Goal: Task Accomplishment & Management: Complete application form

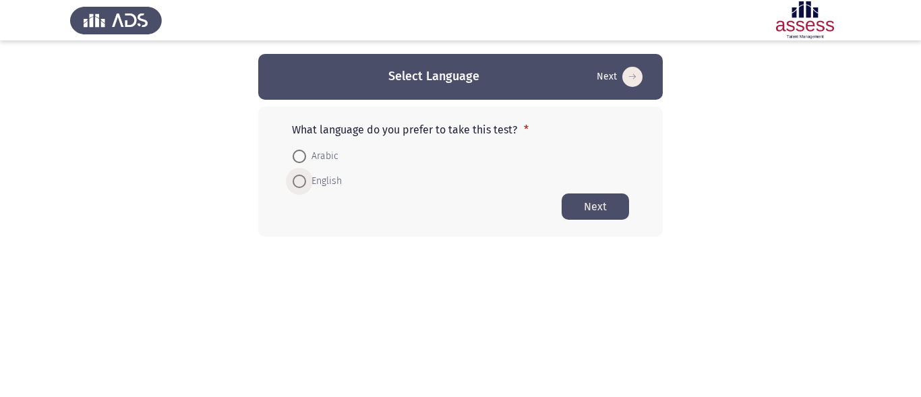
click at [298, 184] on span at bounding box center [299, 181] width 13 height 13
click at [298, 184] on input "English" at bounding box center [299, 181] width 13 height 13
radio input "true"
click at [589, 204] on button "Next" at bounding box center [595, 206] width 67 height 26
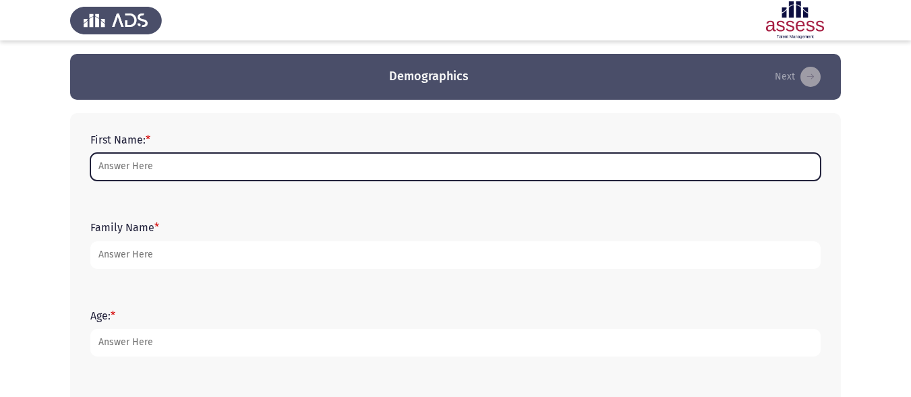
click at [521, 167] on input "First Name: *" at bounding box center [455, 167] width 730 height 28
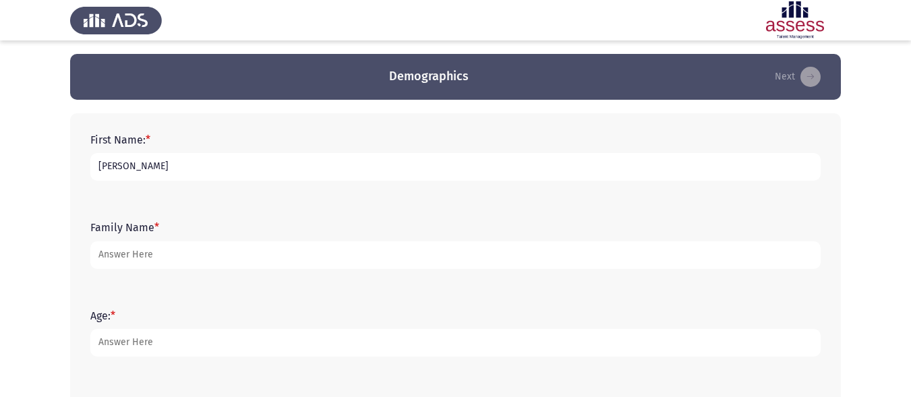
type input "[PERSON_NAME]"
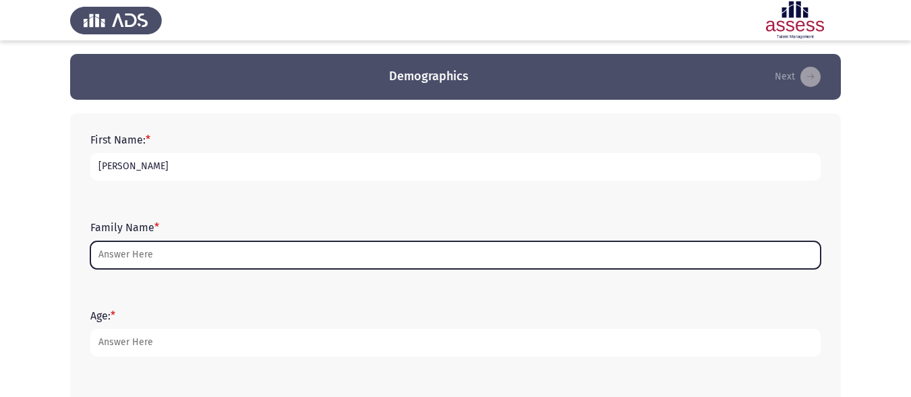
click at [417, 255] on input "Family Name *" at bounding box center [455, 255] width 730 height 28
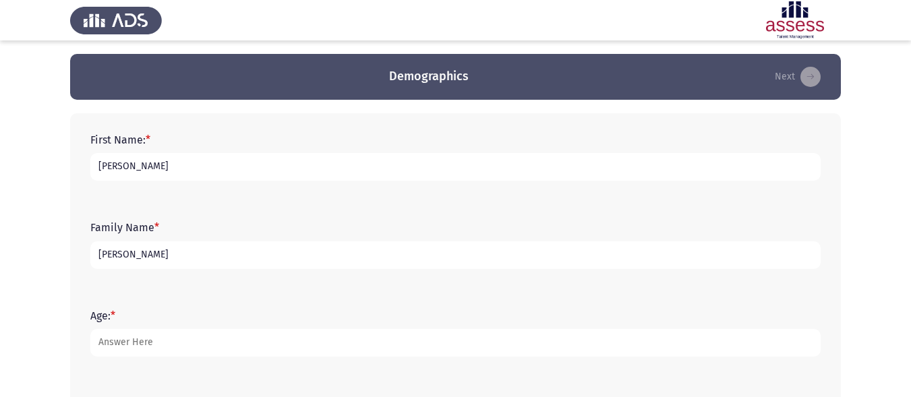
type input "[PERSON_NAME]"
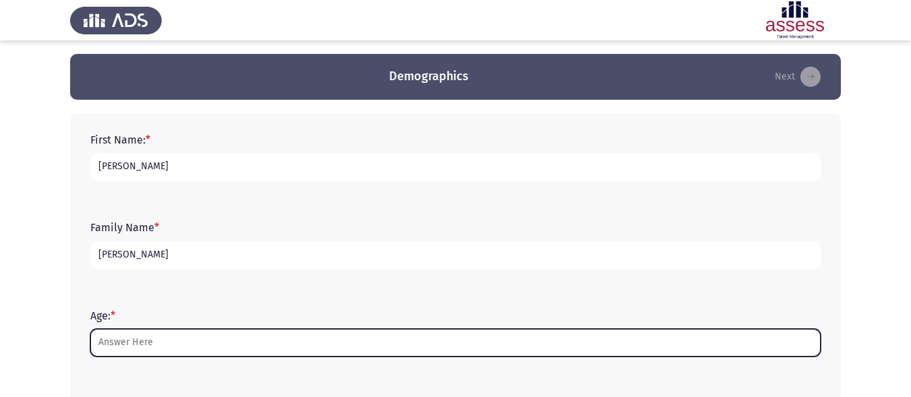
click at [407, 341] on input "Age: *" at bounding box center [455, 343] width 730 height 28
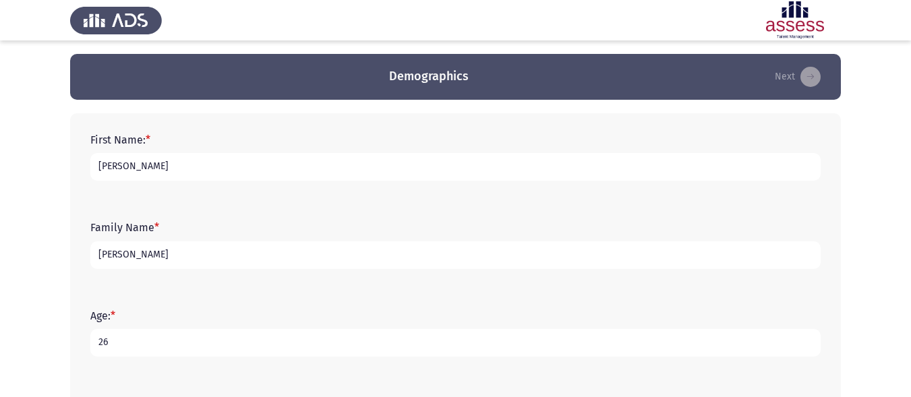
type input "27"
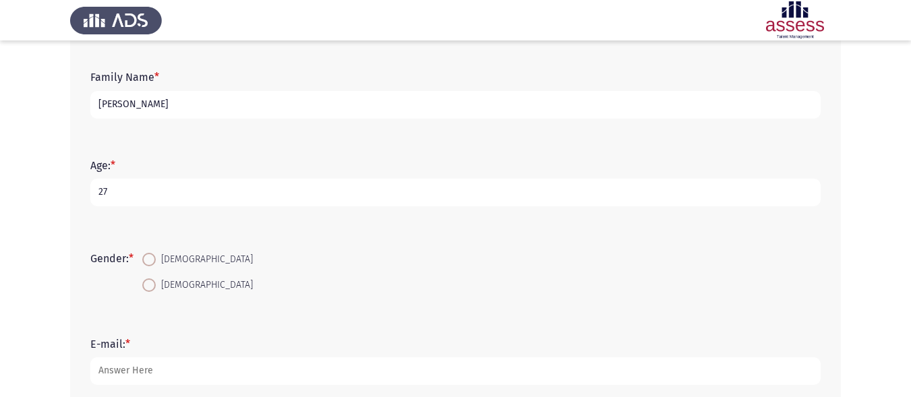
scroll to position [163, 0]
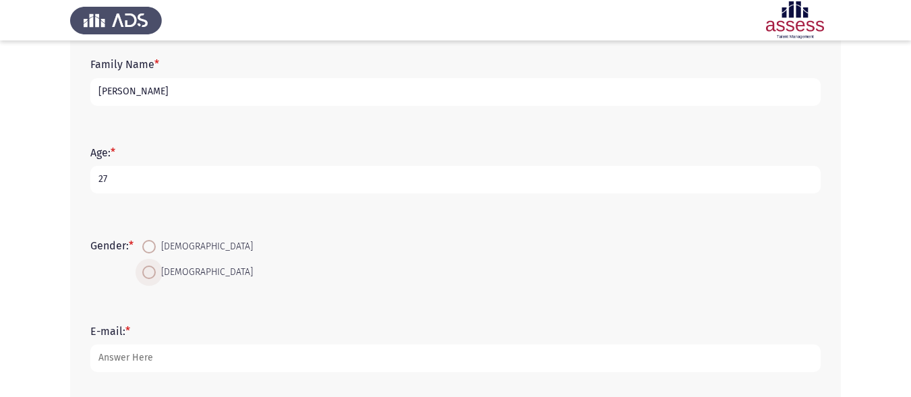
click at [151, 276] on span at bounding box center [148, 272] width 13 height 13
click at [151, 276] on input "[DEMOGRAPHIC_DATA]" at bounding box center [148, 272] width 13 height 13
radio input "true"
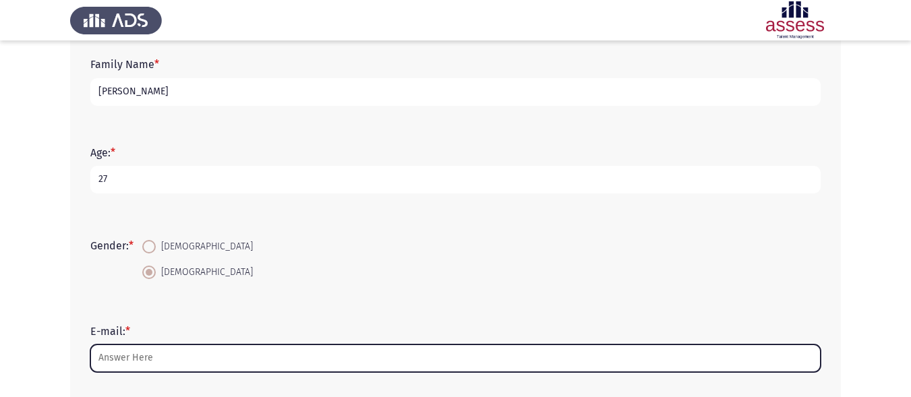
click at [174, 365] on input "E-mail: *" at bounding box center [455, 359] width 730 height 28
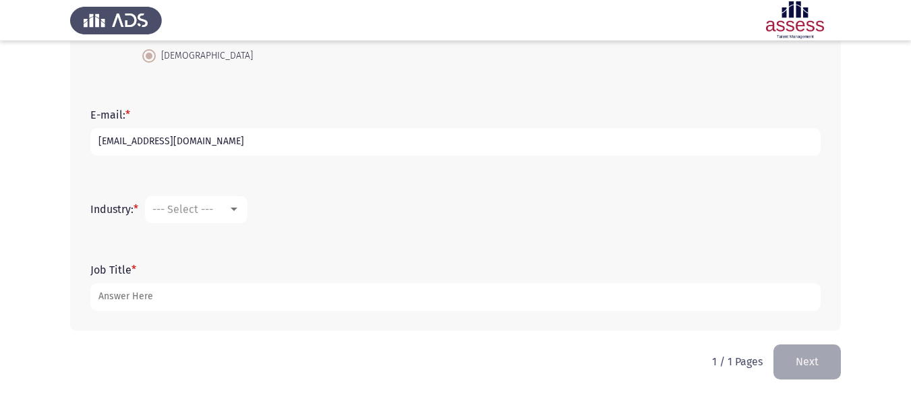
scroll to position [381, 0]
type input "[EMAIL_ADDRESS][DOMAIN_NAME]"
click at [233, 199] on mat-select "--- Select ---" at bounding box center [196, 208] width 102 height 27
click at [239, 211] on div at bounding box center [234, 208] width 12 height 11
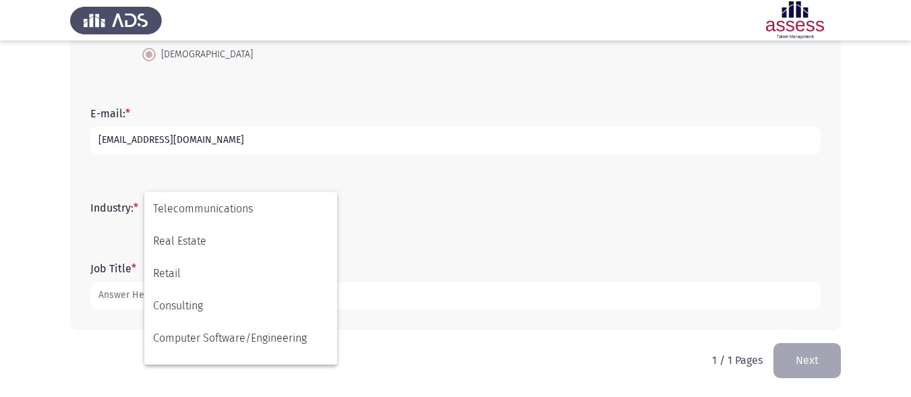
scroll to position [442, 0]
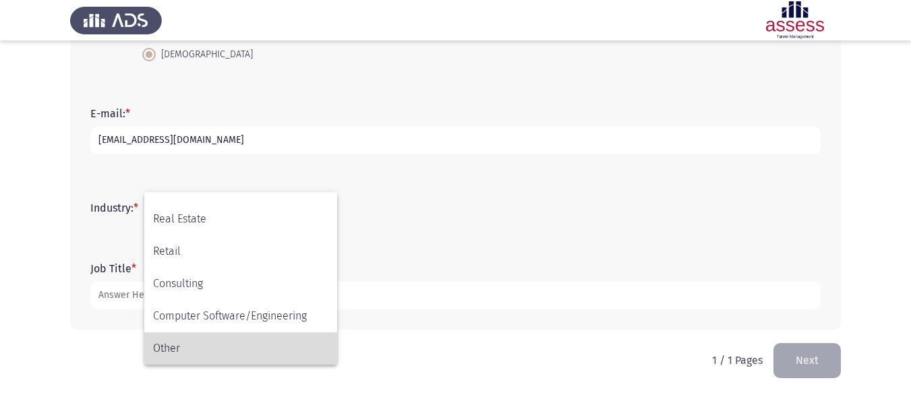
click at [295, 339] on span "Other" at bounding box center [240, 348] width 175 height 32
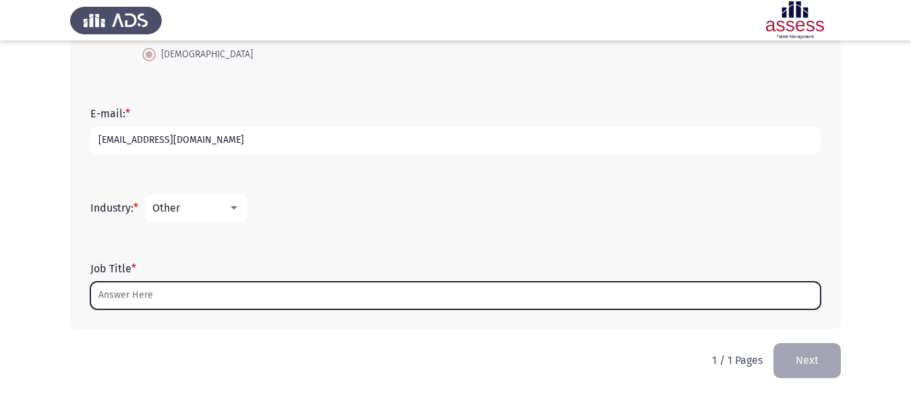
click at [324, 298] on input "Job Title *" at bounding box center [455, 296] width 730 height 28
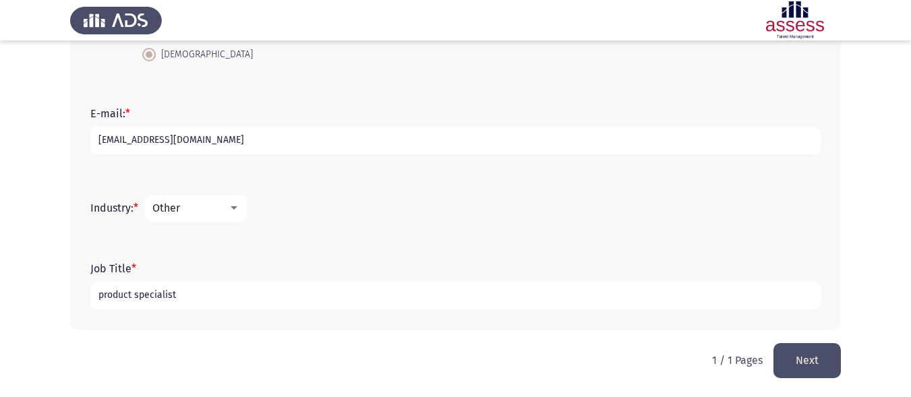
type input "product specialist"
click at [798, 358] on button "Next" at bounding box center [806, 360] width 67 height 34
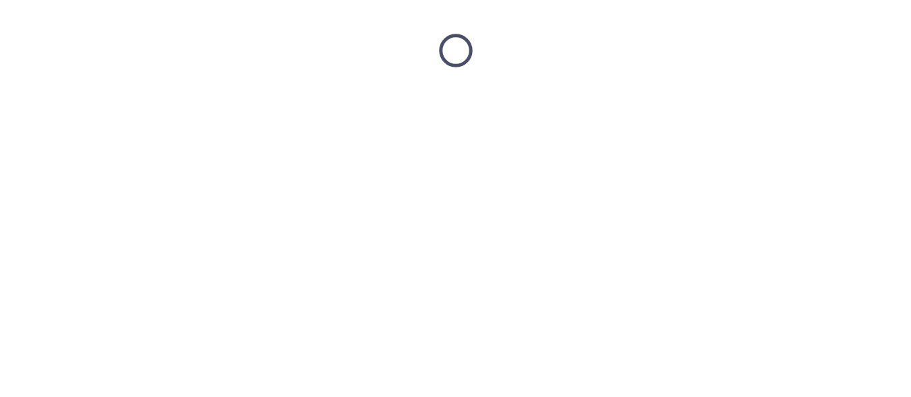
scroll to position [0, 0]
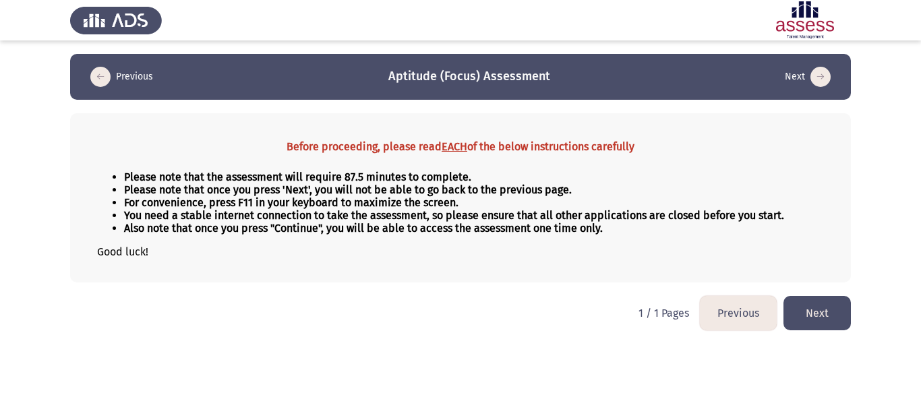
click at [821, 318] on button "Next" at bounding box center [817, 313] width 67 height 34
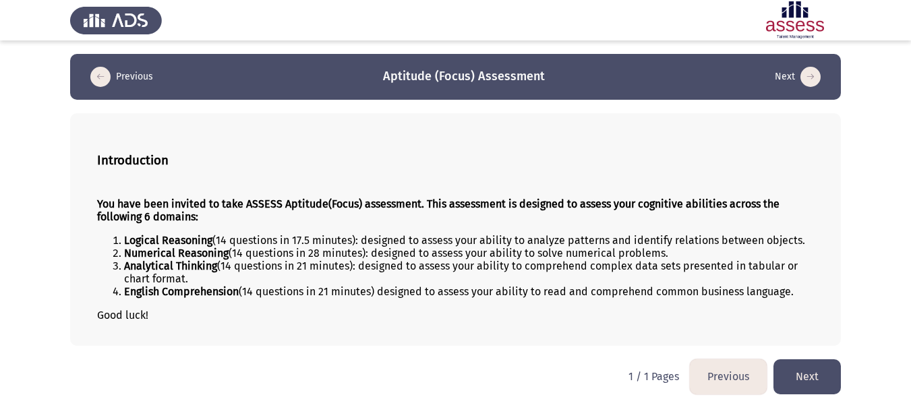
scroll to position [11, 0]
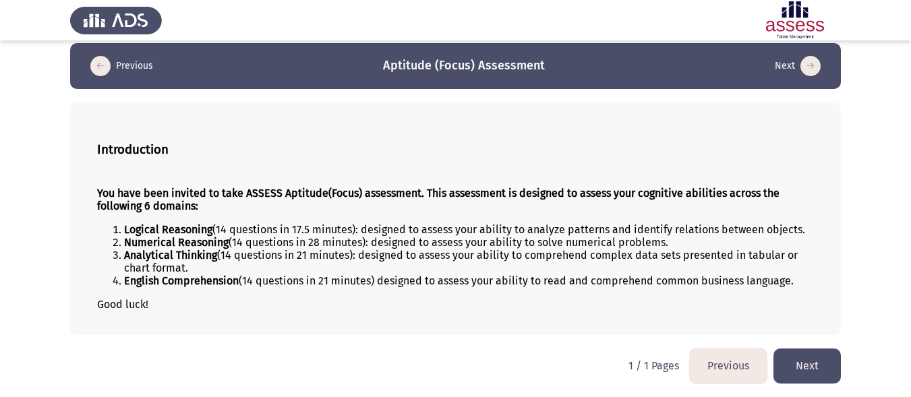
click at [804, 363] on button "Next" at bounding box center [806, 366] width 67 height 34
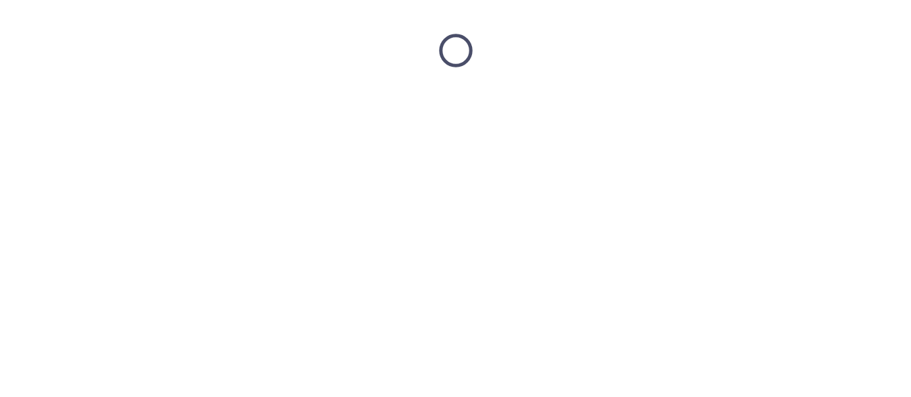
scroll to position [0, 0]
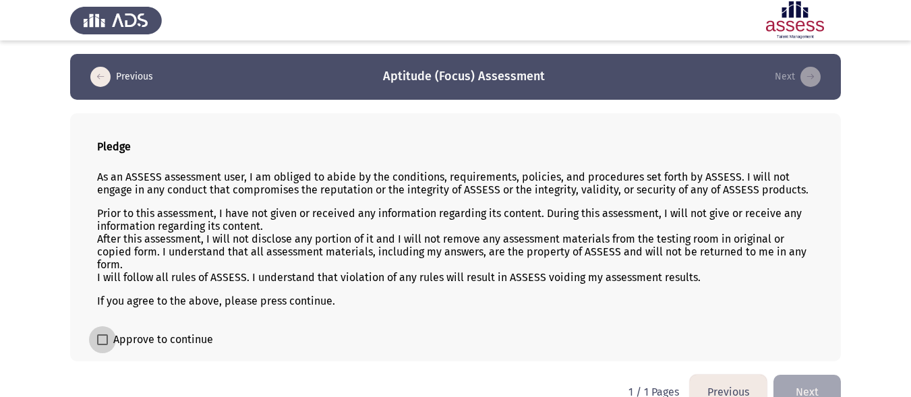
click at [98, 342] on span at bounding box center [102, 339] width 11 height 11
click at [102, 345] on input "Approve to continue" at bounding box center [102, 345] width 1 height 1
checkbox input "true"
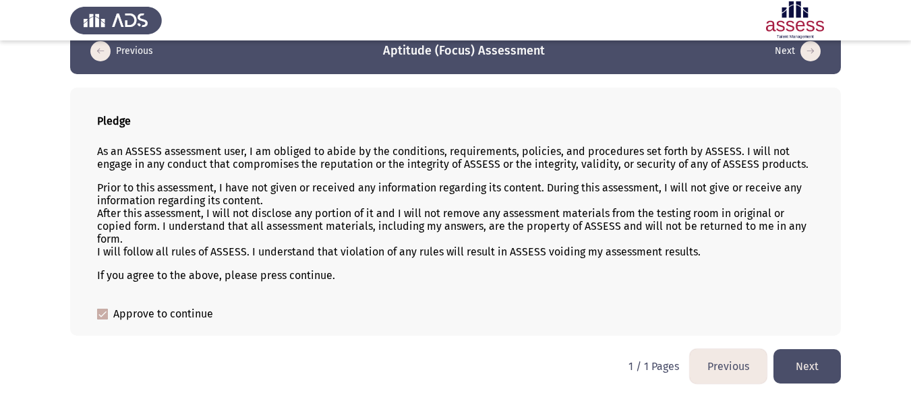
click at [816, 368] on button "Next" at bounding box center [806, 366] width 67 height 34
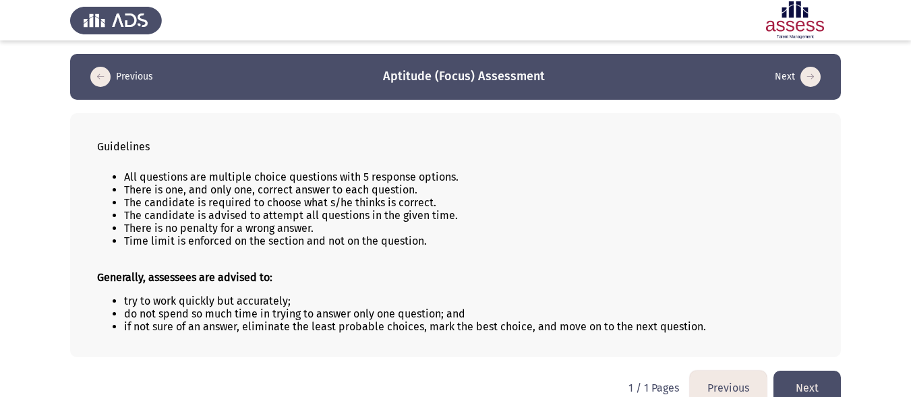
scroll to position [22, 0]
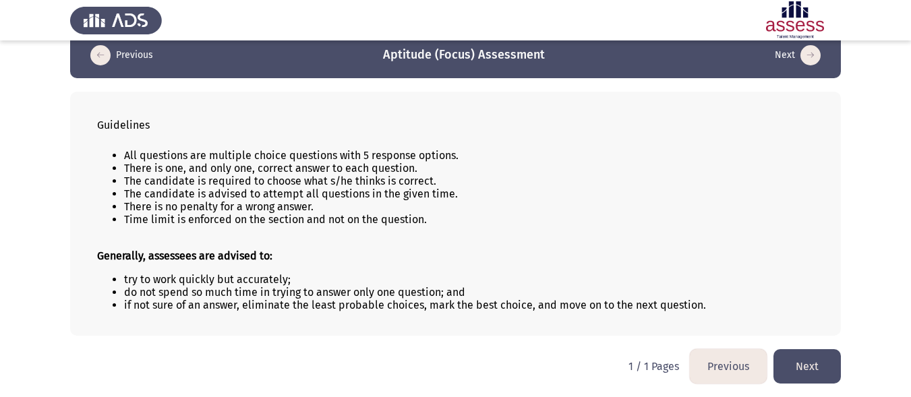
click at [815, 365] on button "Next" at bounding box center [806, 366] width 67 height 34
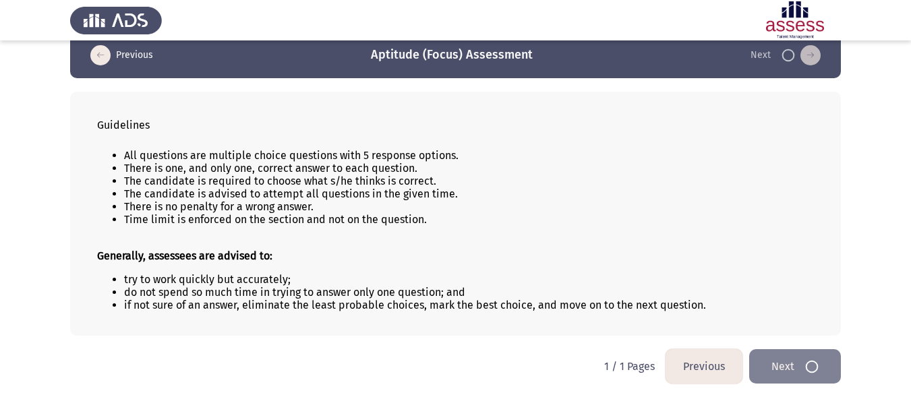
scroll to position [0, 0]
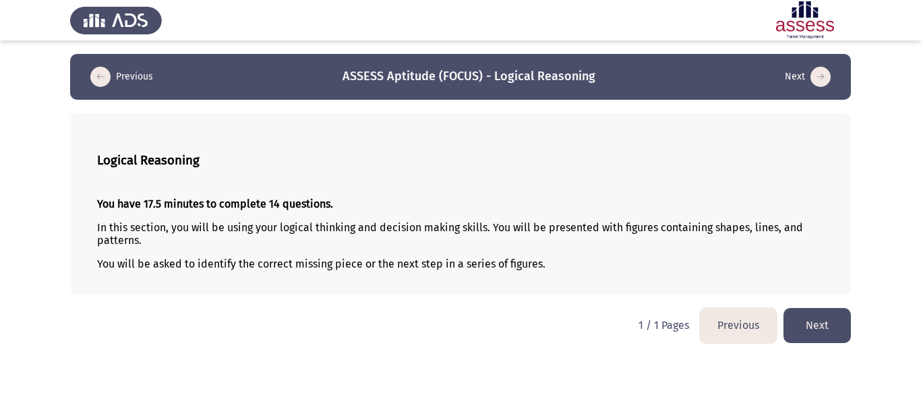
click at [817, 330] on button "Next" at bounding box center [817, 325] width 67 height 34
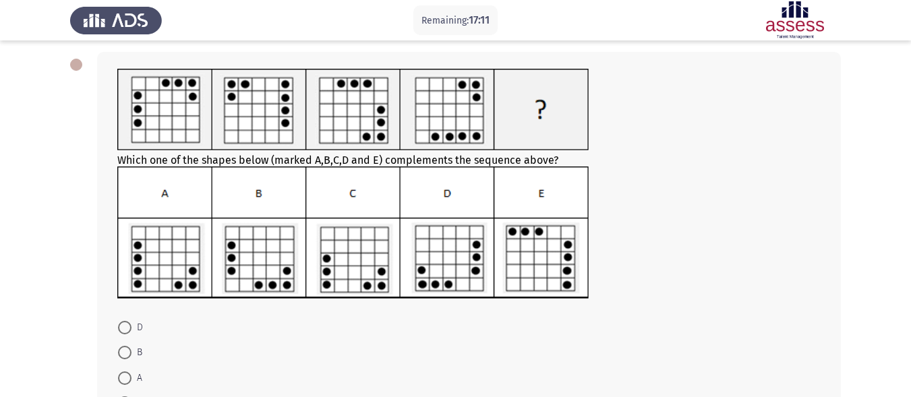
scroll to position [146, 0]
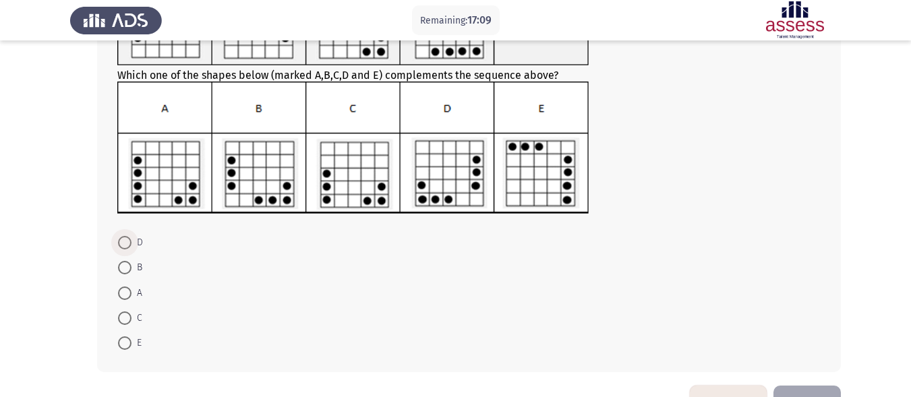
click at [119, 242] on span at bounding box center [124, 242] width 13 height 13
click at [119, 242] on input "D" at bounding box center [124, 242] width 13 height 13
radio input "true"
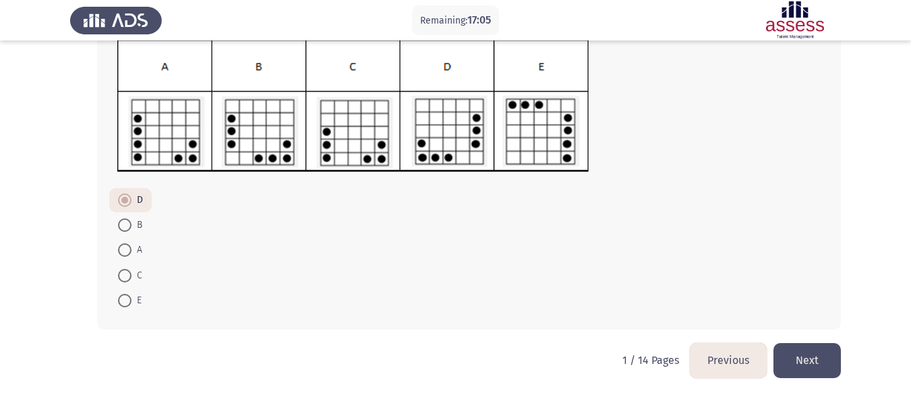
click at [809, 355] on button "Next" at bounding box center [806, 360] width 67 height 34
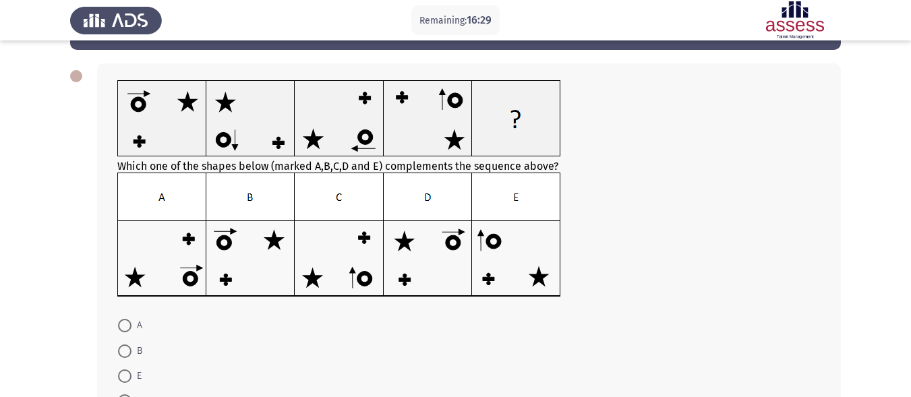
scroll to position [65, 0]
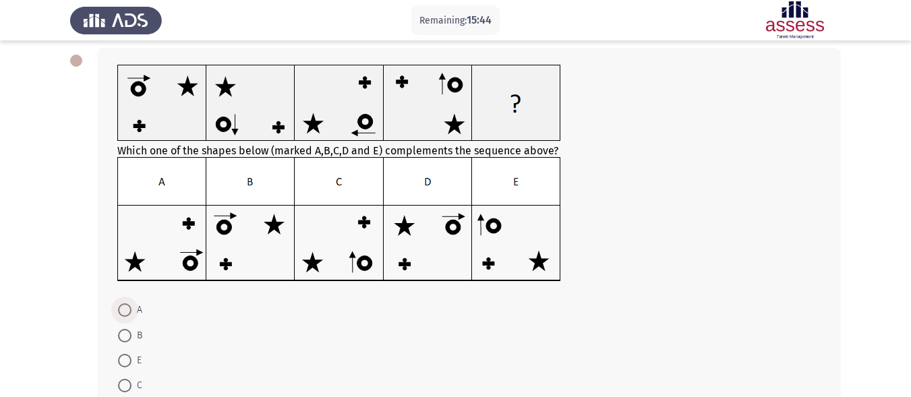
click at [120, 305] on span at bounding box center [124, 309] width 13 height 13
click at [120, 305] on input "A" at bounding box center [124, 309] width 13 height 13
radio input "true"
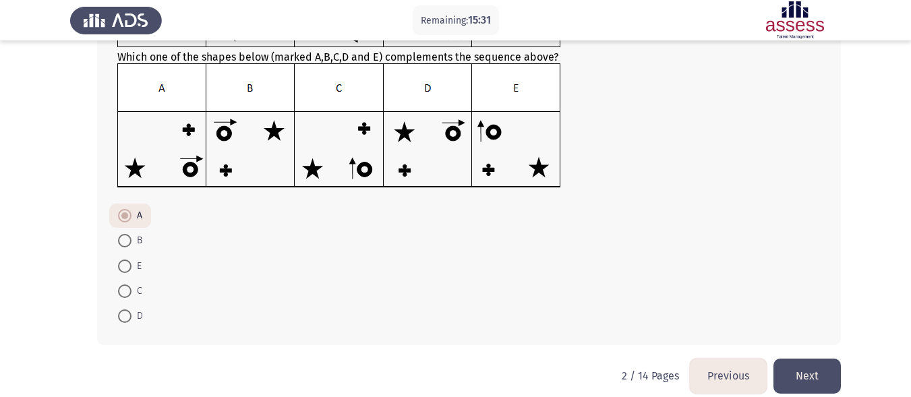
scroll to position [163, 0]
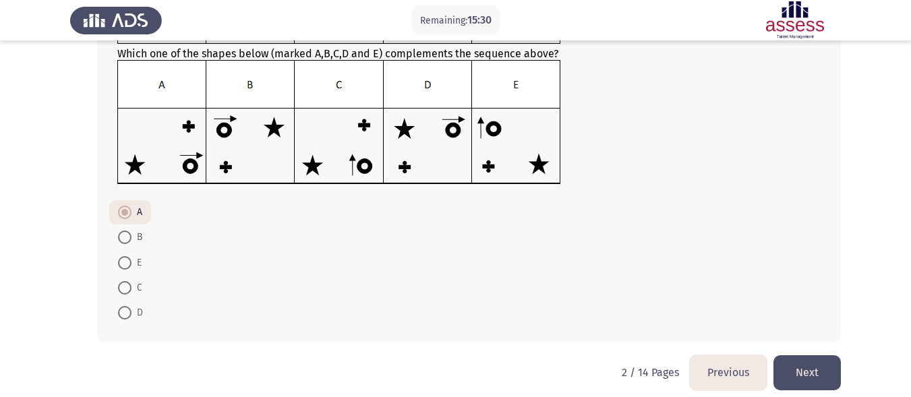
click at [812, 372] on button "Next" at bounding box center [806, 372] width 67 height 34
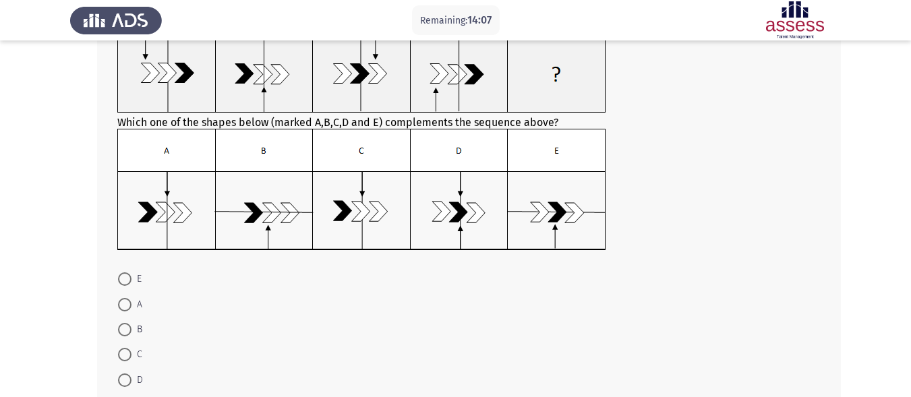
scroll to position [113, 0]
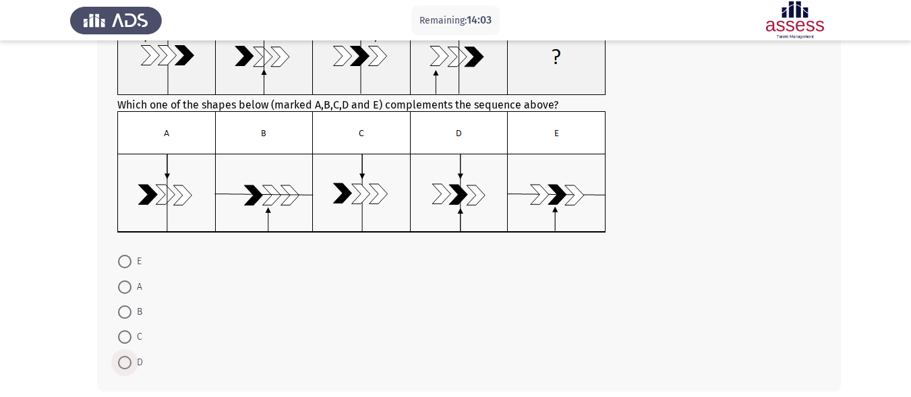
click at [121, 370] on label "D" at bounding box center [130, 363] width 25 height 16
click at [121, 370] on input "D" at bounding box center [124, 362] width 13 height 13
radio input "true"
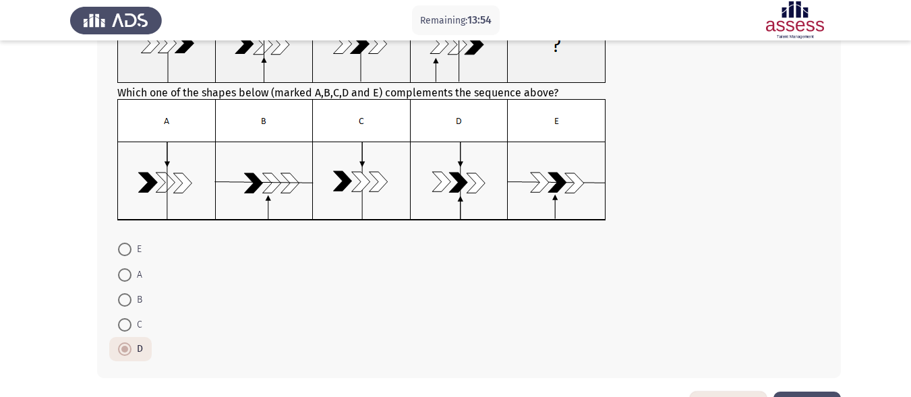
scroll to position [174, 0]
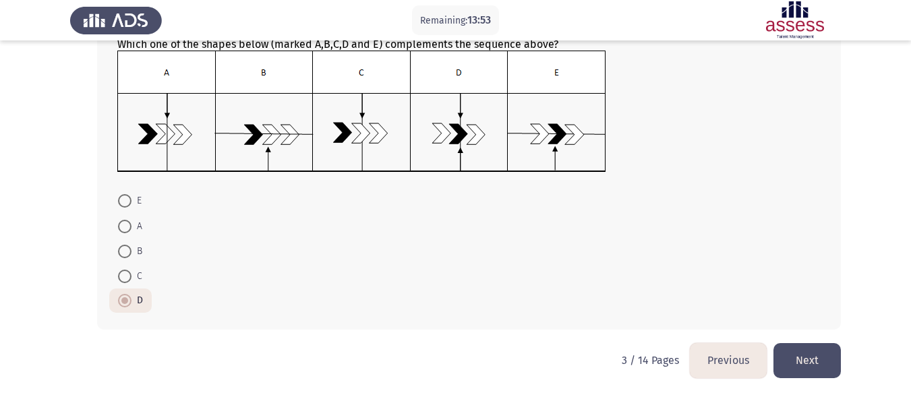
click at [818, 350] on button "Next" at bounding box center [806, 360] width 67 height 34
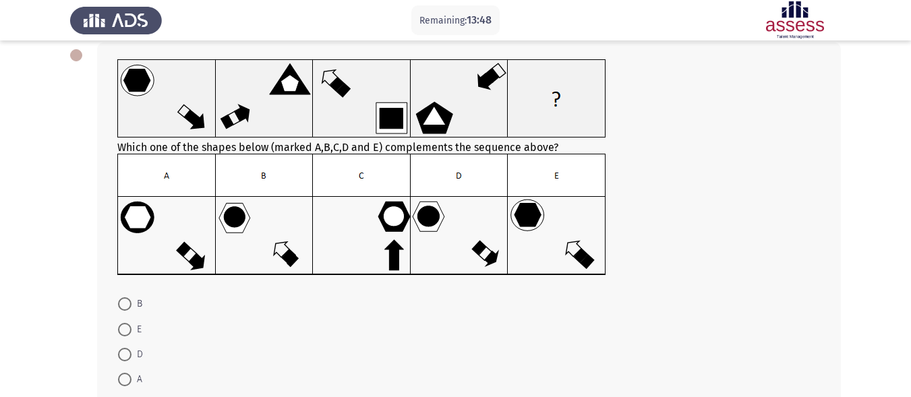
scroll to position [86, 0]
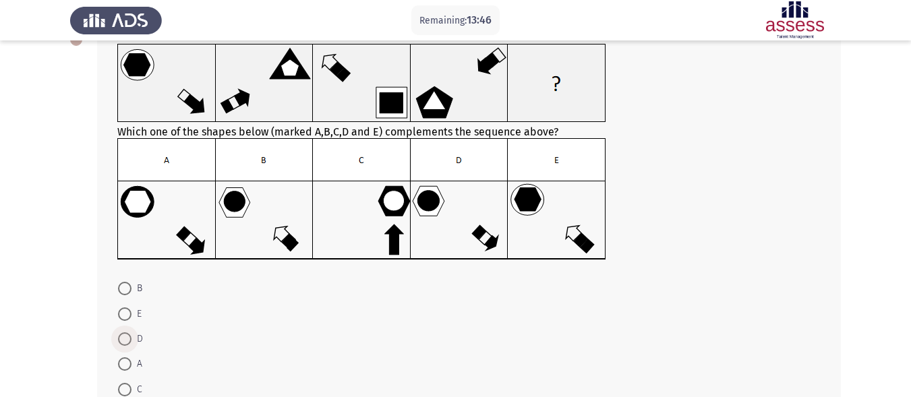
click at [124, 340] on span at bounding box center [124, 338] width 13 height 13
click at [124, 340] on input "D" at bounding box center [124, 338] width 13 height 13
radio input "true"
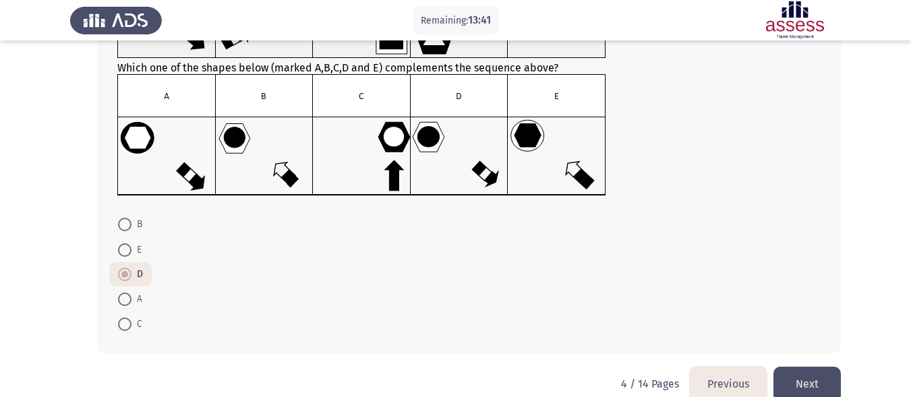
click at [811, 378] on button "Next" at bounding box center [806, 384] width 67 height 34
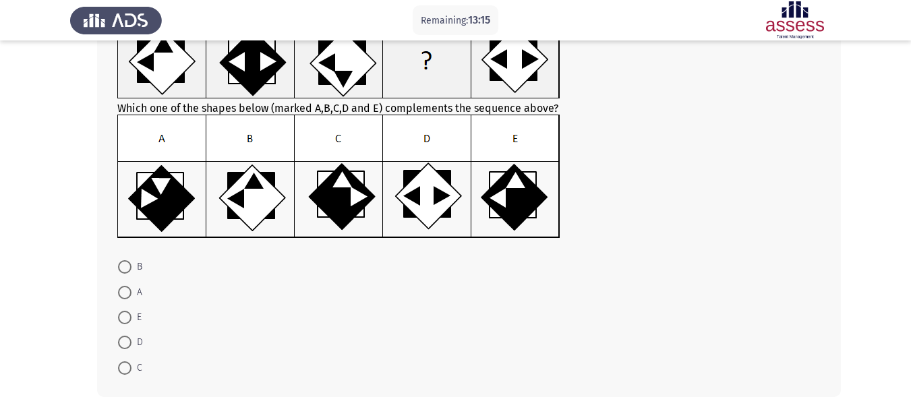
scroll to position [112, 0]
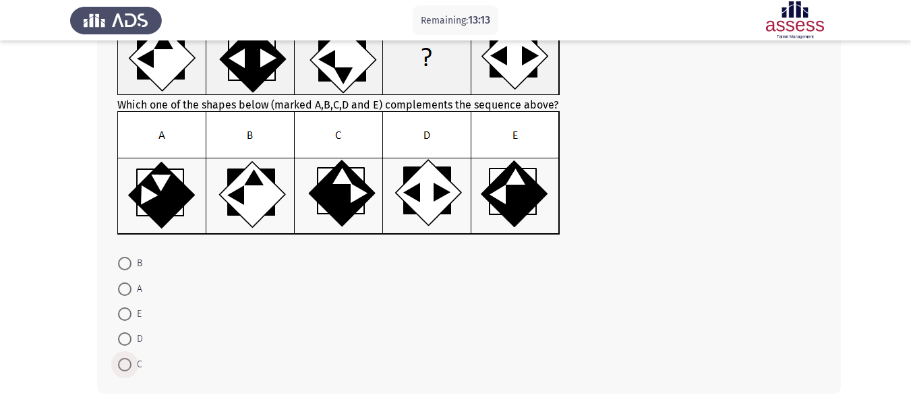
click at [121, 359] on span at bounding box center [124, 364] width 13 height 13
click at [121, 359] on input "C" at bounding box center [124, 364] width 13 height 13
radio input "true"
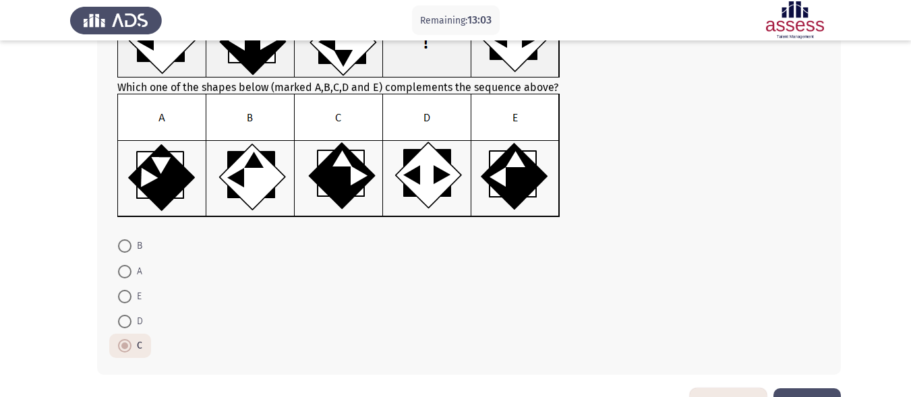
scroll to position [173, 0]
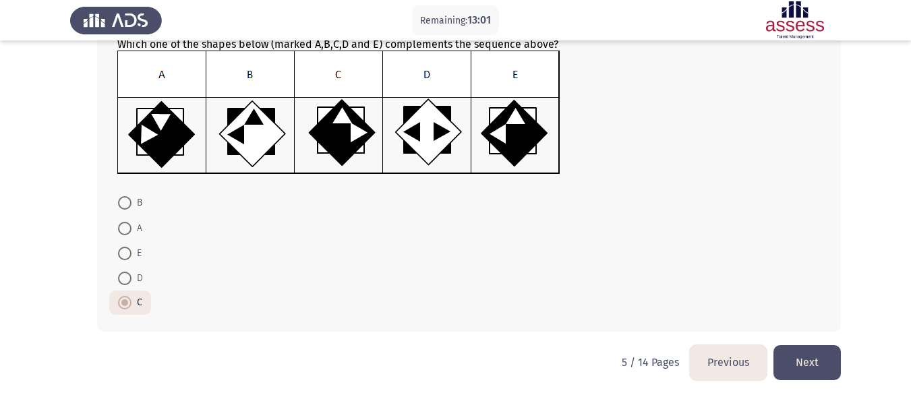
click at [816, 351] on button "Next" at bounding box center [806, 362] width 67 height 34
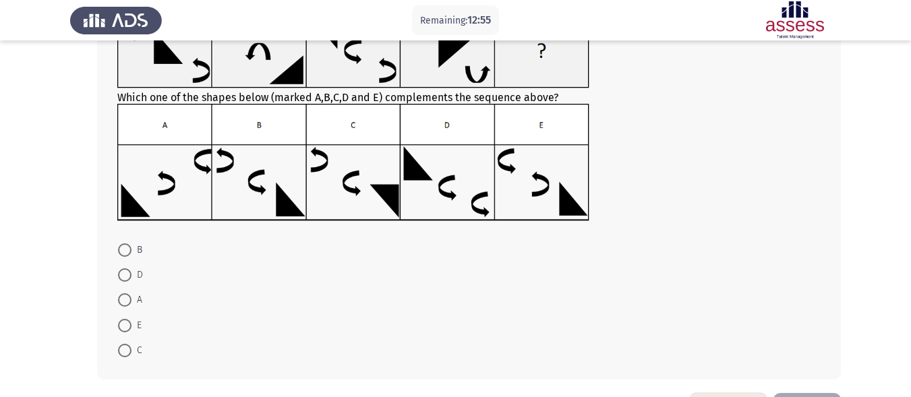
scroll to position [119, 0]
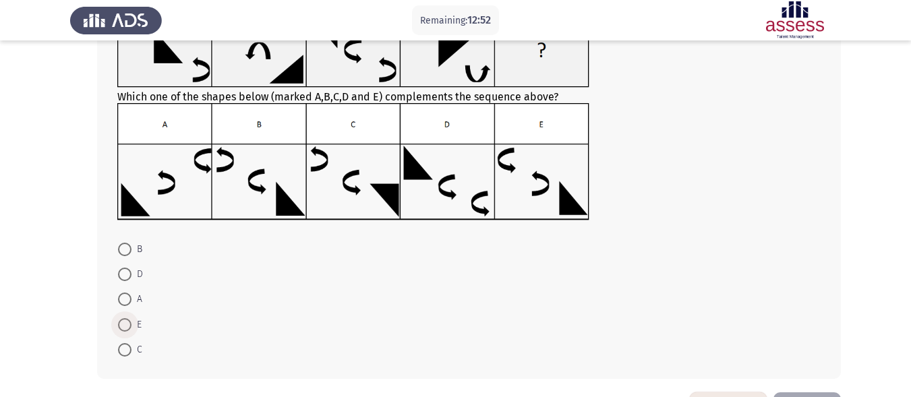
click at [123, 319] on span at bounding box center [124, 324] width 13 height 13
click at [123, 319] on input "E" at bounding box center [124, 324] width 13 height 13
radio input "true"
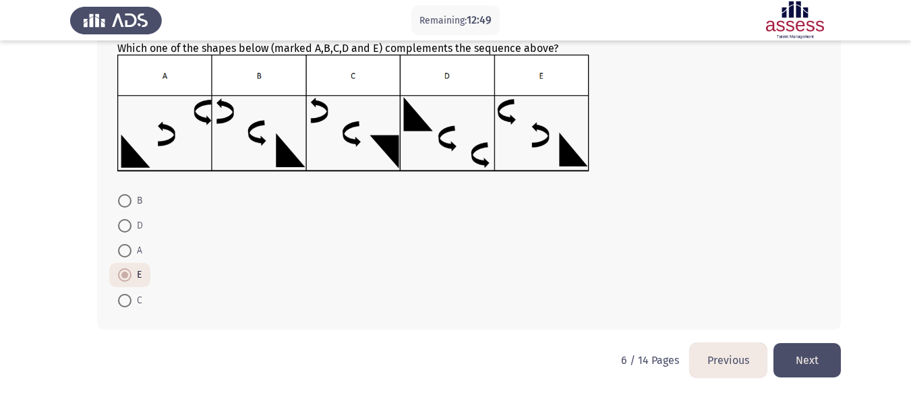
click at [814, 349] on button "Next" at bounding box center [806, 360] width 67 height 34
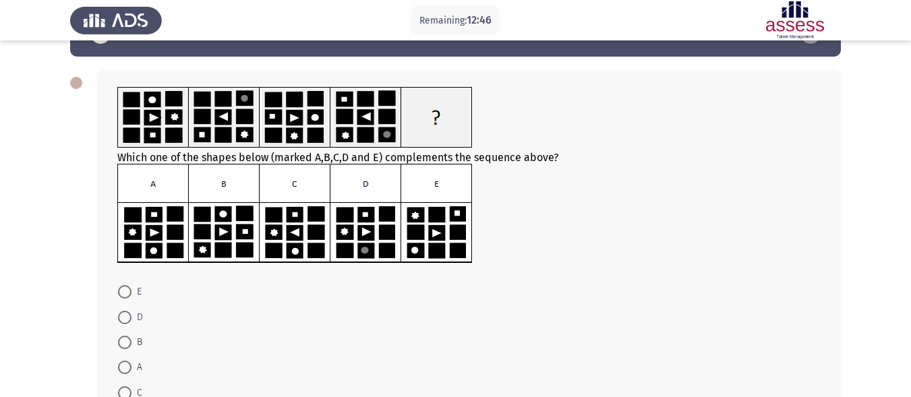
scroll to position [48, 0]
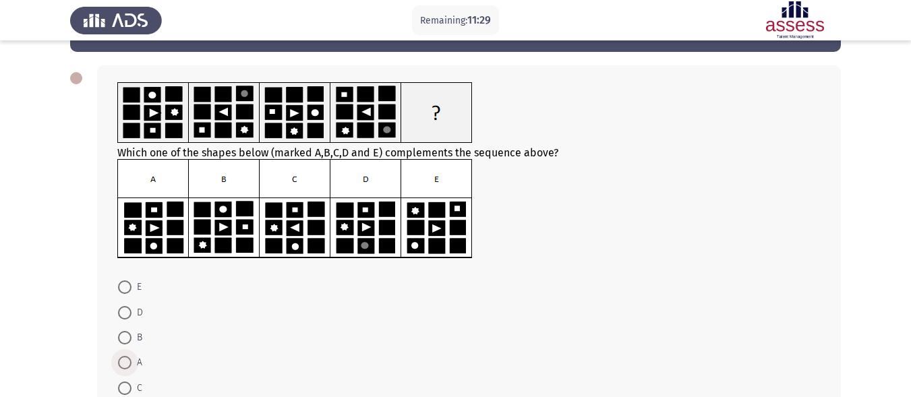
click at [125, 365] on span at bounding box center [124, 362] width 13 height 13
click at [125, 365] on input "A" at bounding box center [124, 362] width 13 height 13
radio input "true"
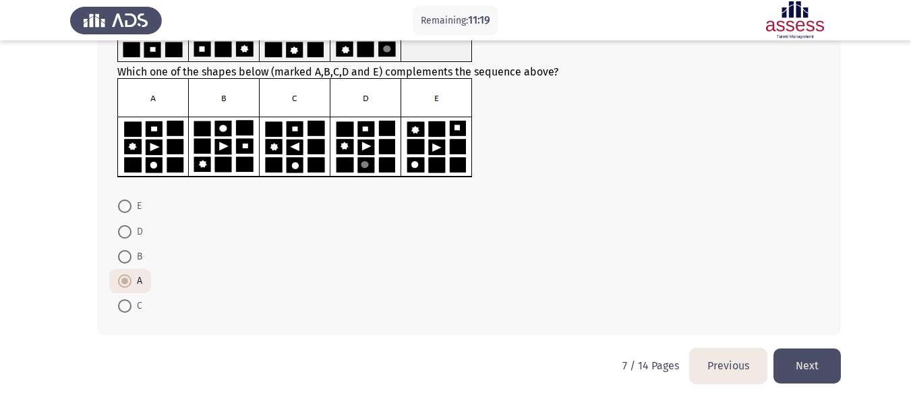
scroll to position [131, 0]
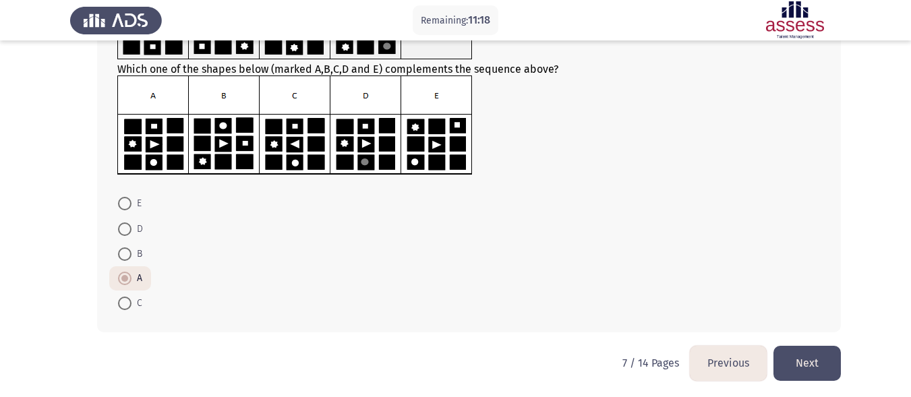
click at [801, 357] on button "Next" at bounding box center [806, 363] width 67 height 34
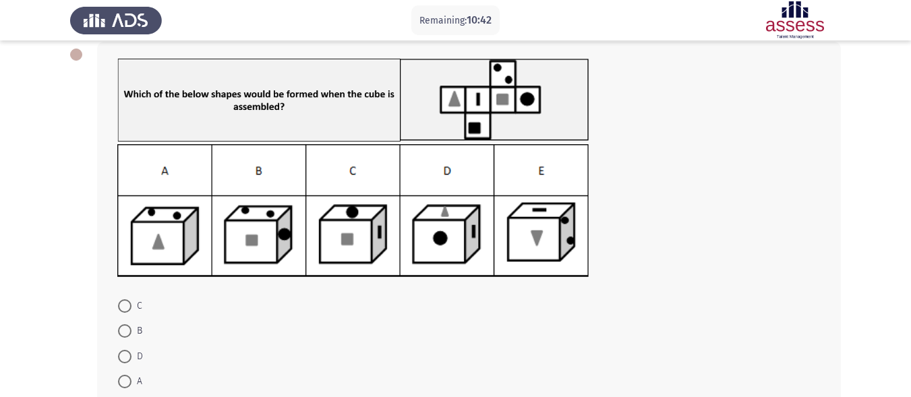
scroll to position [71, 0]
click at [121, 307] on span at bounding box center [124, 306] width 13 height 13
click at [121, 307] on input "C" at bounding box center [124, 306] width 13 height 13
radio input "true"
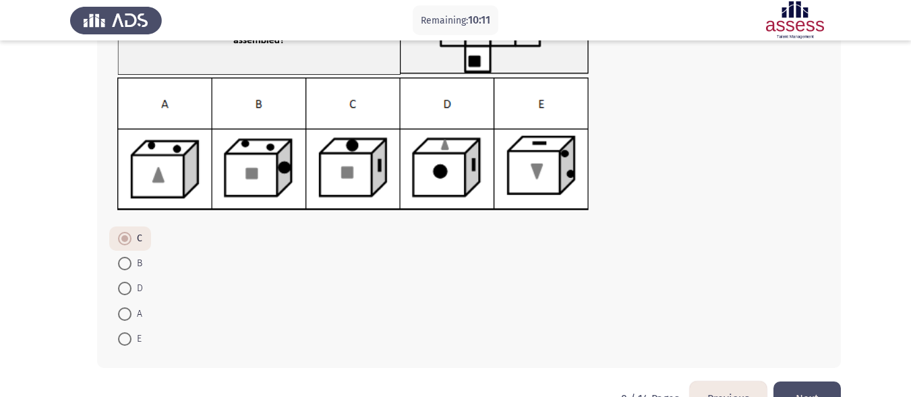
scroll to position [177, 0]
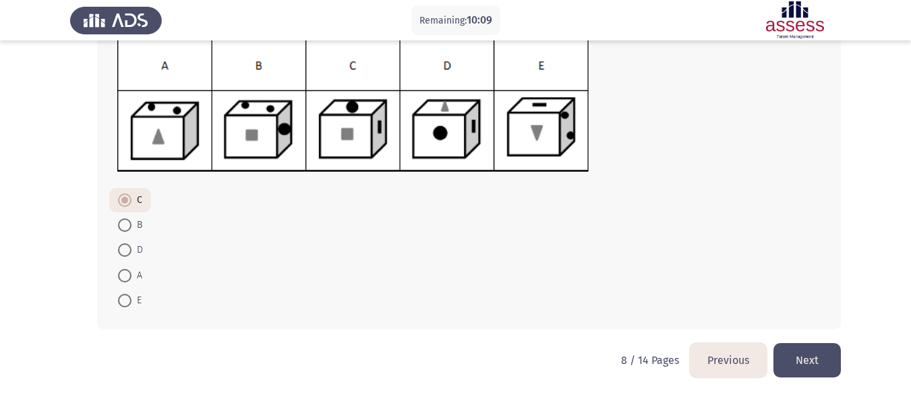
click at [814, 361] on button "Next" at bounding box center [806, 360] width 67 height 34
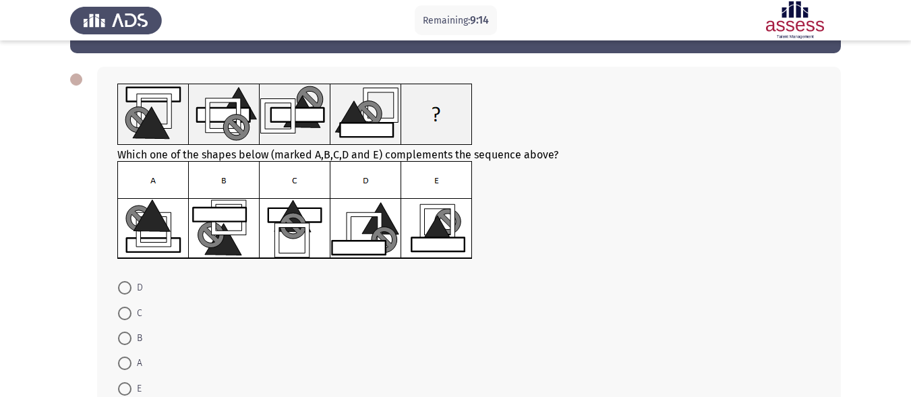
scroll to position [45, 0]
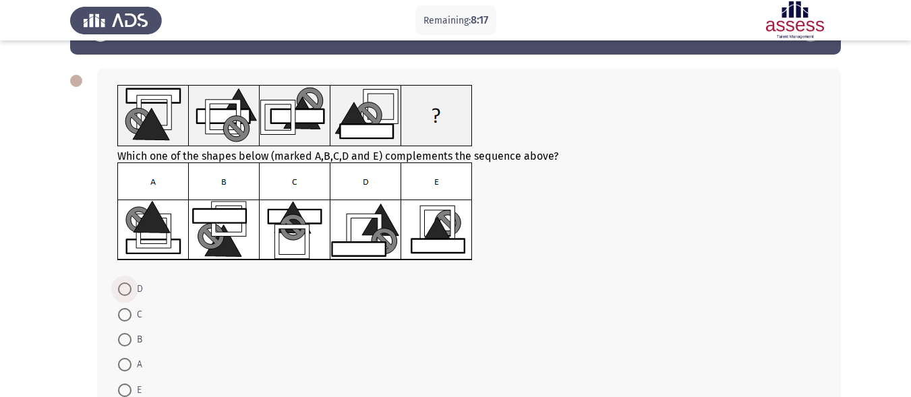
click at [125, 289] on span at bounding box center [125, 289] width 0 height 0
click at [124, 289] on input "D" at bounding box center [124, 289] width 13 height 13
radio input "true"
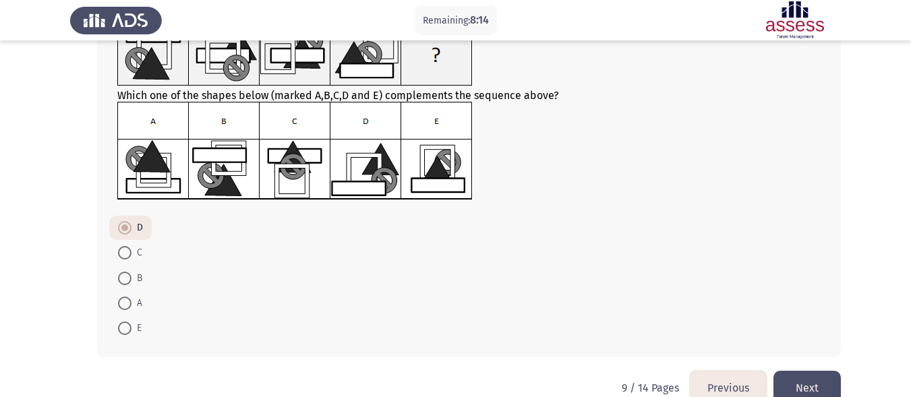
scroll to position [109, 0]
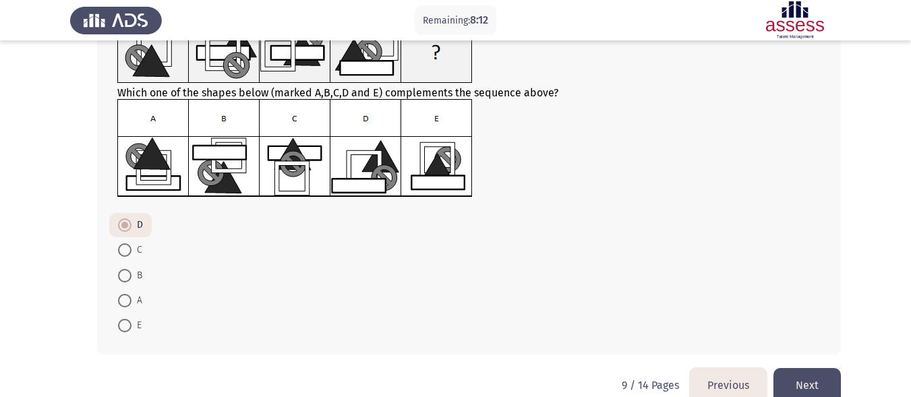
click at [814, 384] on button "Next" at bounding box center [806, 385] width 67 height 34
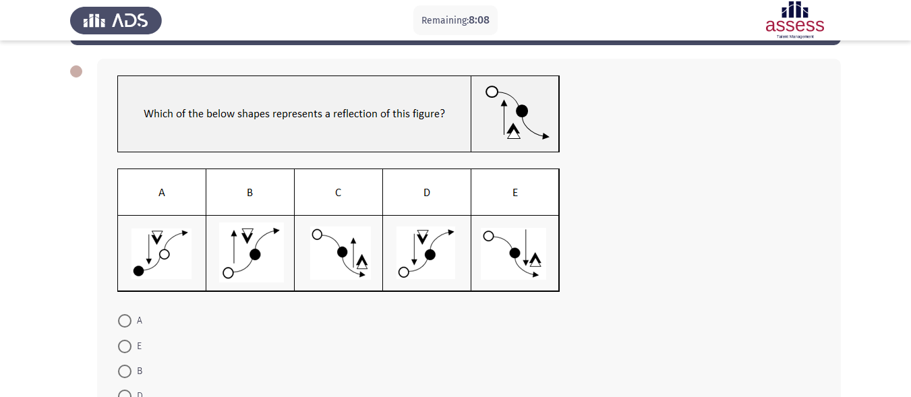
scroll to position [56, 0]
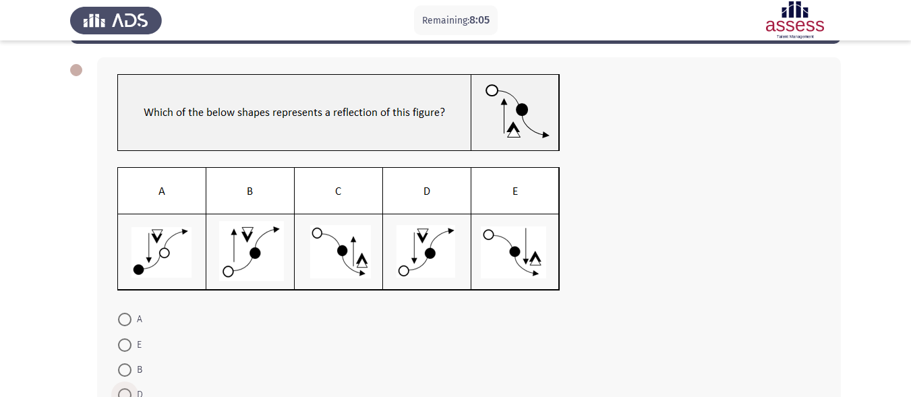
click at [124, 392] on span at bounding box center [124, 394] width 13 height 13
click at [124, 392] on input "D" at bounding box center [124, 394] width 13 height 13
radio input "true"
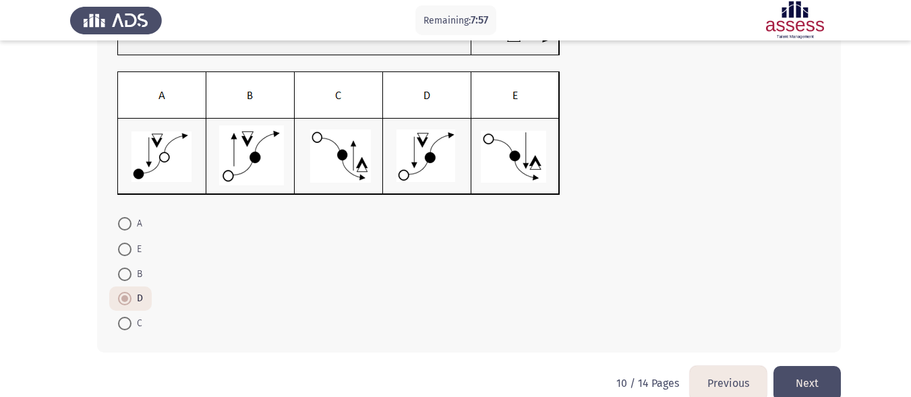
scroll to position [167, 0]
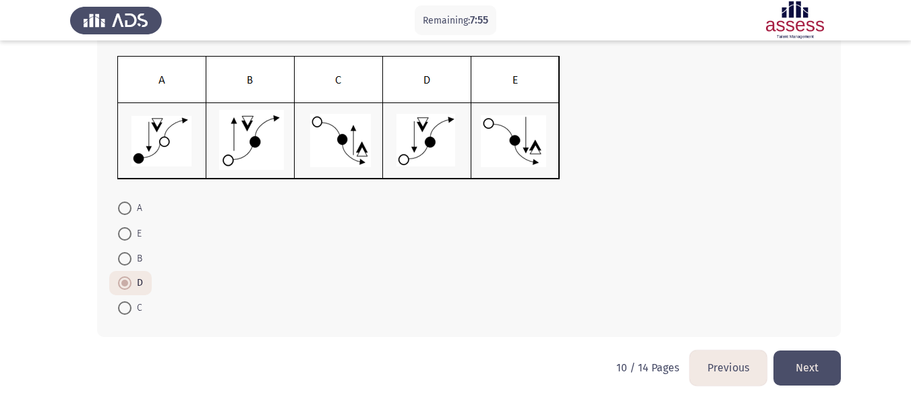
click at [813, 357] on button "Next" at bounding box center [806, 368] width 67 height 34
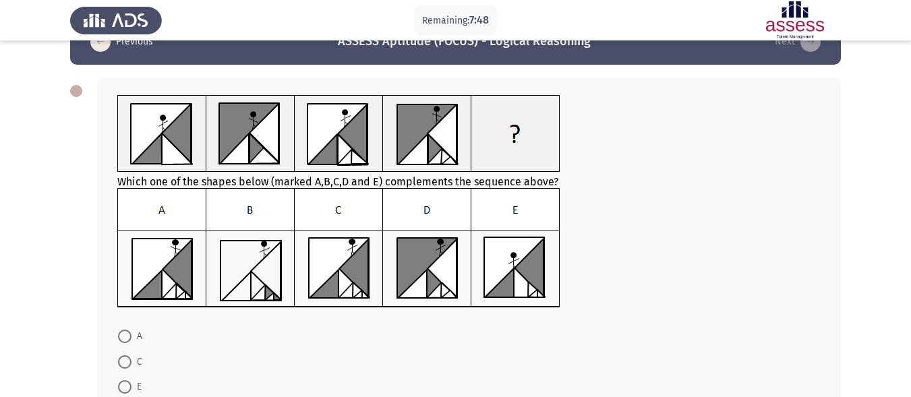
scroll to position [37, 0]
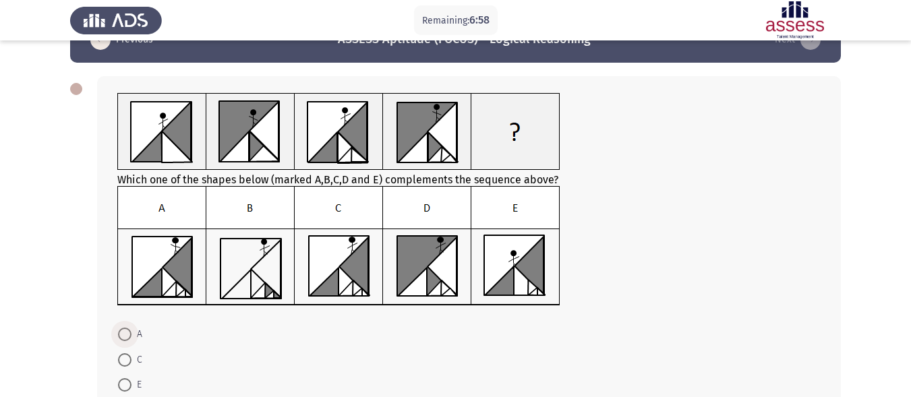
click at [125, 332] on span at bounding box center [124, 334] width 13 height 13
click at [125, 332] on input "A" at bounding box center [124, 334] width 13 height 13
radio input "true"
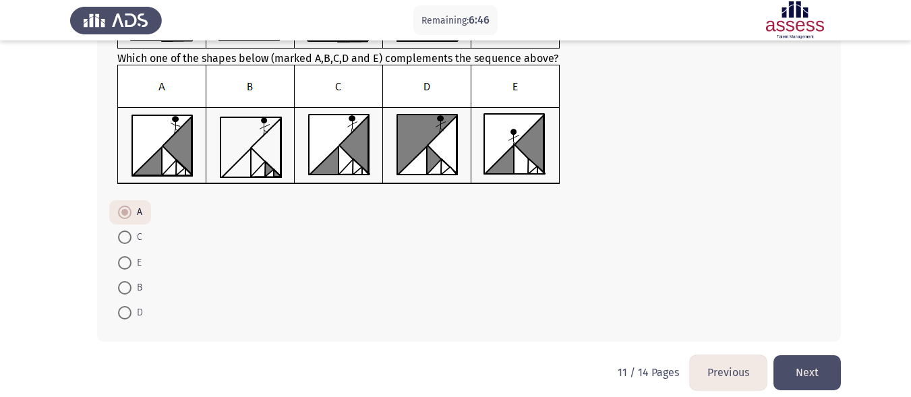
scroll to position [171, 0]
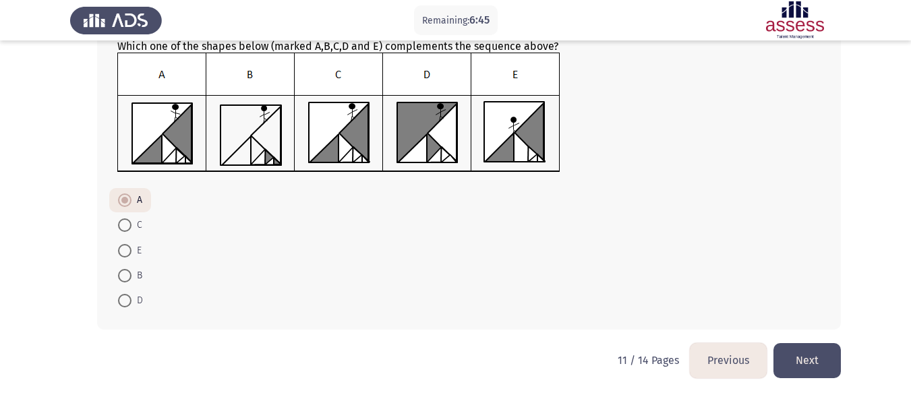
click at [823, 354] on button "Next" at bounding box center [806, 360] width 67 height 34
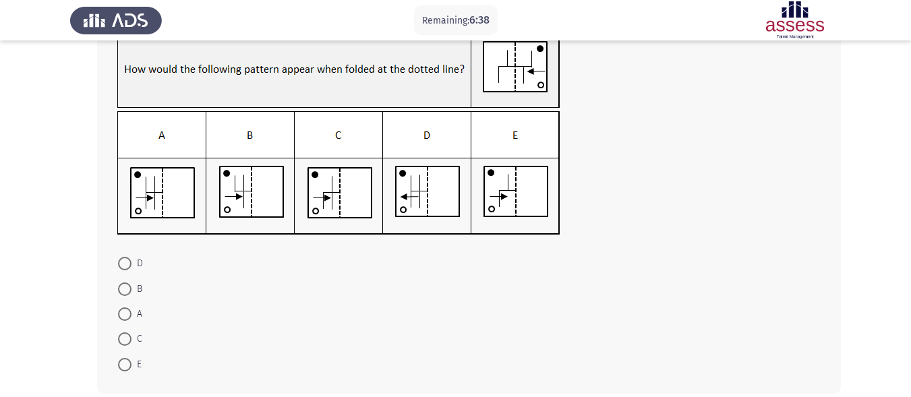
scroll to position [103, 0]
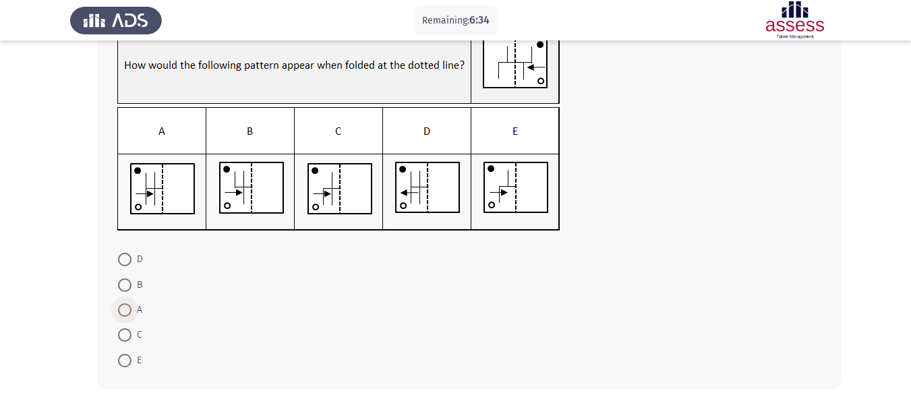
click at [130, 312] on span at bounding box center [124, 309] width 13 height 13
click at [130, 312] on input "A" at bounding box center [124, 309] width 13 height 13
radio input "true"
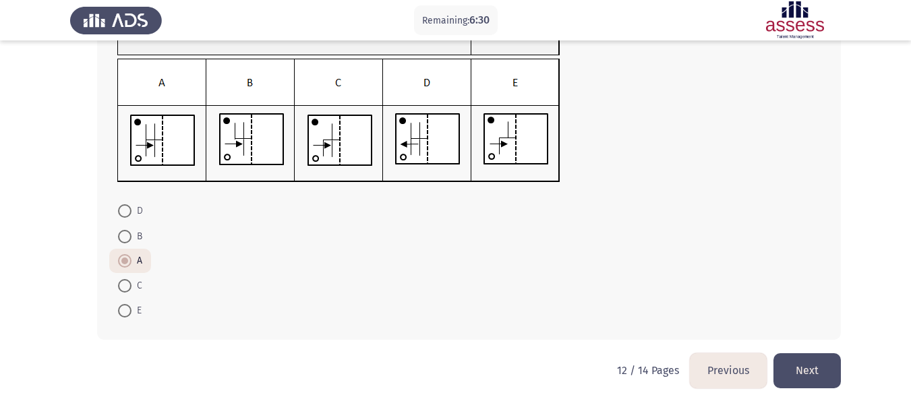
scroll to position [155, 0]
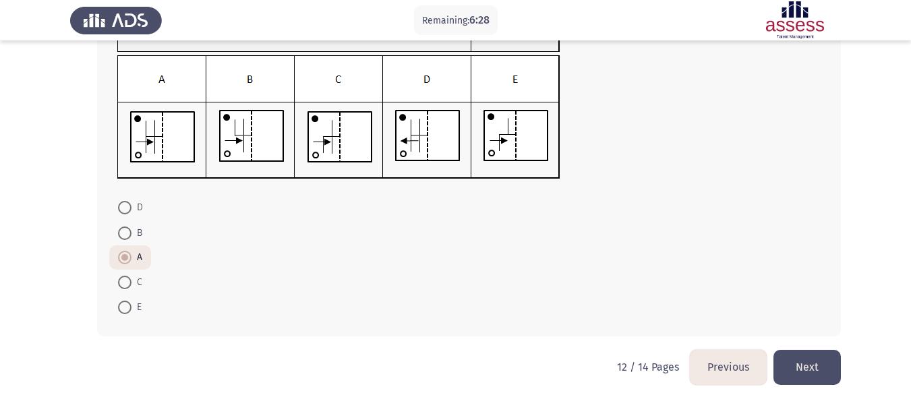
click at [809, 361] on button "Next" at bounding box center [806, 367] width 67 height 34
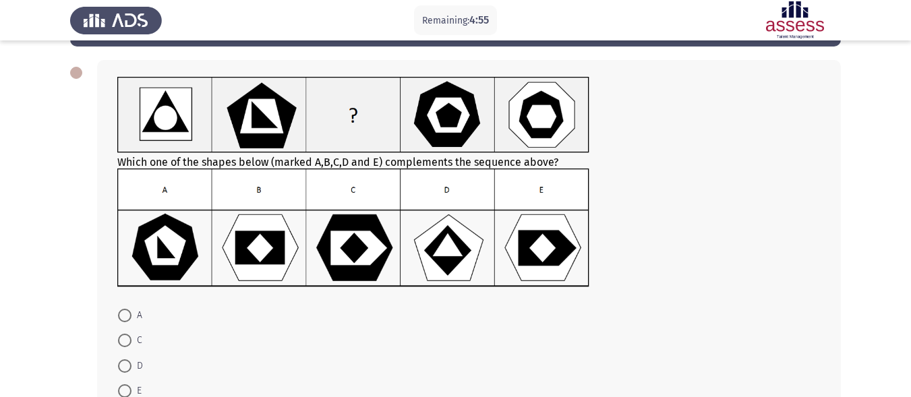
scroll to position [71, 0]
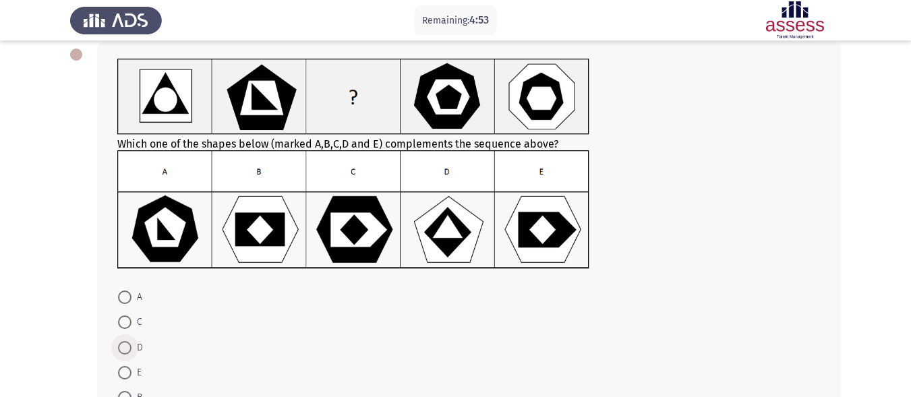
click at [126, 341] on span at bounding box center [124, 347] width 13 height 13
click at [126, 341] on input "D" at bounding box center [124, 347] width 13 height 13
radio input "true"
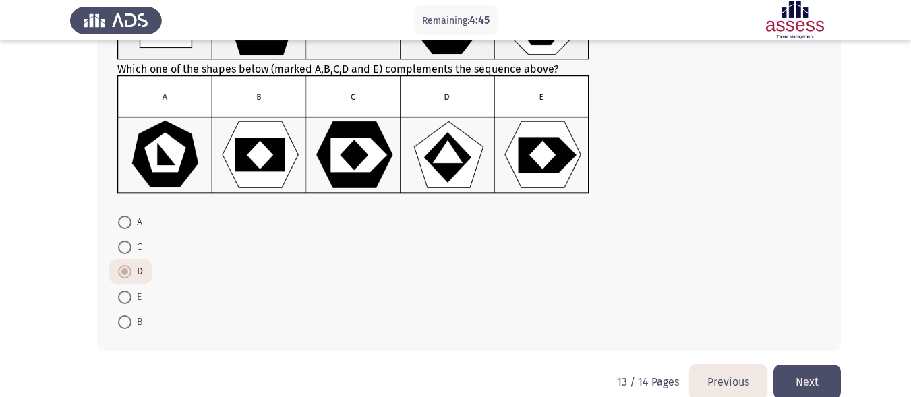
scroll to position [168, 0]
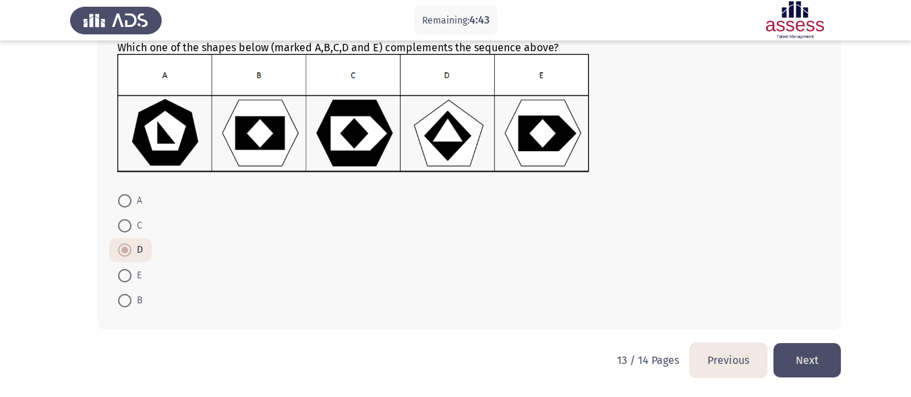
click at [821, 355] on button "Next" at bounding box center [806, 360] width 67 height 34
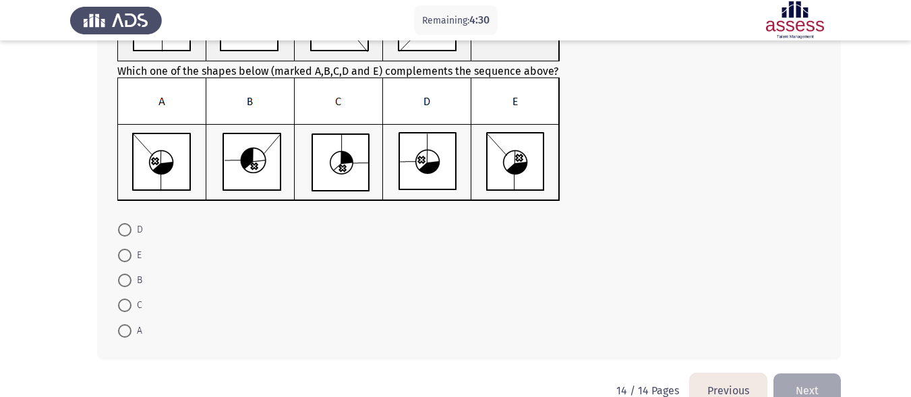
scroll to position [151, 0]
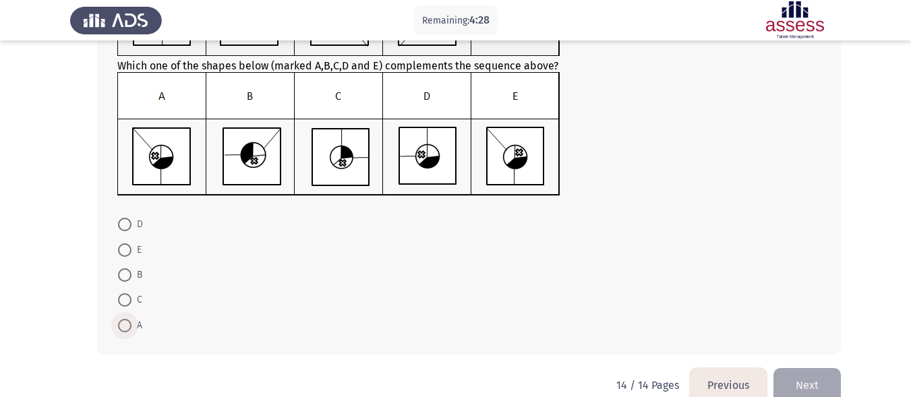
click at [121, 328] on span at bounding box center [124, 325] width 13 height 13
click at [121, 328] on input "A" at bounding box center [124, 325] width 13 height 13
radio input "true"
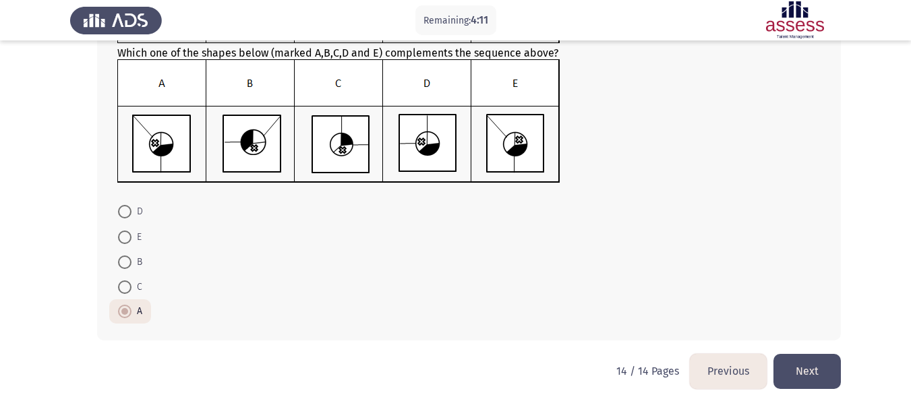
scroll to position [166, 0]
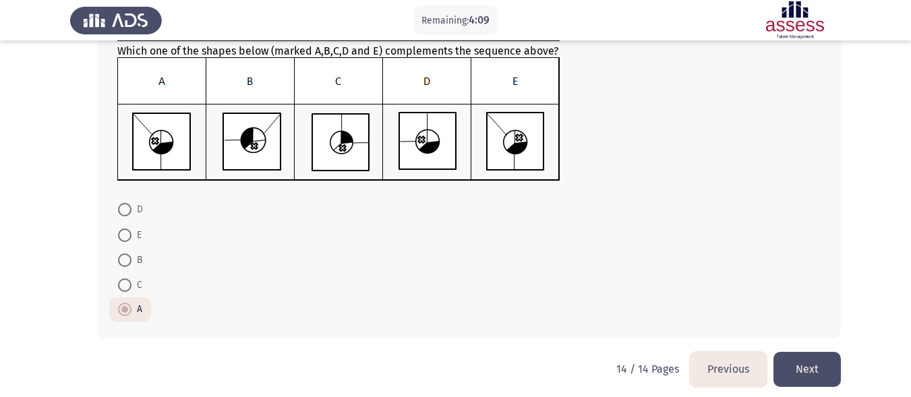
click at [817, 359] on button "Next" at bounding box center [806, 369] width 67 height 34
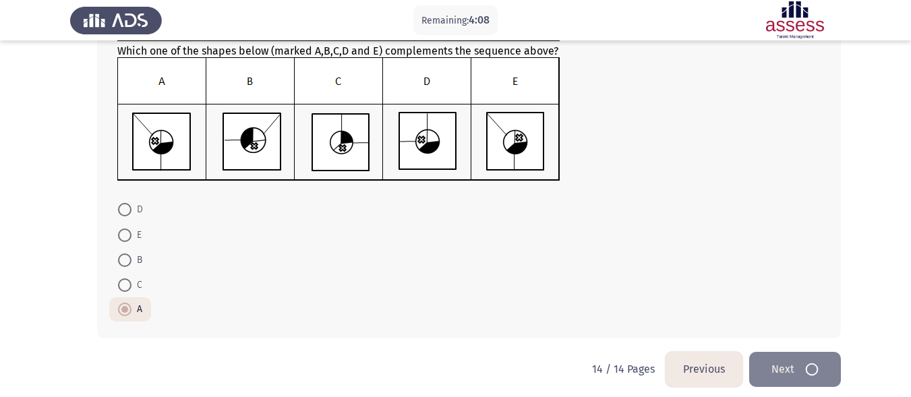
scroll to position [0, 0]
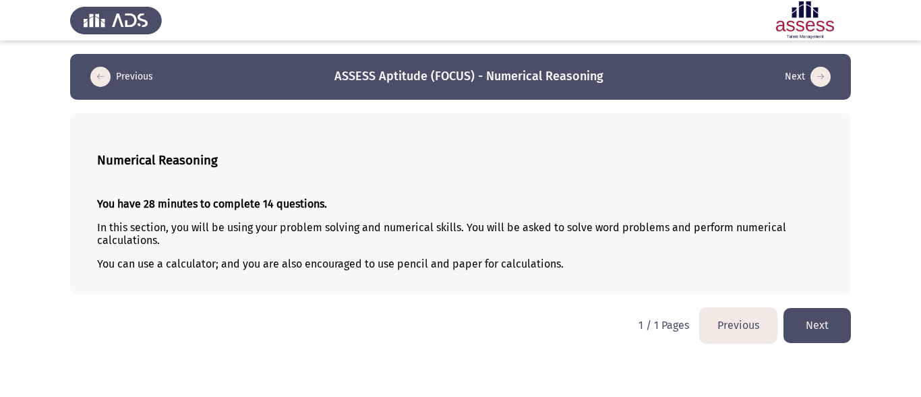
click at [816, 322] on button "Next" at bounding box center [817, 325] width 67 height 34
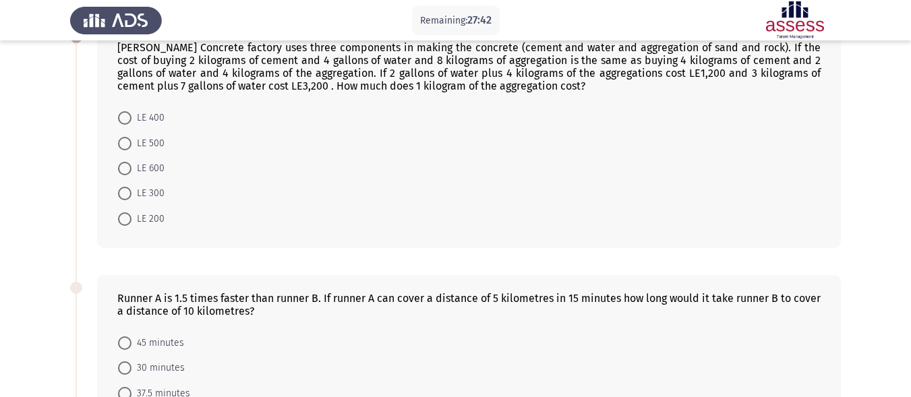
scroll to position [94, 0]
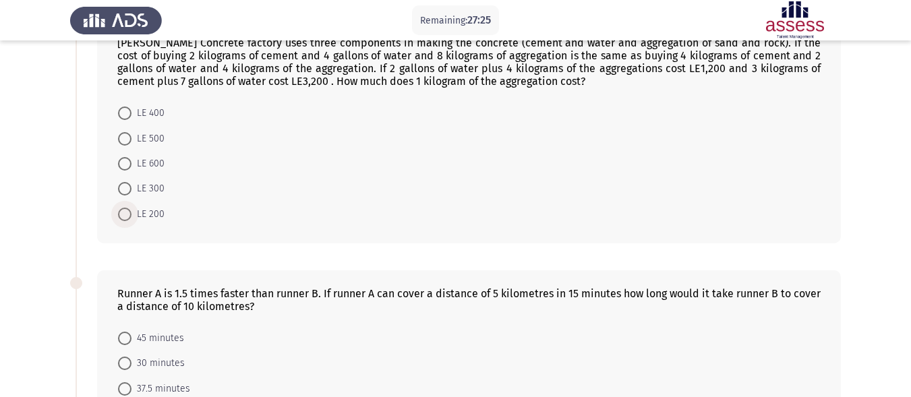
click at [125, 212] on span at bounding box center [124, 214] width 13 height 13
click at [125, 212] on input "LE 200" at bounding box center [124, 214] width 13 height 13
radio input "true"
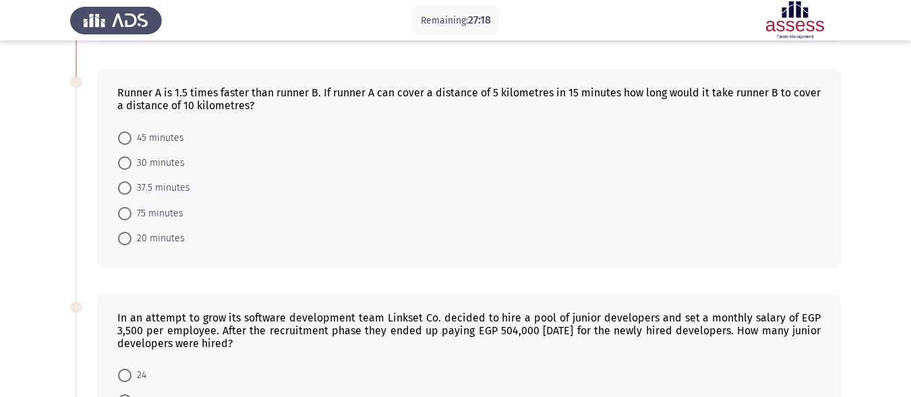
scroll to position [272, 0]
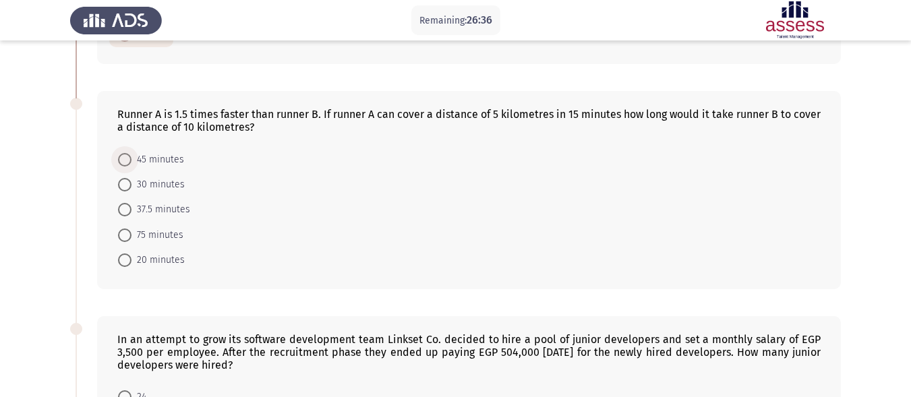
click at [124, 157] on span at bounding box center [124, 159] width 13 height 13
click at [124, 157] on input "45 minutes" at bounding box center [124, 159] width 13 height 13
radio input "true"
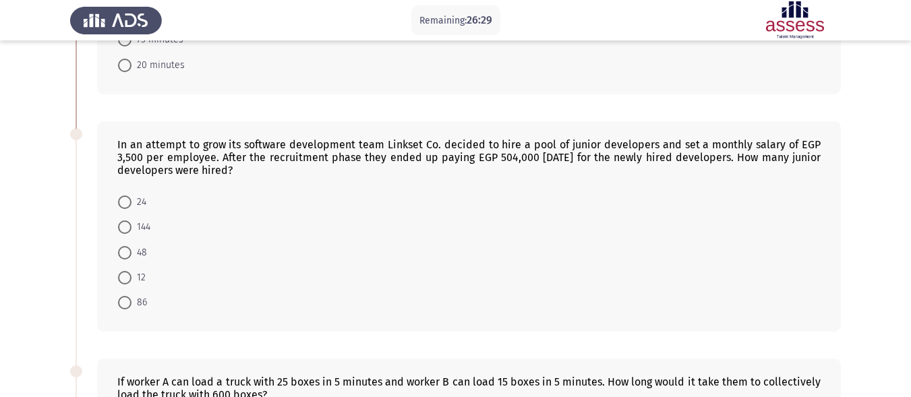
scroll to position [483, 0]
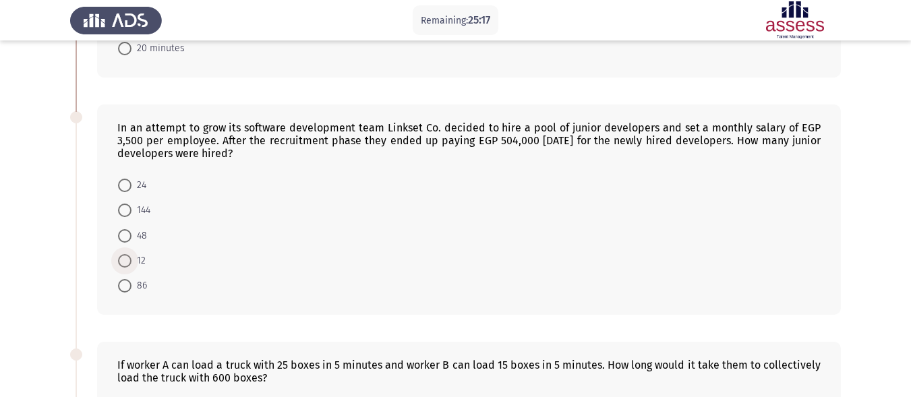
click at [128, 256] on span at bounding box center [124, 260] width 13 height 13
click at [128, 256] on input "12" at bounding box center [124, 260] width 13 height 13
radio input "true"
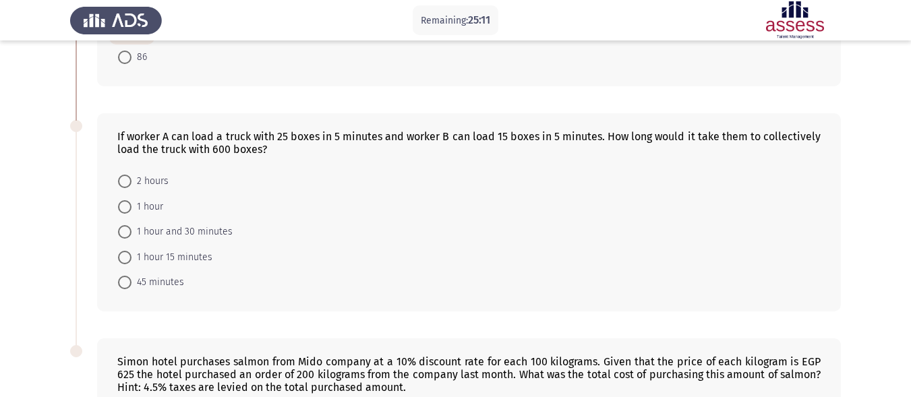
scroll to position [703, 0]
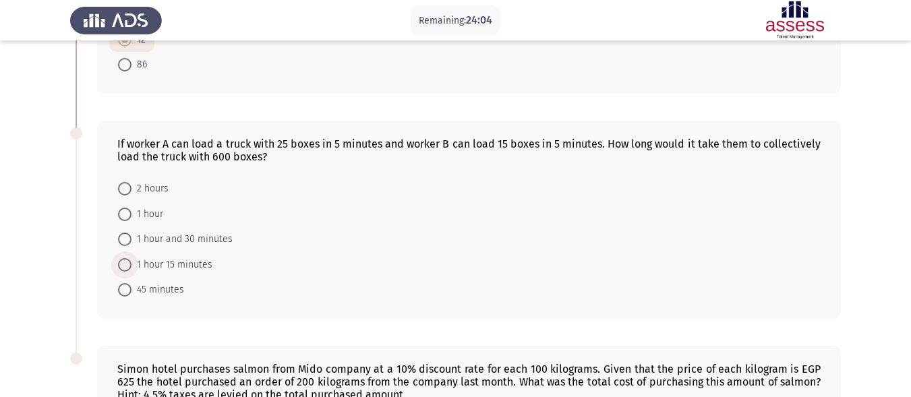
click at [129, 262] on span at bounding box center [124, 264] width 13 height 13
click at [129, 262] on input "1 hour 15 minutes" at bounding box center [124, 264] width 13 height 13
radio input "true"
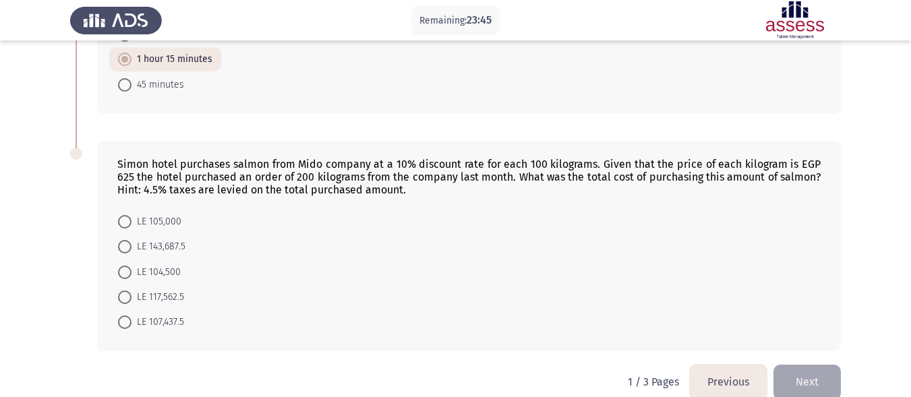
scroll to position [929, 0]
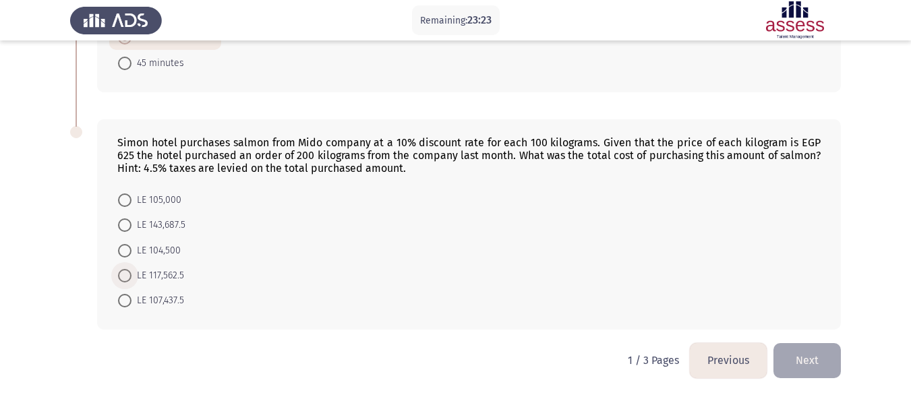
click at [133, 276] on span "LE 117,562.5" at bounding box center [157, 276] width 53 height 16
click at [131, 276] on input "LE 117,562.5" at bounding box center [124, 275] width 13 height 13
radio input "true"
click at [804, 349] on button "Next" at bounding box center [806, 360] width 67 height 34
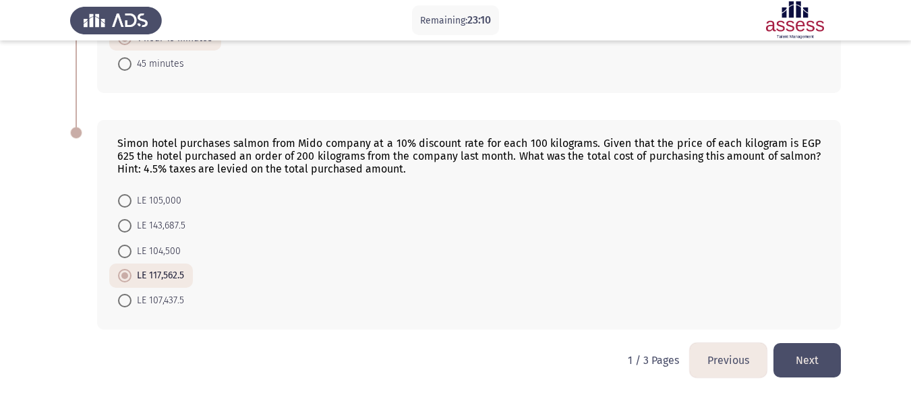
scroll to position [0, 0]
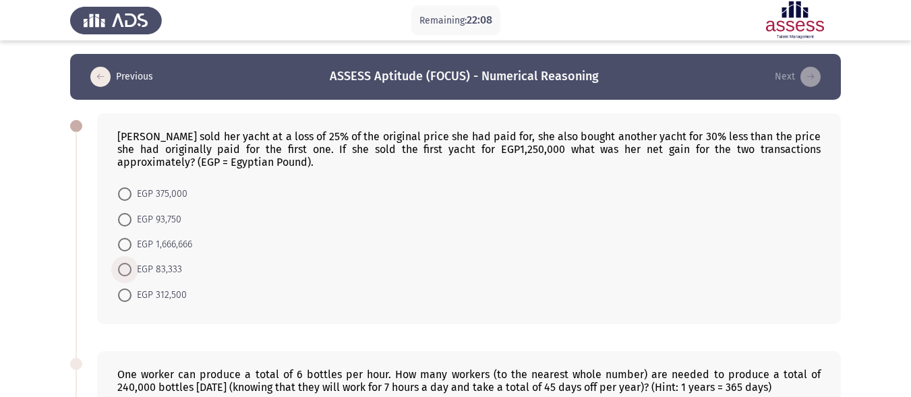
click at [119, 275] on span at bounding box center [124, 269] width 13 height 13
click at [119, 275] on input "EGP 83,333" at bounding box center [124, 269] width 13 height 13
radio input "true"
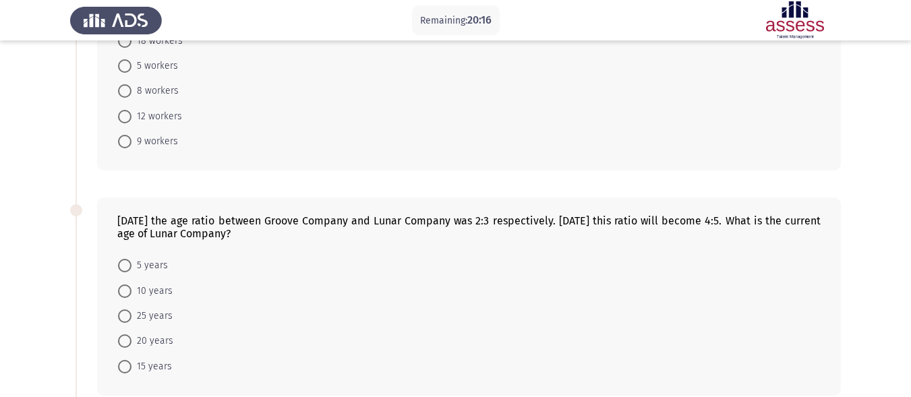
scroll to position [390, 0]
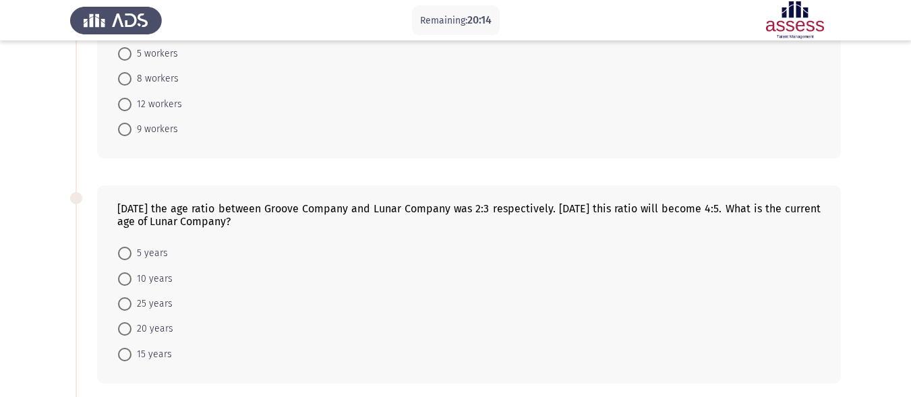
click at [121, 276] on span at bounding box center [124, 278] width 13 height 13
click at [121, 276] on input "10 years" at bounding box center [124, 278] width 13 height 13
radio input "true"
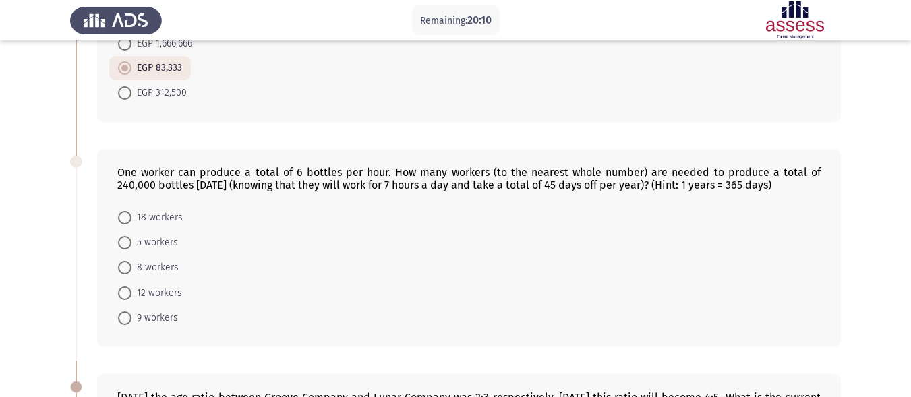
scroll to position [198, 0]
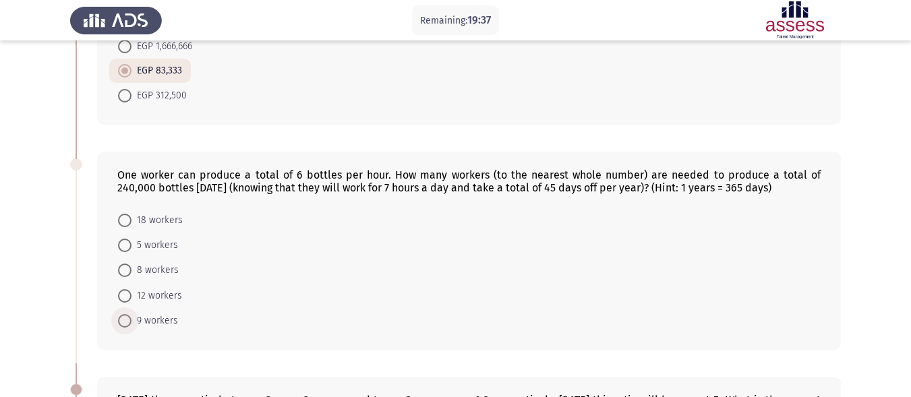
click at [126, 320] on span at bounding box center [124, 320] width 13 height 13
click at [126, 320] on input "9 workers" at bounding box center [124, 320] width 13 height 13
radio input "true"
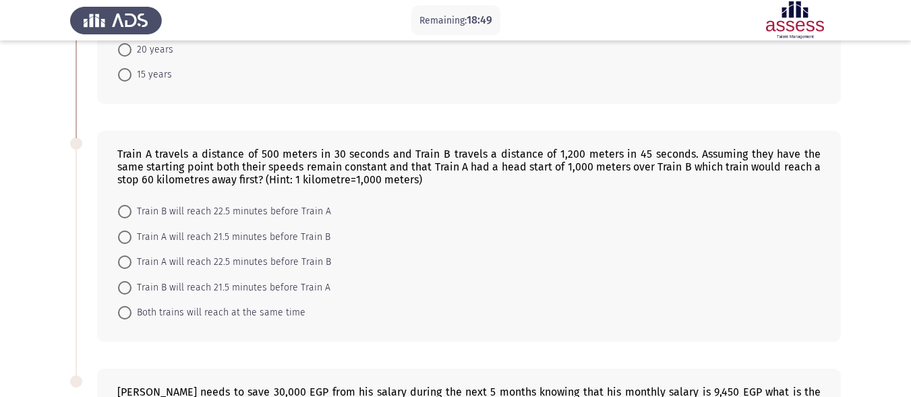
scroll to position [670, 0]
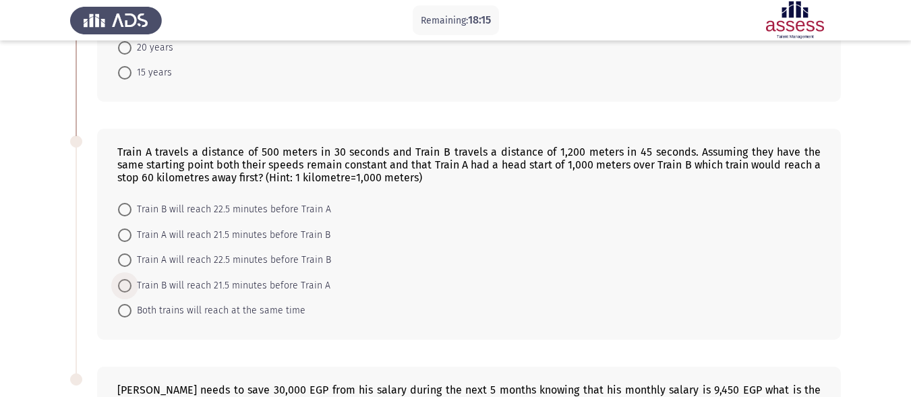
click at [121, 287] on span at bounding box center [124, 285] width 13 height 13
click at [121, 287] on input "Train B will reach 21.5 minutes before Train A" at bounding box center [124, 285] width 13 height 13
radio input "true"
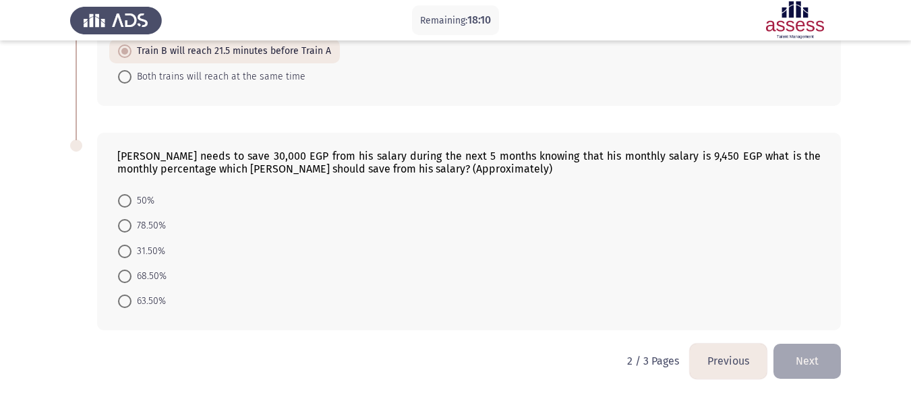
scroll to position [904, 0]
click at [133, 300] on span "63.50%" at bounding box center [148, 301] width 34 height 16
click at [131, 300] on input "63.50%" at bounding box center [124, 300] width 13 height 13
radio input "true"
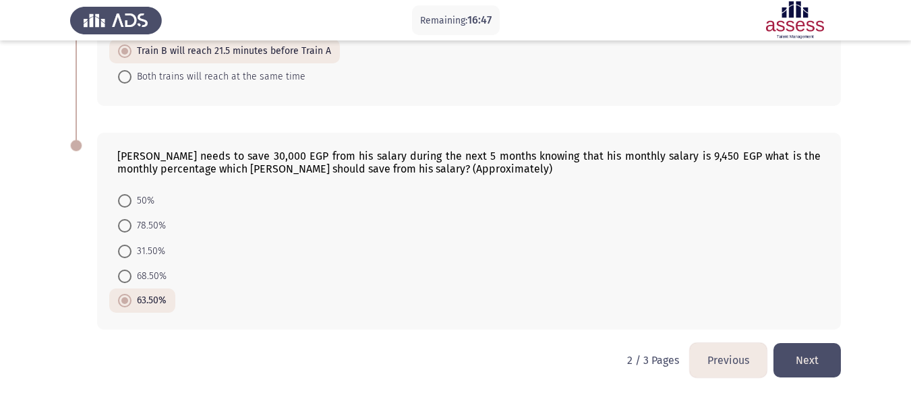
click at [815, 357] on button "Next" at bounding box center [806, 360] width 67 height 34
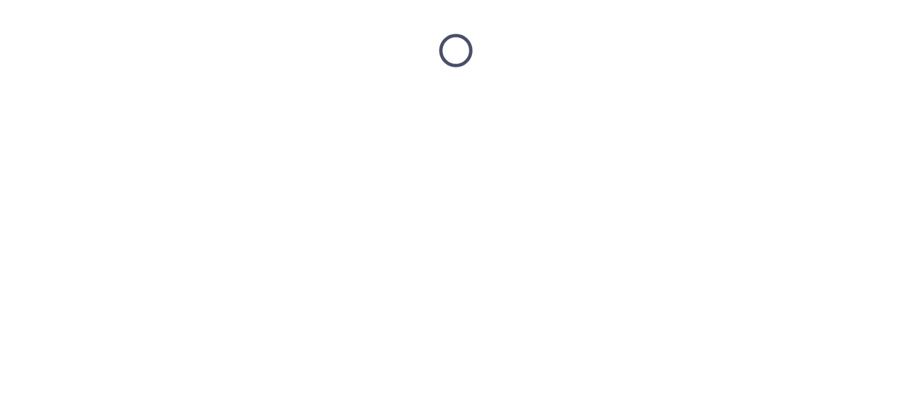
scroll to position [0, 0]
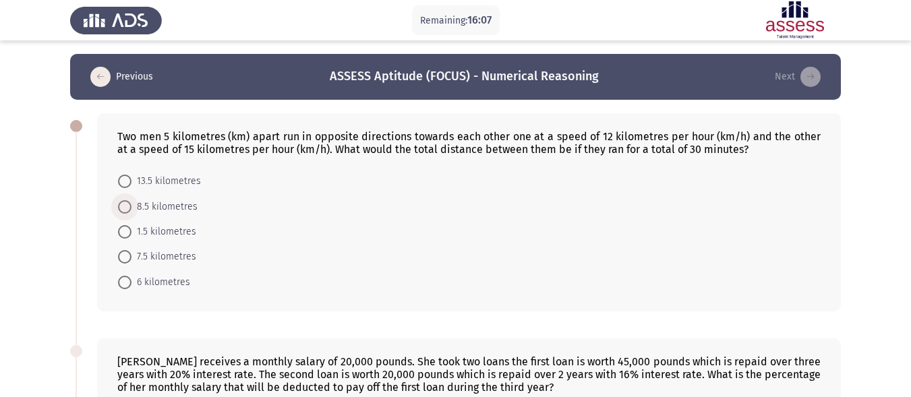
click at [121, 210] on span at bounding box center [124, 206] width 13 height 13
click at [121, 210] on input "8.5 kilometres" at bounding box center [124, 206] width 13 height 13
radio input "true"
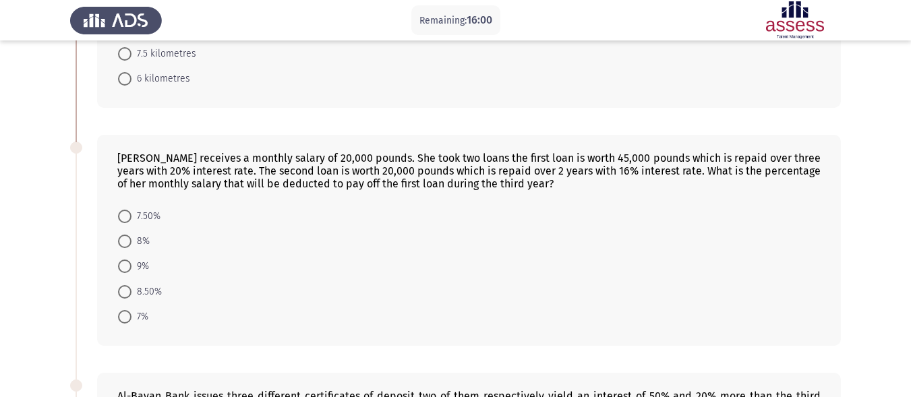
scroll to position [200, 0]
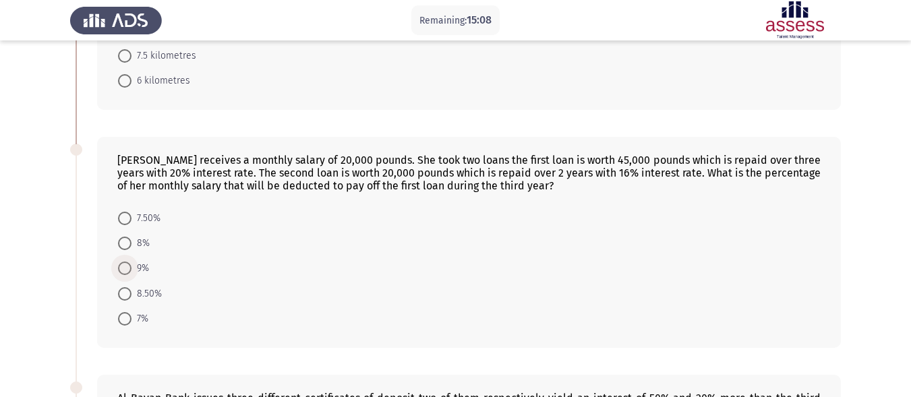
click at [128, 263] on span at bounding box center [124, 268] width 13 height 13
click at [128, 263] on input "9%" at bounding box center [124, 268] width 13 height 13
radio input "true"
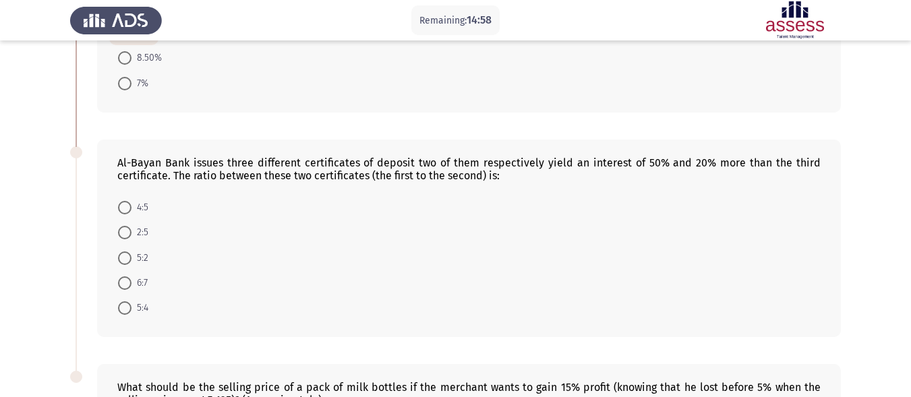
scroll to position [423, 0]
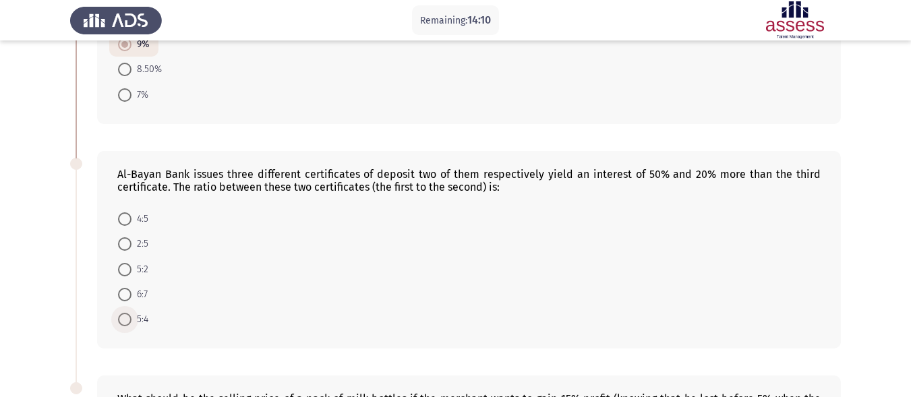
click at [124, 314] on span at bounding box center [124, 319] width 13 height 13
click at [124, 314] on input "5:4" at bounding box center [124, 319] width 13 height 13
radio input "true"
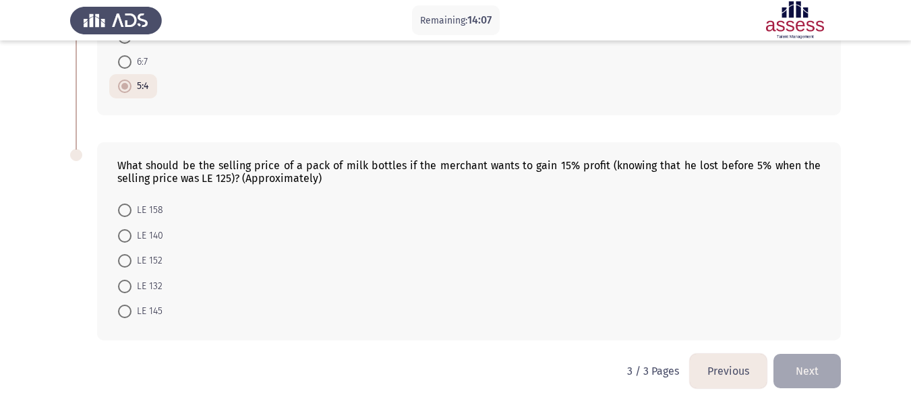
scroll to position [667, 0]
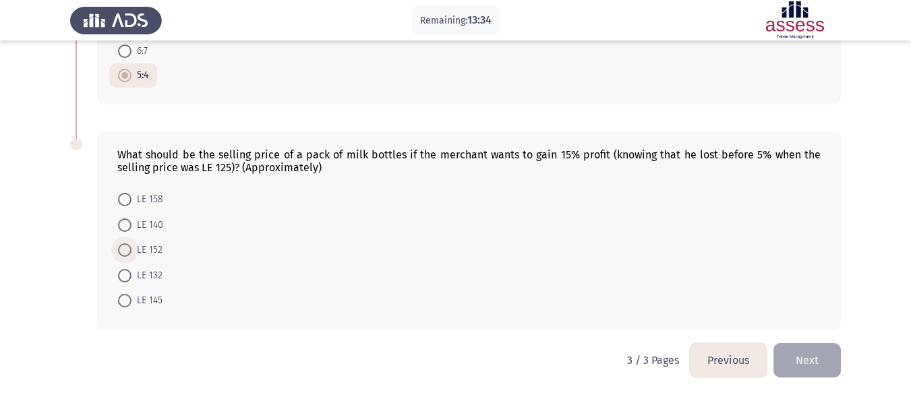
click at [121, 245] on span at bounding box center [124, 249] width 13 height 13
click at [121, 245] on input "LE 152" at bounding box center [124, 249] width 13 height 13
radio input "true"
click at [796, 355] on button "Next" at bounding box center [806, 360] width 67 height 34
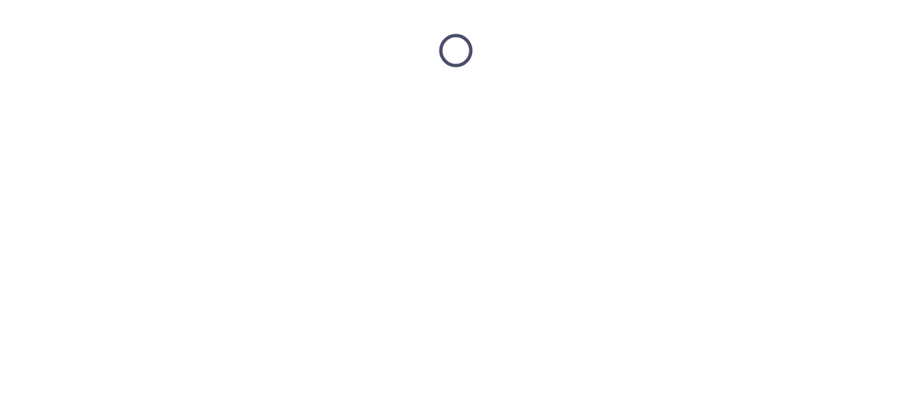
scroll to position [0, 0]
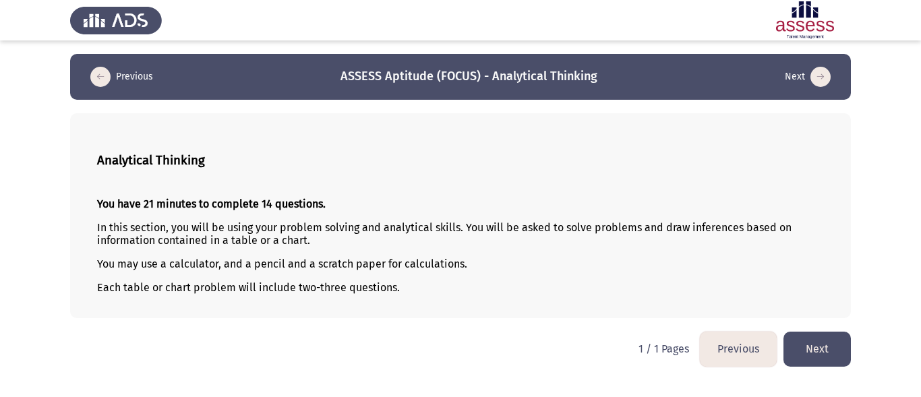
click at [818, 361] on button "Next" at bounding box center [817, 349] width 67 height 34
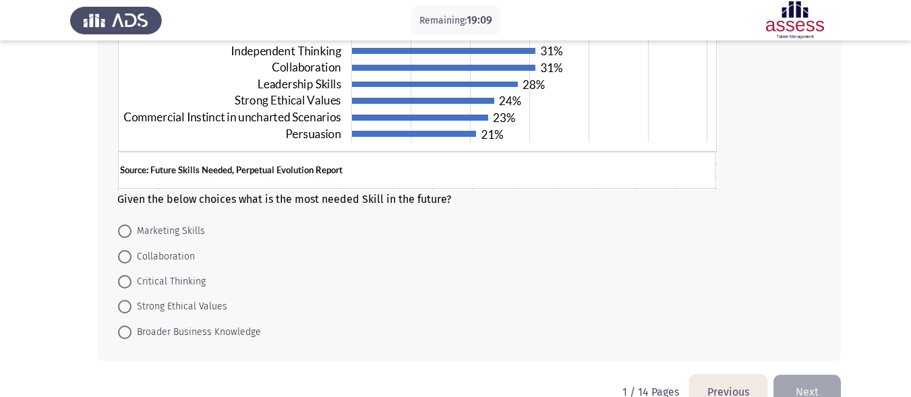
scroll to position [297, 0]
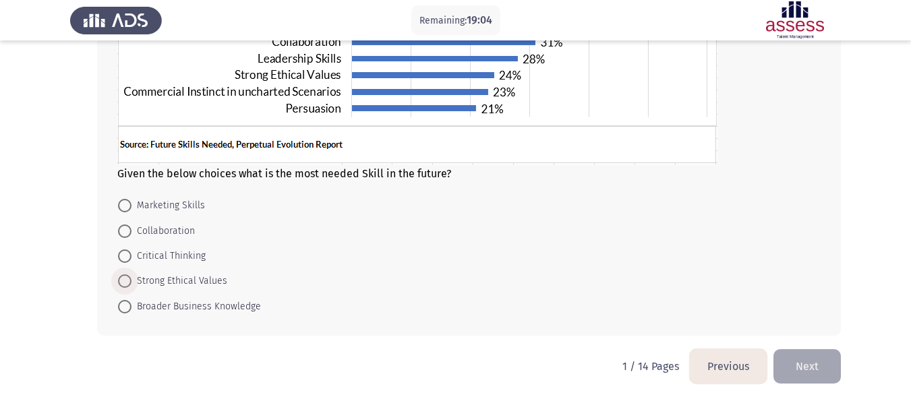
click at [129, 283] on span at bounding box center [124, 280] width 13 height 13
click at [129, 283] on input "Strong Ethical Values" at bounding box center [124, 280] width 13 height 13
radio input "true"
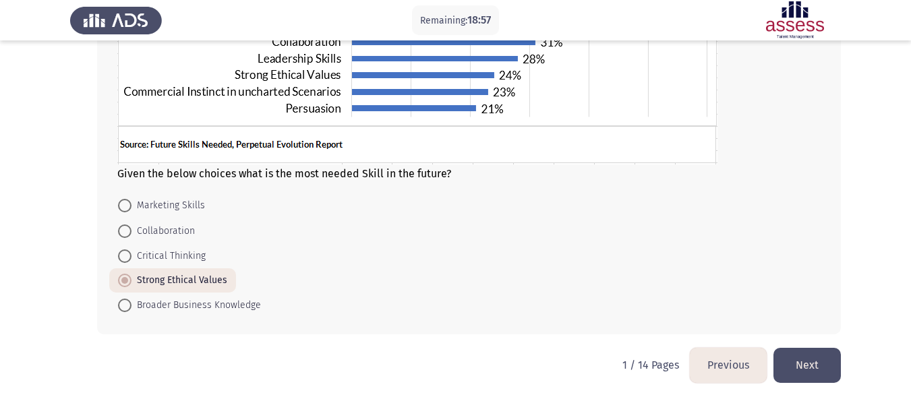
click at [811, 367] on button "Next" at bounding box center [806, 365] width 67 height 34
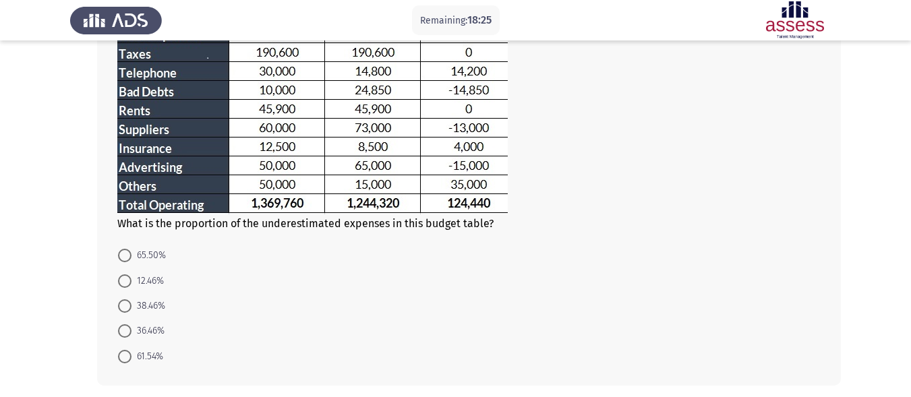
scroll to position [278, 0]
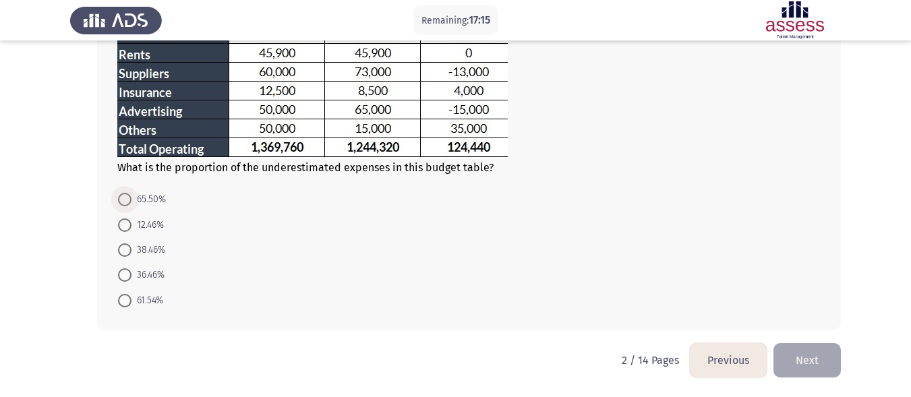
click at [125, 200] on span at bounding box center [125, 200] width 0 height 0
click at [125, 200] on input "65.50%" at bounding box center [124, 199] width 13 height 13
radio input "true"
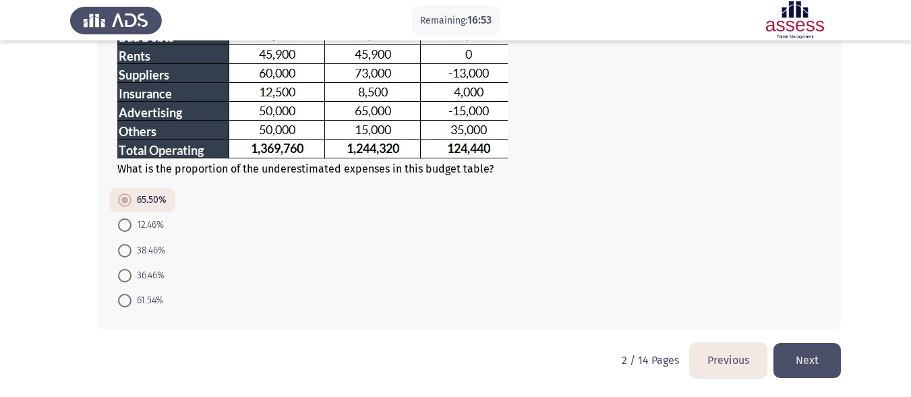
click at [808, 361] on button "Next" at bounding box center [806, 360] width 67 height 34
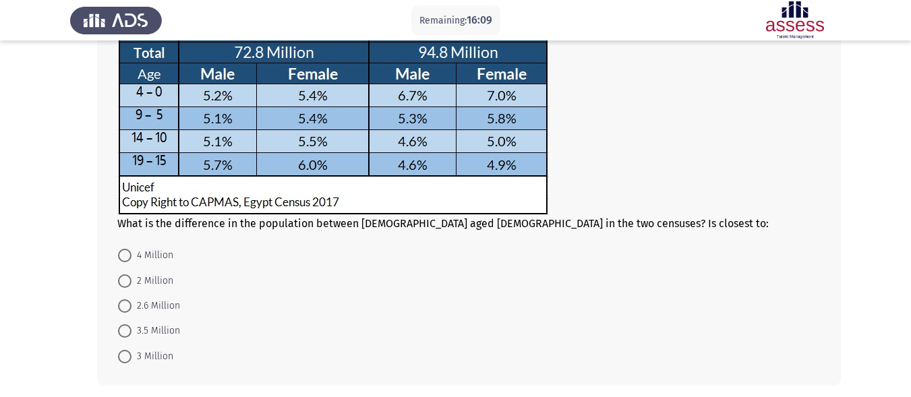
scroll to position [159, 0]
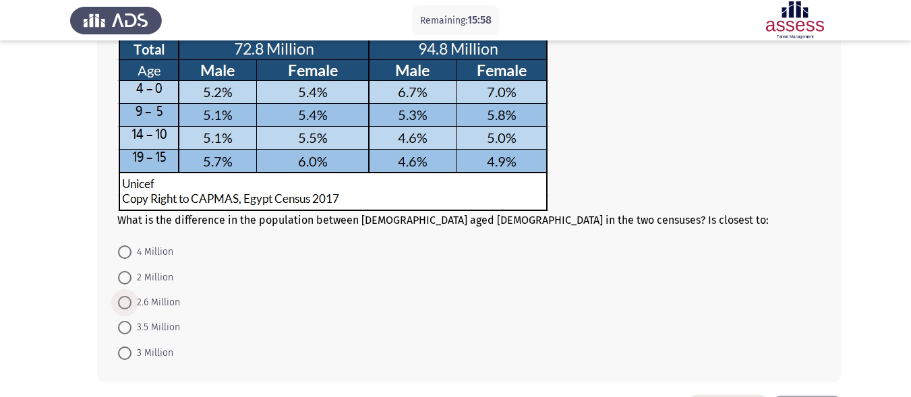
click at [133, 300] on span "2.6 Million" at bounding box center [155, 303] width 49 height 16
click at [131, 300] on input "2.6 Million" at bounding box center [124, 302] width 13 height 13
radio input "true"
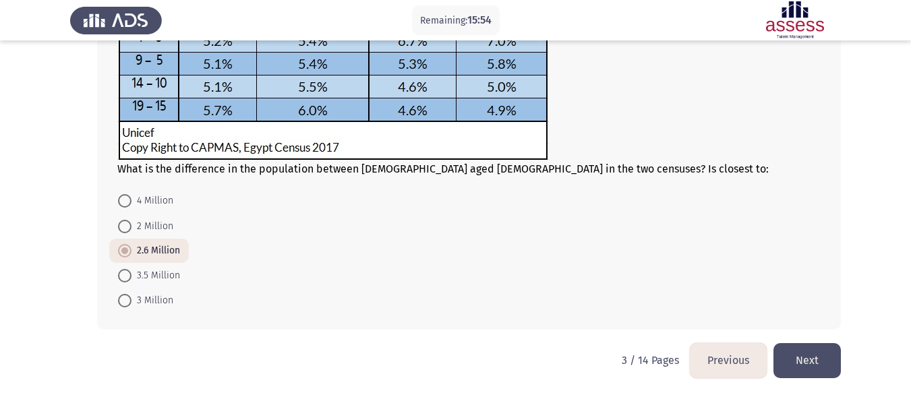
click at [820, 351] on button "Next" at bounding box center [806, 360] width 67 height 34
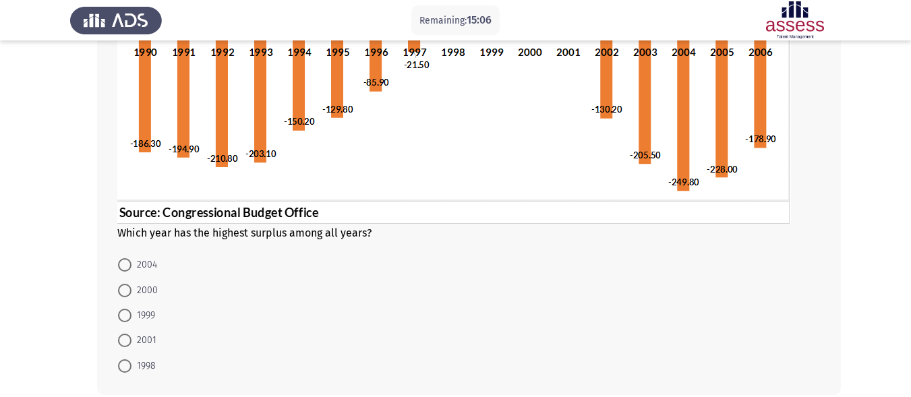
scroll to position [250, 0]
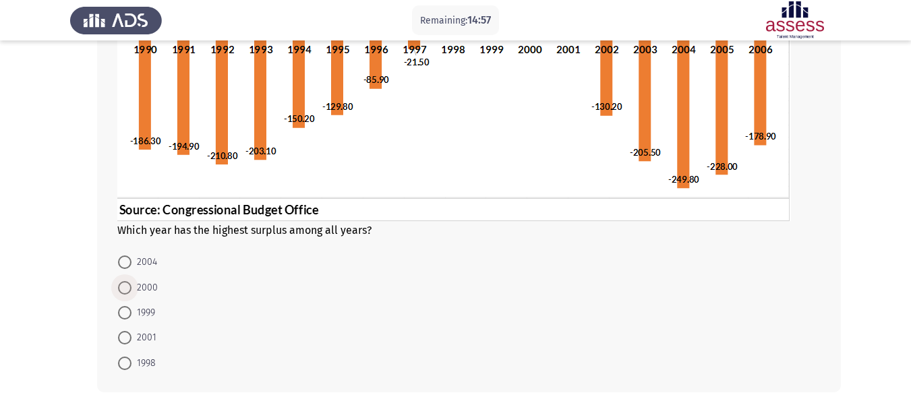
click at [125, 289] on span at bounding box center [124, 287] width 13 height 13
click at [125, 289] on input "2000" at bounding box center [124, 287] width 13 height 13
radio input "true"
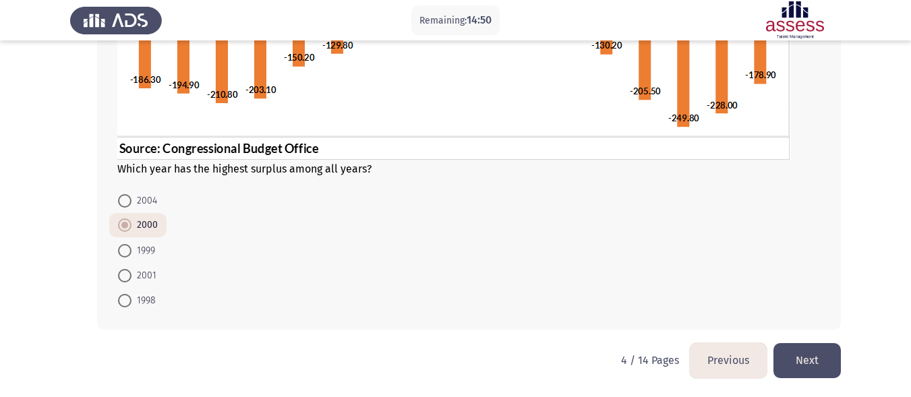
click at [817, 359] on button "Next" at bounding box center [806, 360] width 67 height 34
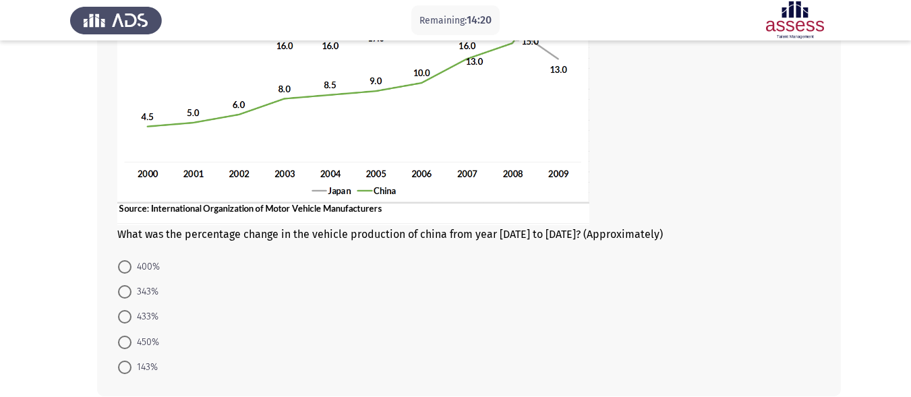
scroll to position [198, 0]
click at [127, 313] on span at bounding box center [124, 315] width 13 height 13
click at [127, 313] on input "433%" at bounding box center [124, 315] width 13 height 13
radio input "true"
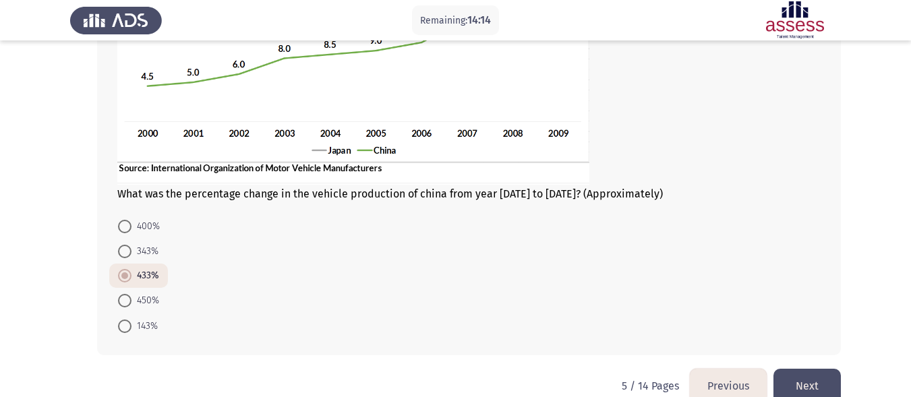
scroll to position [245, 0]
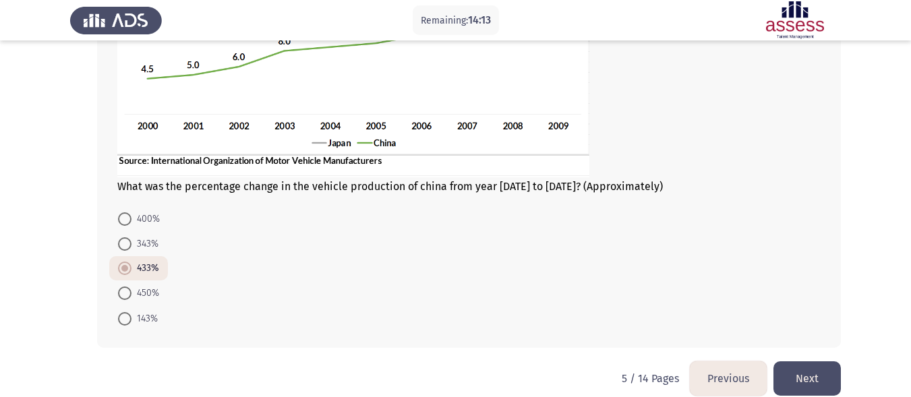
click at [815, 371] on button "Next" at bounding box center [806, 378] width 67 height 34
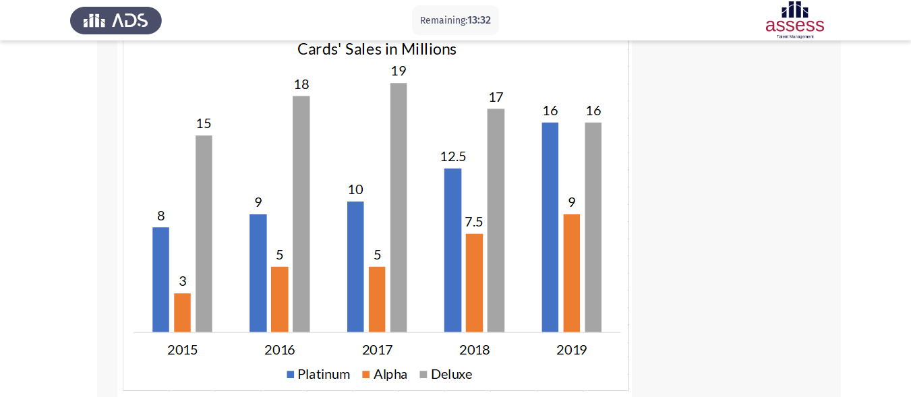
scroll to position [106, 0]
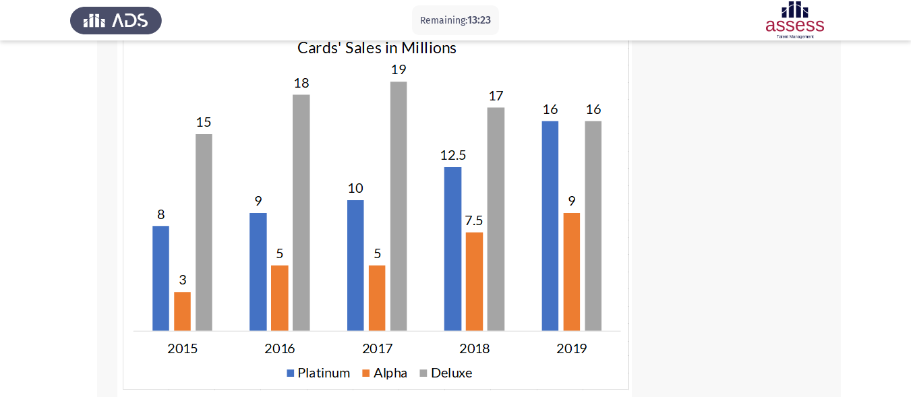
drag, startPoint x: 906, startPoint y: 207, endPoint x: 905, endPoint y: 256, distance: 49.2
click at [905, 256] on app-assessment-container "Remaining: 13:23 Previous ASSESS Aptitude (FOCUS) - Analytical Thinking Next Wh…" at bounding box center [455, 273] width 911 height 650
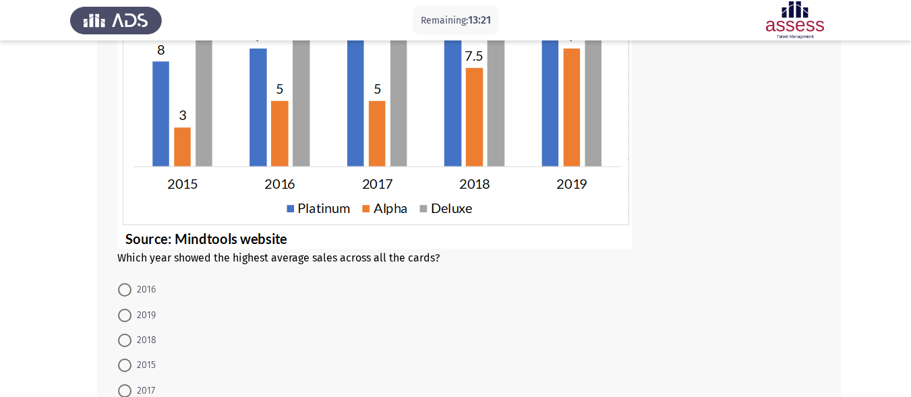
scroll to position [283, 0]
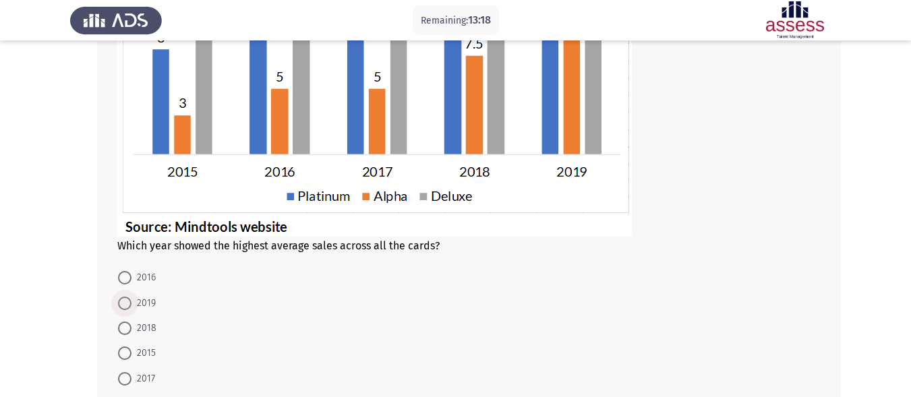
click at [129, 304] on span at bounding box center [124, 303] width 13 height 13
click at [129, 304] on input "2019" at bounding box center [124, 303] width 13 height 13
radio input "true"
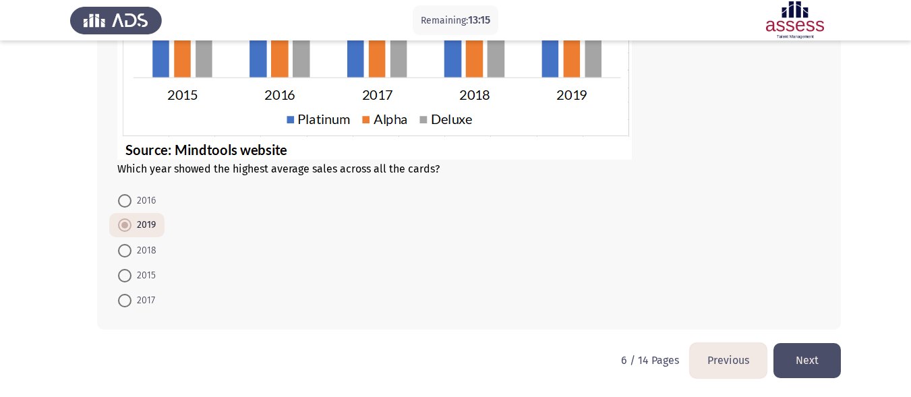
click at [820, 348] on button "Next" at bounding box center [806, 360] width 67 height 34
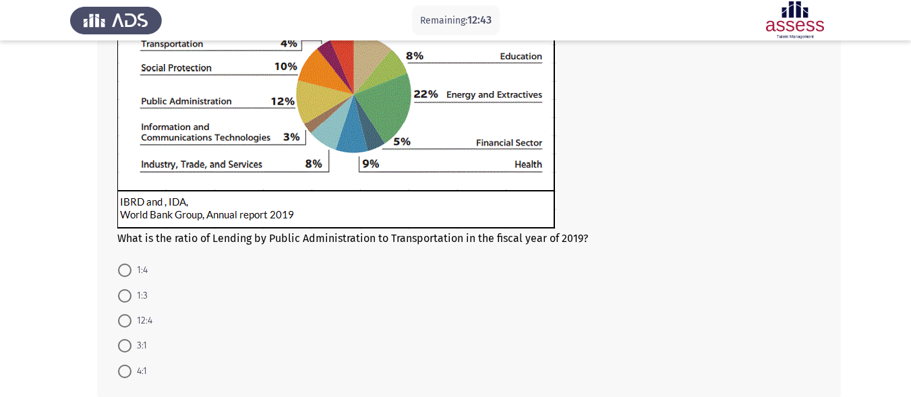
scroll to position [196, 0]
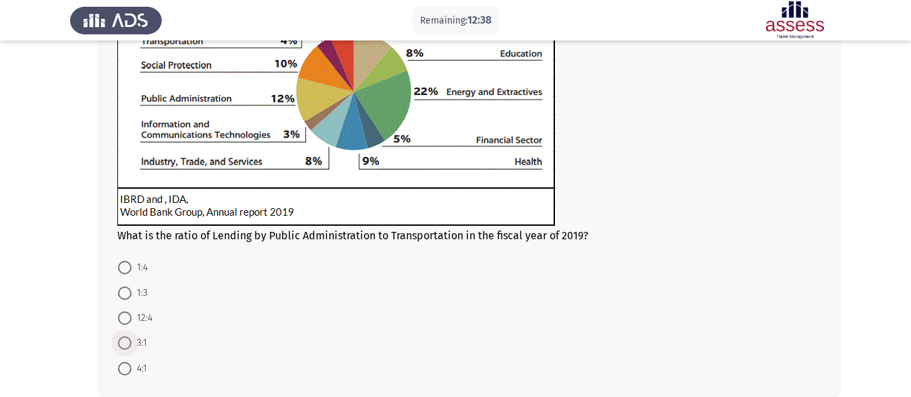
click at [121, 343] on span at bounding box center [124, 342] width 13 height 13
click at [121, 343] on input "3:1" at bounding box center [124, 342] width 13 height 13
radio input "true"
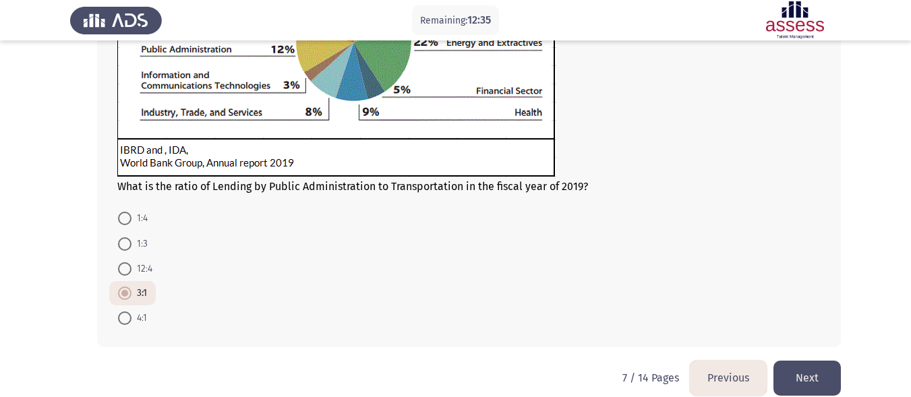
scroll to position [263, 0]
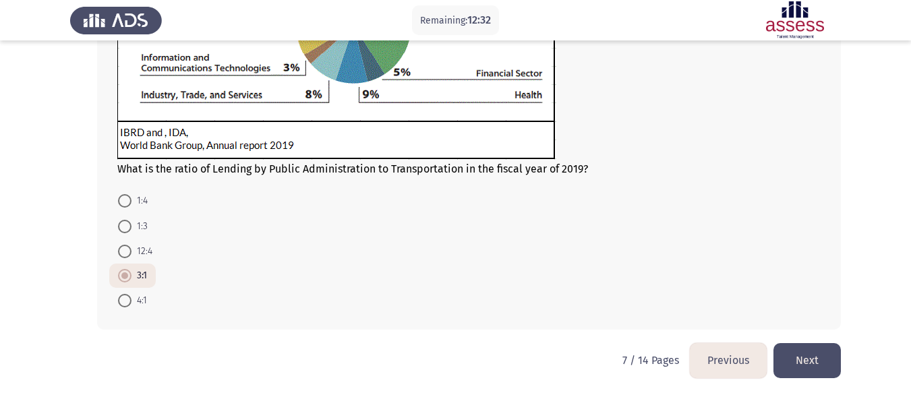
click at [813, 351] on button "Next" at bounding box center [806, 360] width 67 height 34
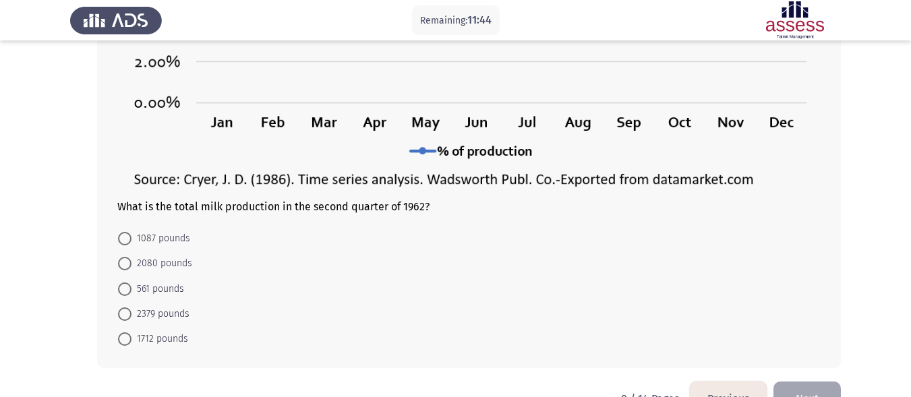
scroll to position [361, 0]
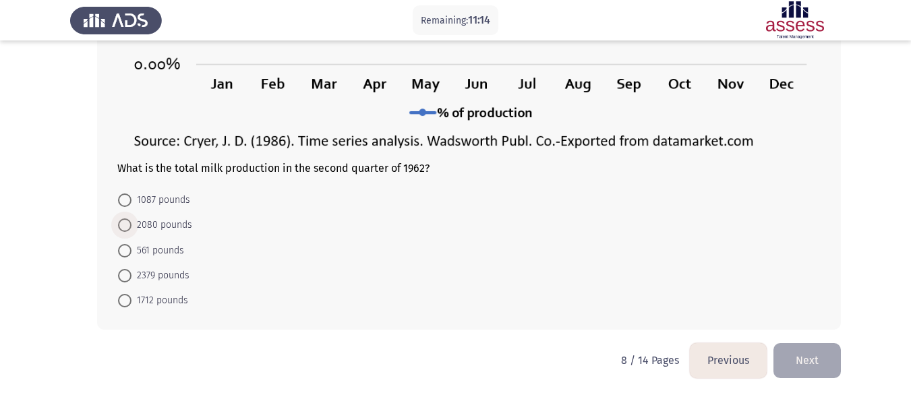
click at [125, 225] on span at bounding box center [125, 225] width 0 height 0
click at [125, 225] on input "2080 pounds" at bounding box center [124, 224] width 13 height 13
radio input "true"
click at [806, 352] on button "Next" at bounding box center [806, 360] width 67 height 34
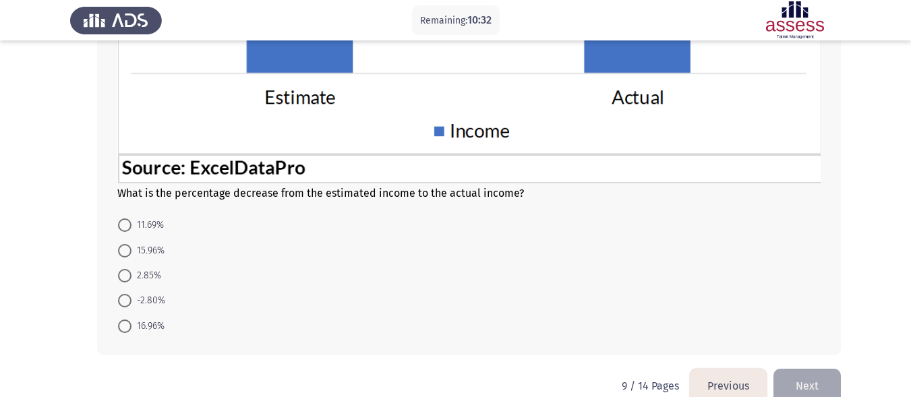
scroll to position [435, 0]
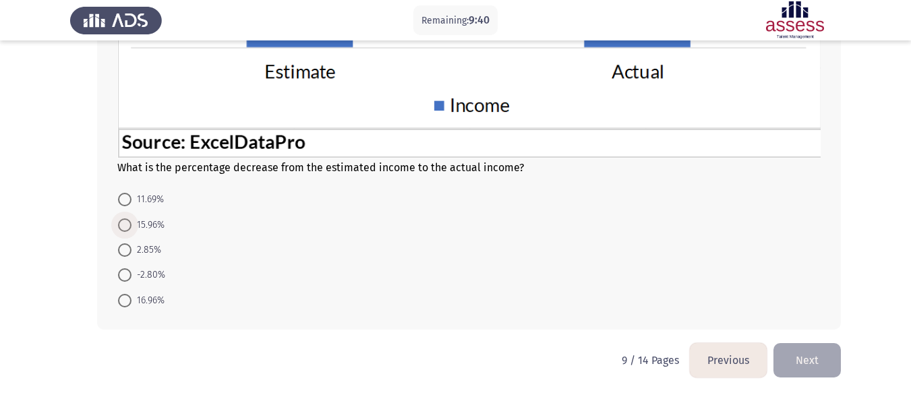
click at [123, 217] on label "15.96%" at bounding box center [141, 225] width 47 height 16
click at [123, 218] on input "15.96%" at bounding box center [124, 224] width 13 height 13
radio input "true"
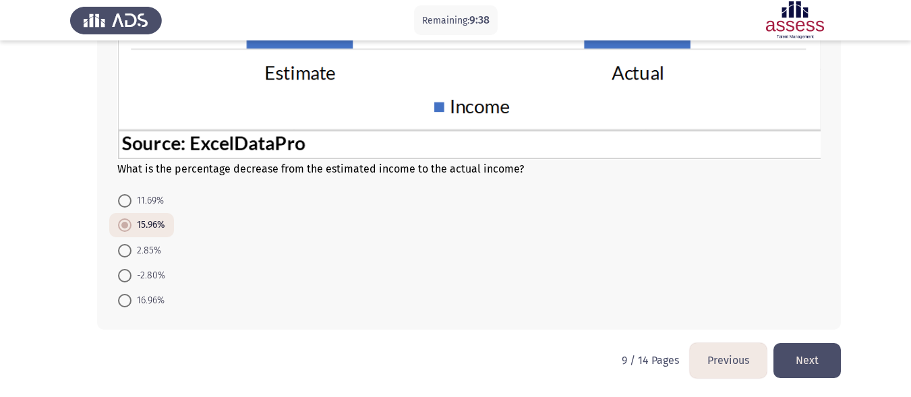
click at [810, 355] on button "Next" at bounding box center [806, 360] width 67 height 34
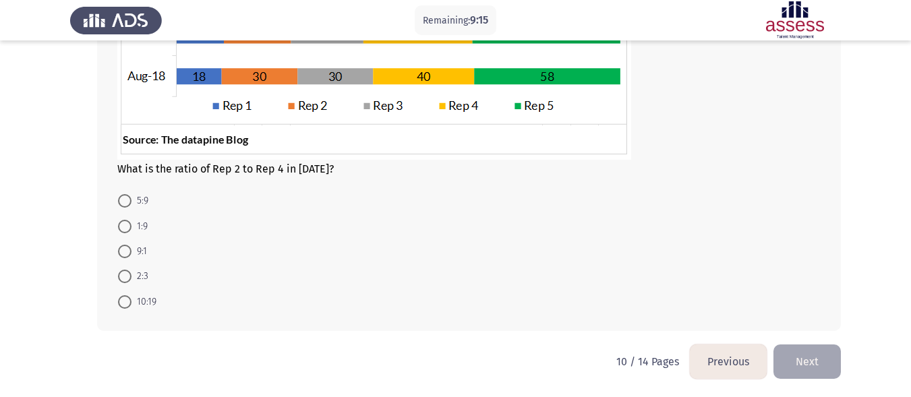
scroll to position [396, 0]
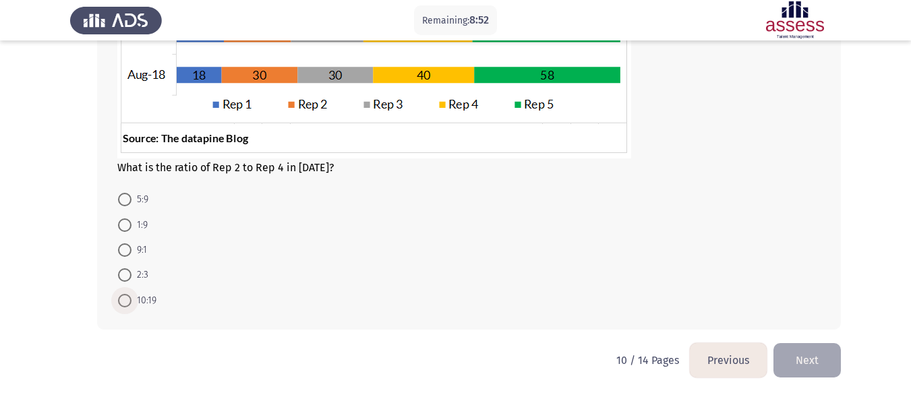
click at [134, 301] on span "10:19" at bounding box center [143, 301] width 25 height 16
click at [131, 301] on input "10:19" at bounding box center [124, 300] width 13 height 13
radio input "true"
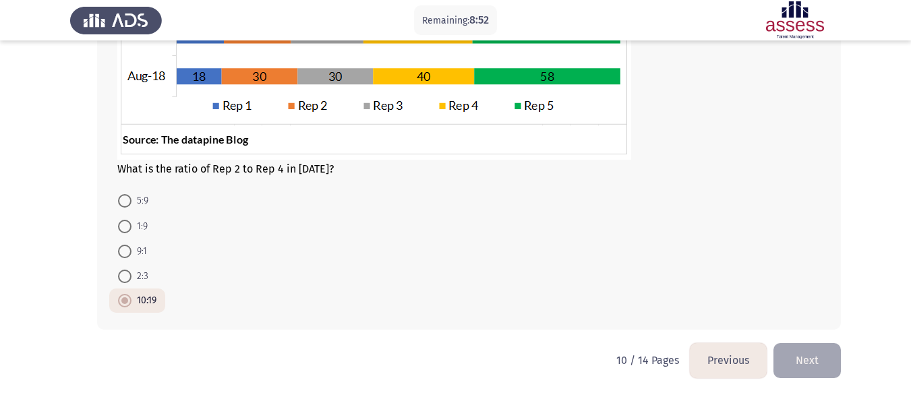
scroll to position [394, 0]
click at [802, 359] on button "Next" at bounding box center [806, 360] width 67 height 34
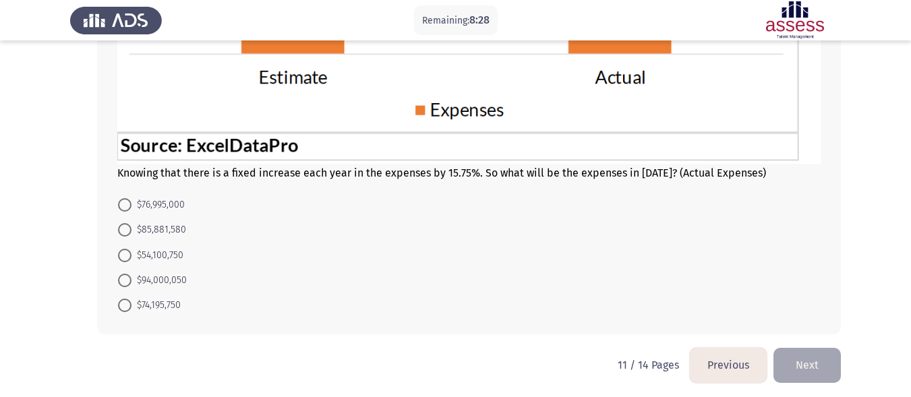
scroll to position [418, 0]
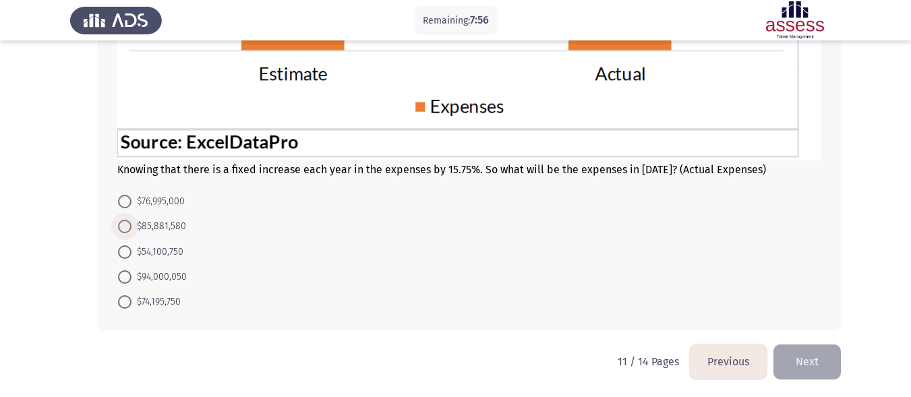
click at [144, 228] on span "$85,881,580" at bounding box center [158, 226] width 55 height 16
click at [131, 228] on input "$85,881,580" at bounding box center [124, 226] width 13 height 13
radio input "true"
click at [813, 354] on button "Next" at bounding box center [806, 361] width 67 height 34
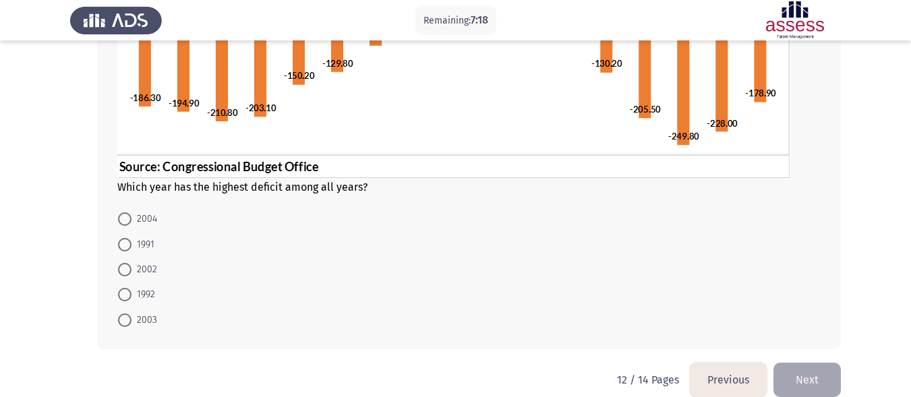
scroll to position [313, 0]
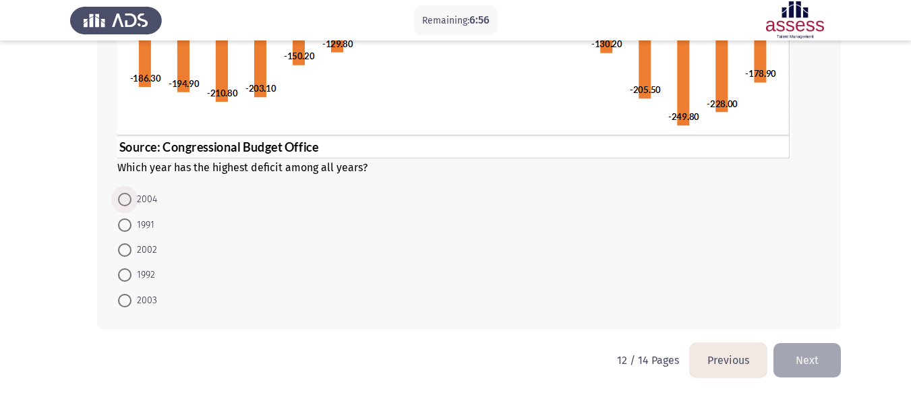
click at [123, 203] on span at bounding box center [124, 199] width 13 height 13
click at [123, 203] on input "2004" at bounding box center [124, 199] width 13 height 13
radio input "true"
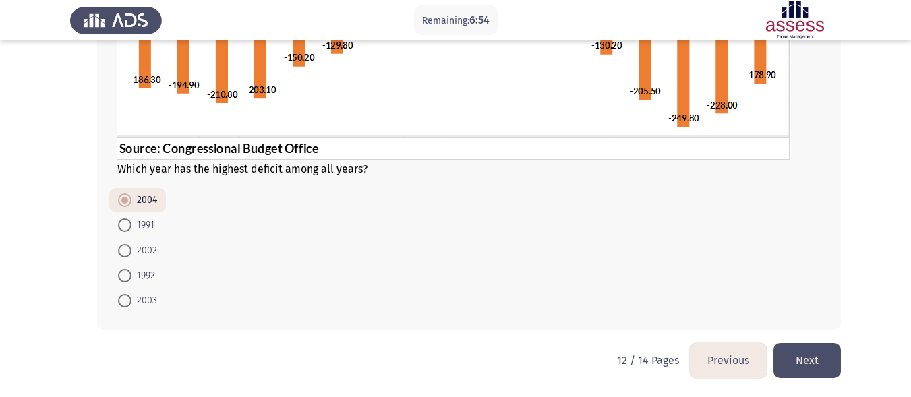
click at [806, 355] on button "Next" at bounding box center [806, 360] width 67 height 34
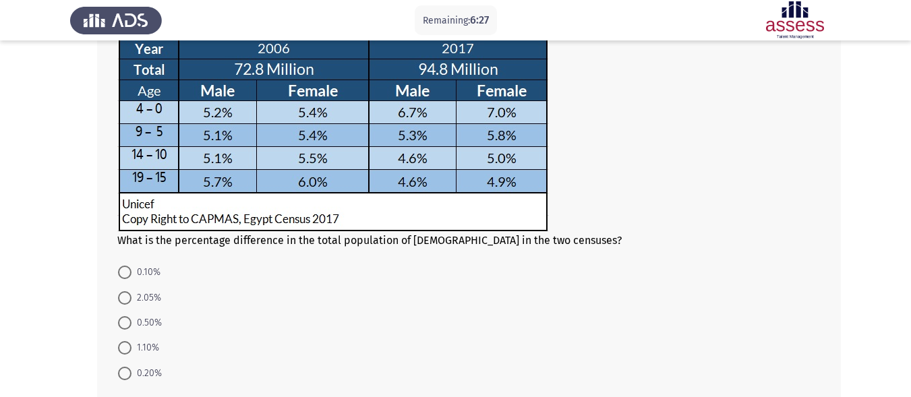
scroll to position [138, 0]
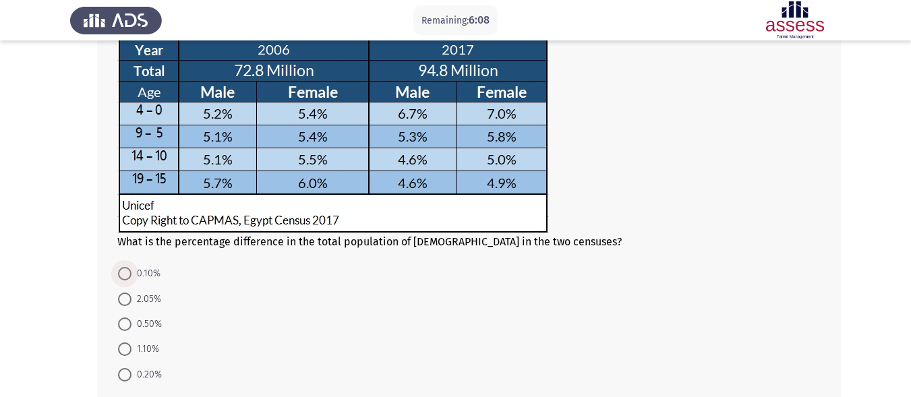
click at [135, 279] on span "0.10%" at bounding box center [145, 274] width 29 height 16
click at [131, 279] on input "0.10%" at bounding box center [124, 273] width 13 height 13
radio input "true"
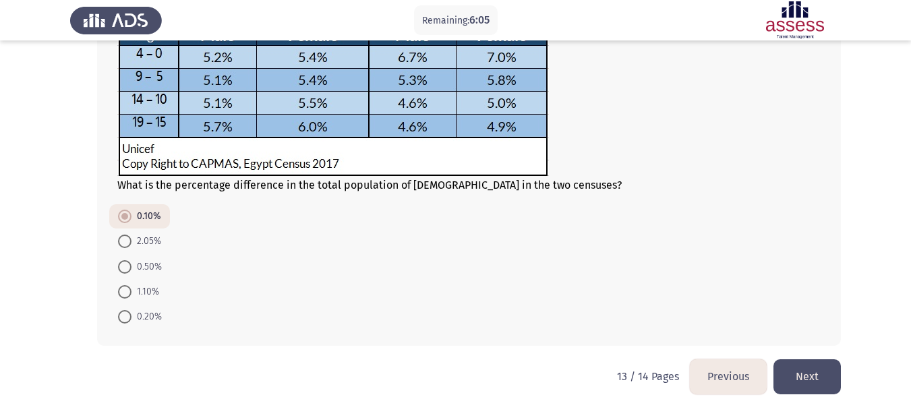
scroll to position [198, 0]
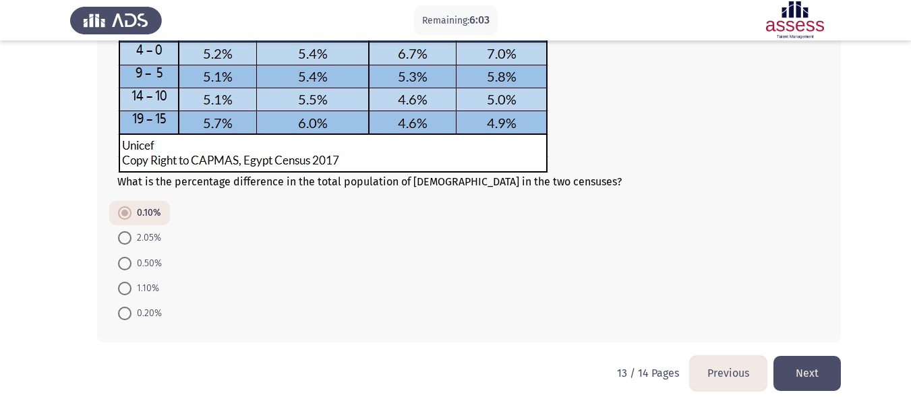
click at [811, 363] on button "Next" at bounding box center [806, 373] width 67 height 34
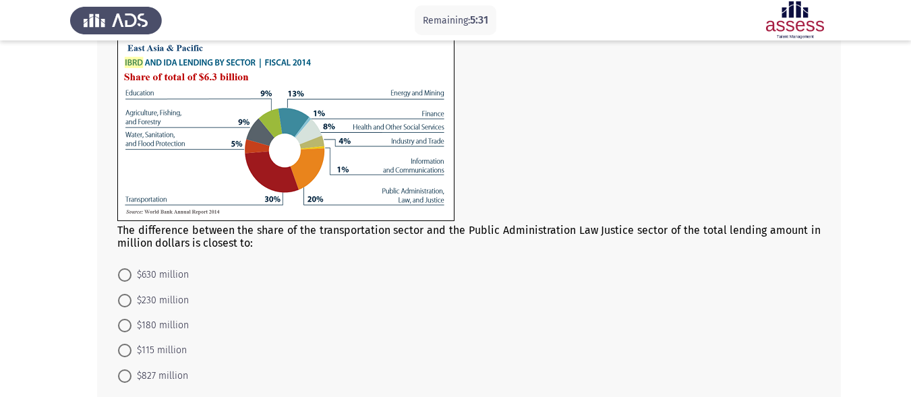
scroll to position [95, 0]
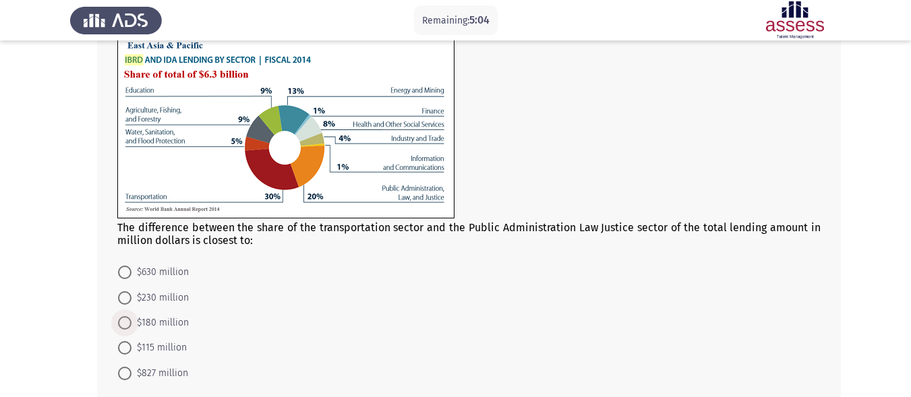
click at [131, 319] on span "$180 million" at bounding box center [159, 323] width 57 height 16
click at [131, 319] on input "$180 million" at bounding box center [124, 322] width 13 height 13
radio input "true"
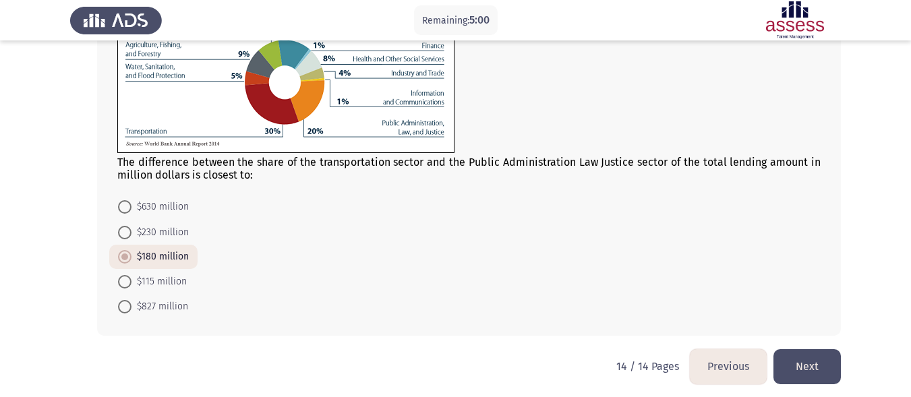
scroll to position [167, 0]
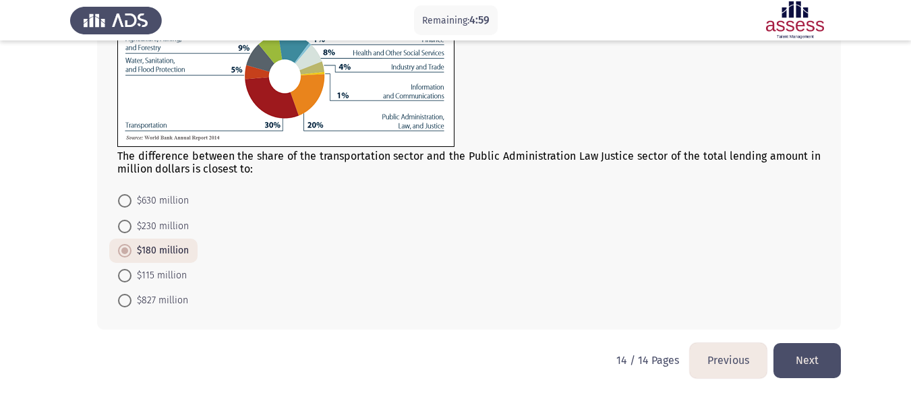
click at [815, 357] on button "Next" at bounding box center [806, 360] width 67 height 34
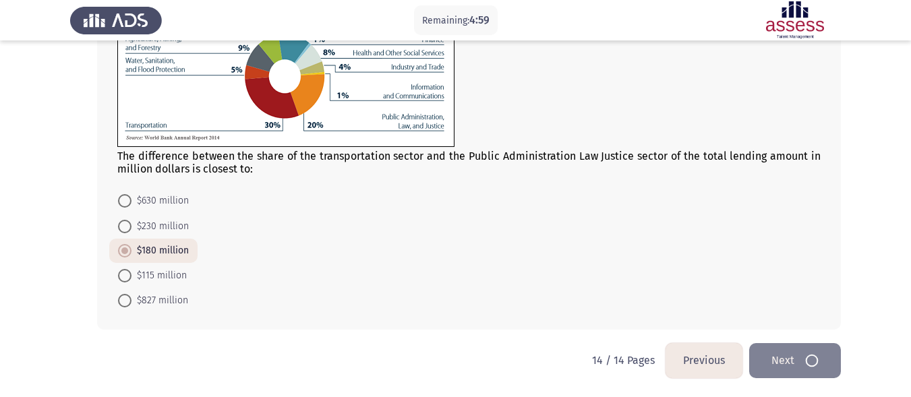
scroll to position [0, 0]
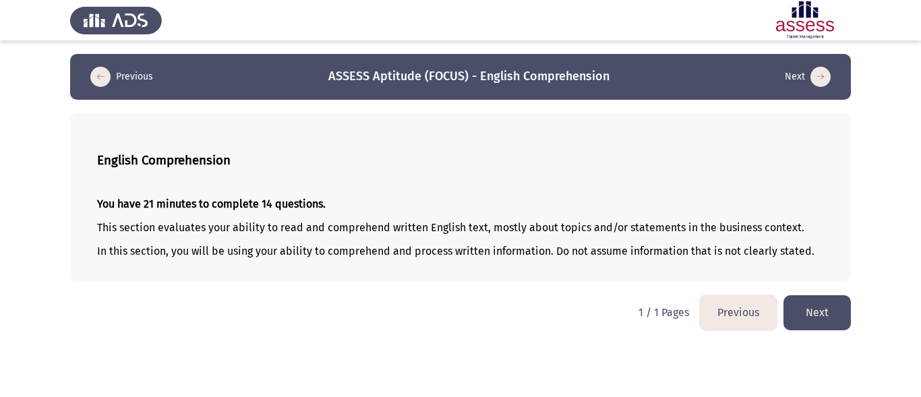
click at [819, 315] on button "Next" at bounding box center [817, 312] width 67 height 34
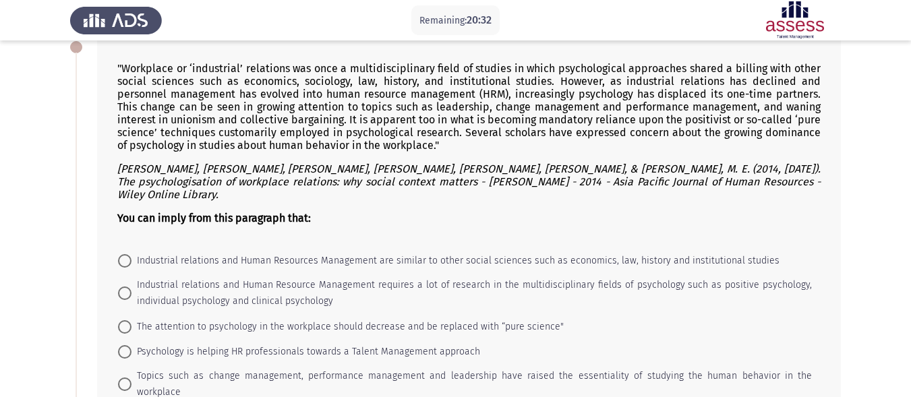
scroll to position [62, 0]
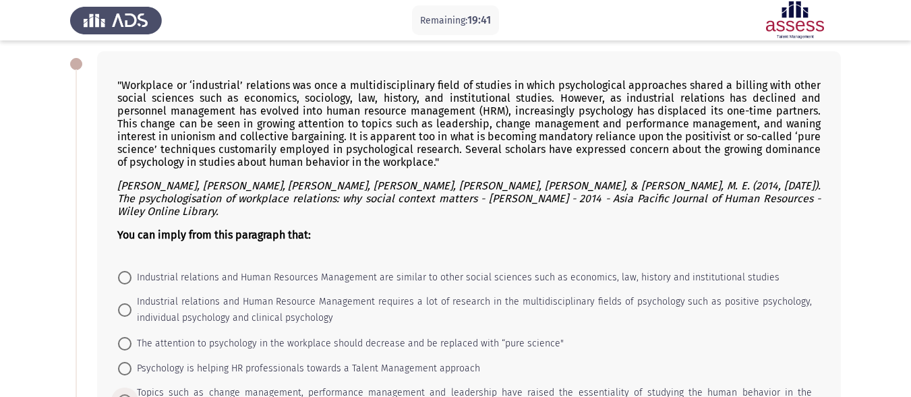
click at [131, 394] on span at bounding box center [124, 400] width 13 height 13
click at [131, 394] on input "Topics such as change management, performance management and leadership have ra…" at bounding box center [124, 400] width 13 height 13
radio input "true"
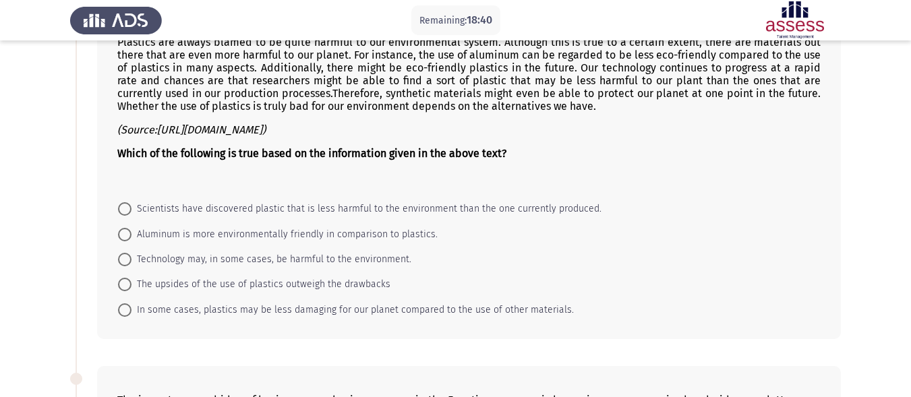
scroll to position [517, 0]
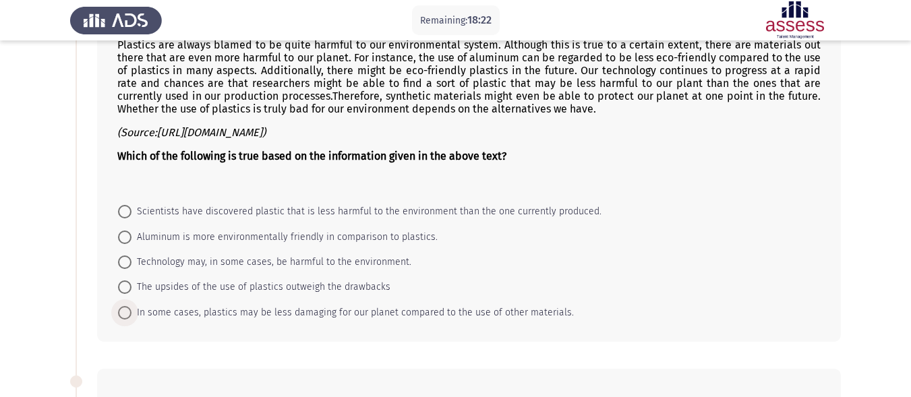
click at [128, 306] on span at bounding box center [124, 312] width 13 height 13
click at [128, 306] on input "In some cases, plastics may be less damaging for our planet compared to the use…" at bounding box center [124, 312] width 13 height 13
radio input "true"
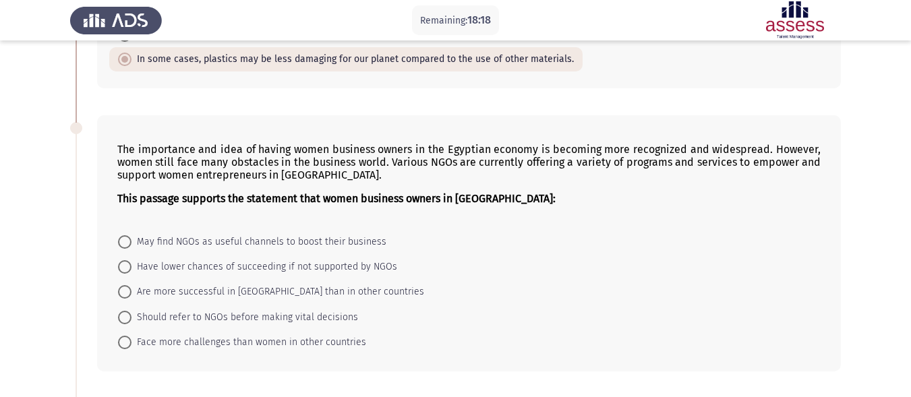
scroll to position [766, 0]
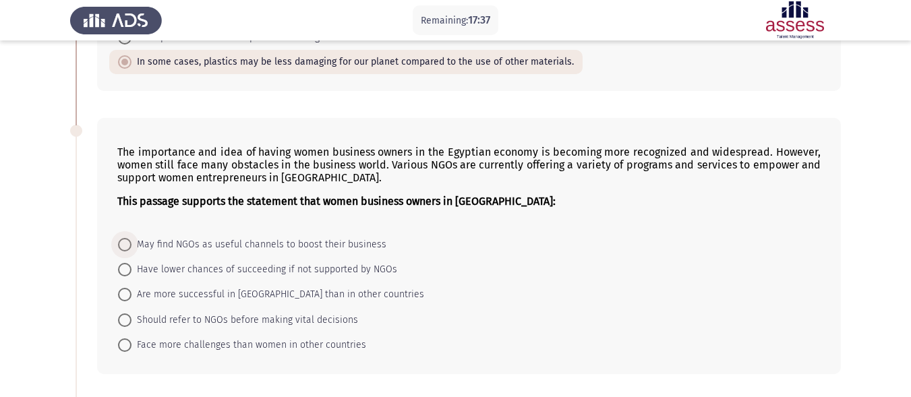
click at [131, 237] on span "May find NGOs as useful channels to boost their business" at bounding box center [258, 245] width 255 height 16
click at [131, 238] on input "May find NGOs as useful channels to boost their business" at bounding box center [124, 244] width 13 height 13
radio input "true"
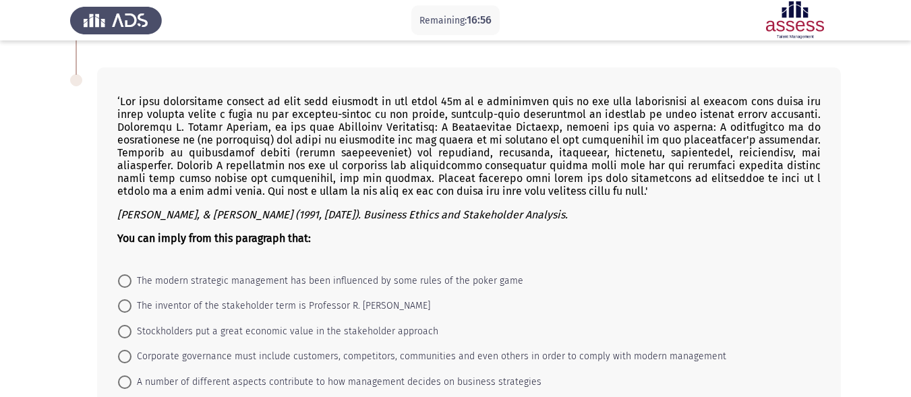
scroll to position [1085, 0]
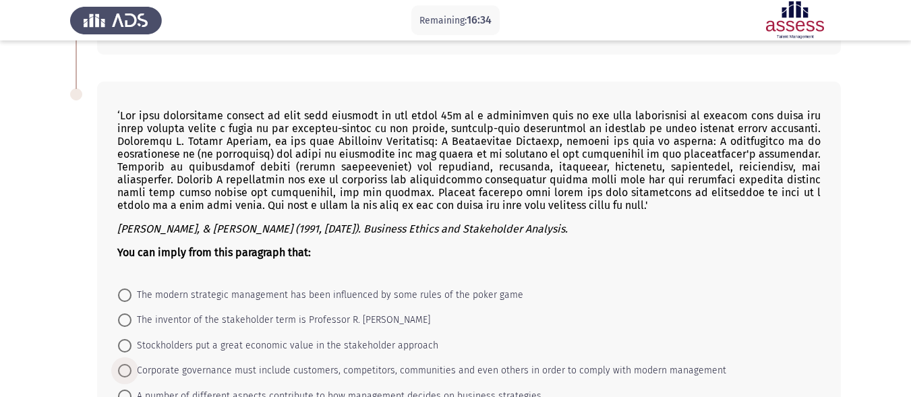
click at [131, 364] on span at bounding box center [124, 370] width 13 height 13
click at [131, 364] on input "Corporate governance must include customers, competitors, communities and even …" at bounding box center [124, 370] width 13 height 13
radio input "true"
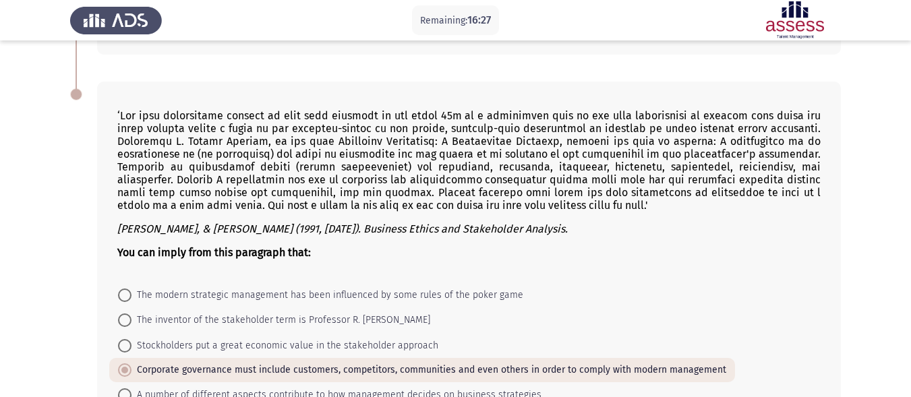
scroll to position [1150, 0]
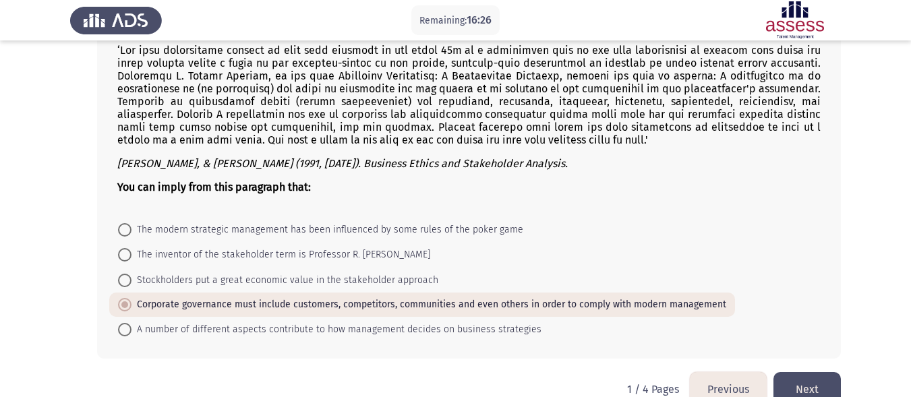
click at [812, 372] on button "Next" at bounding box center [806, 389] width 67 height 34
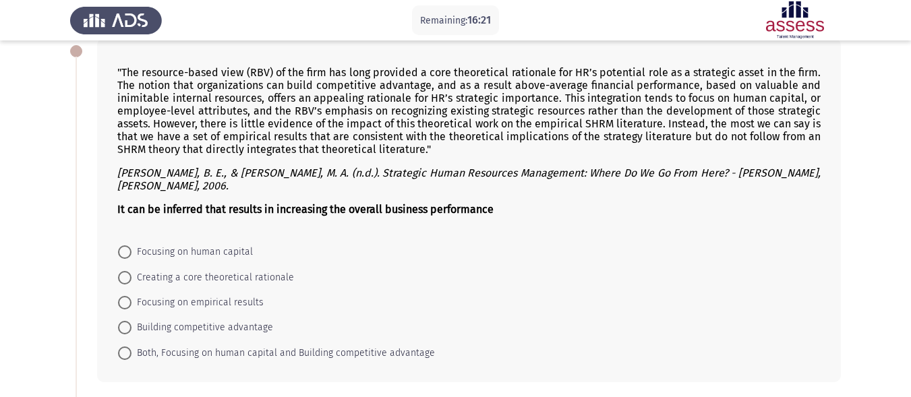
scroll to position [69, 0]
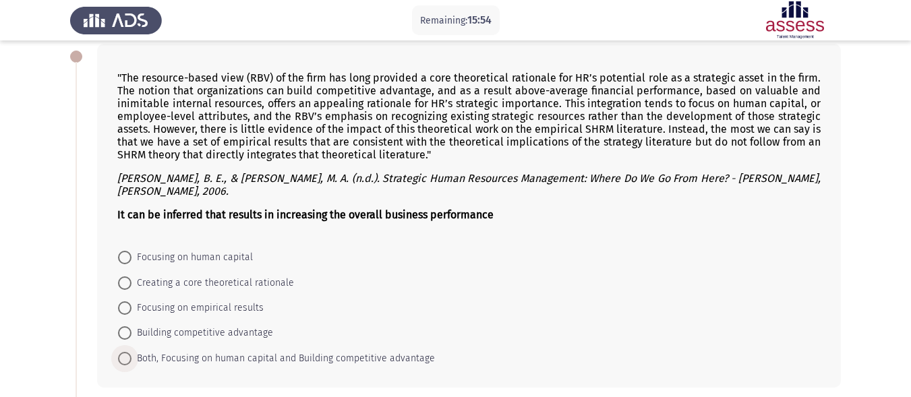
click at [125, 351] on label "Both, Focusing on human capital and Building competitive advantage" at bounding box center [276, 359] width 317 height 16
click at [125, 352] on input "Both, Focusing on human capital and Building competitive advantage" at bounding box center [124, 358] width 13 height 13
radio input "true"
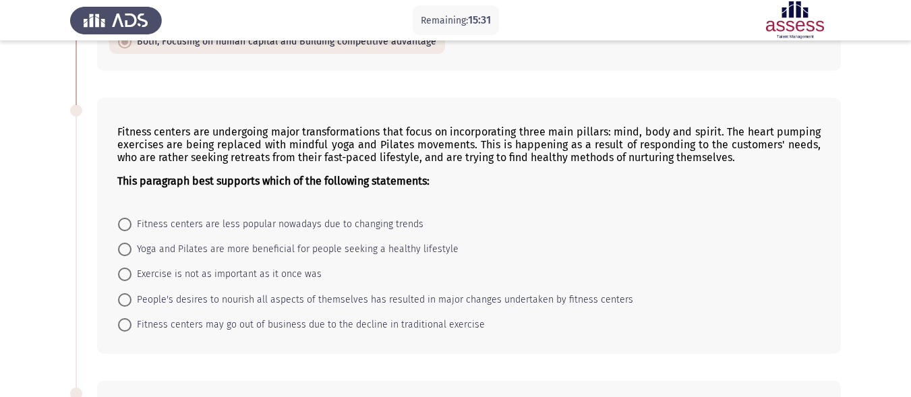
scroll to position [383, 0]
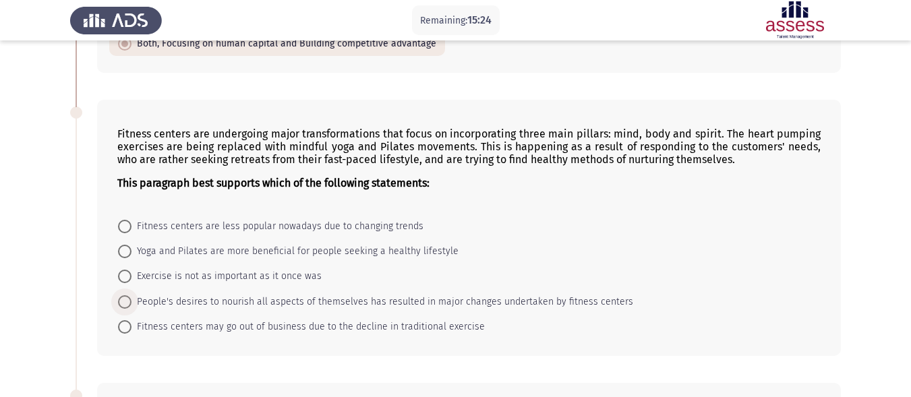
click at [129, 299] on span at bounding box center [124, 301] width 13 height 13
click at [129, 299] on input "People's desires to nourish all aspects of themselves has resulted in major cha…" at bounding box center [124, 301] width 13 height 13
radio input "true"
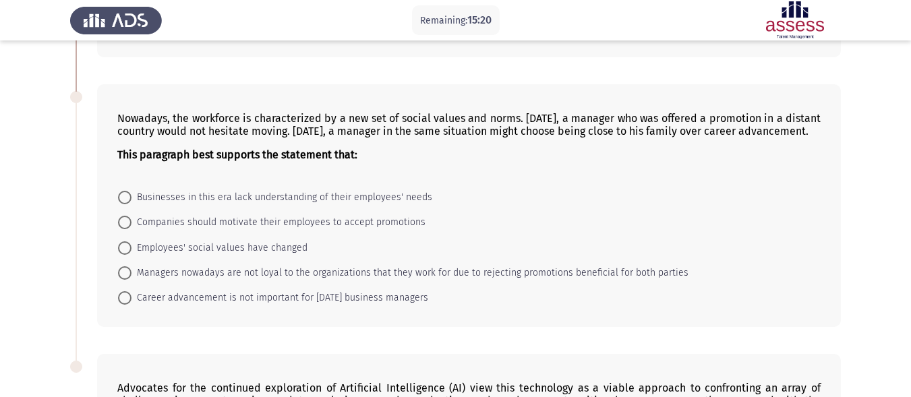
scroll to position [676, 0]
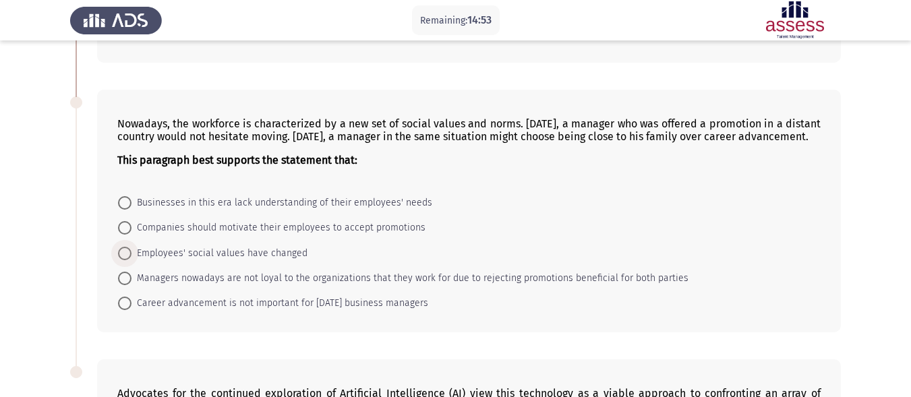
click at [186, 262] on span "Employees' social values have changed" at bounding box center [219, 253] width 176 height 16
click at [131, 260] on input "Employees' social values have changed" at bounding box center [124, 253] width 13 height 13
radio input "true"
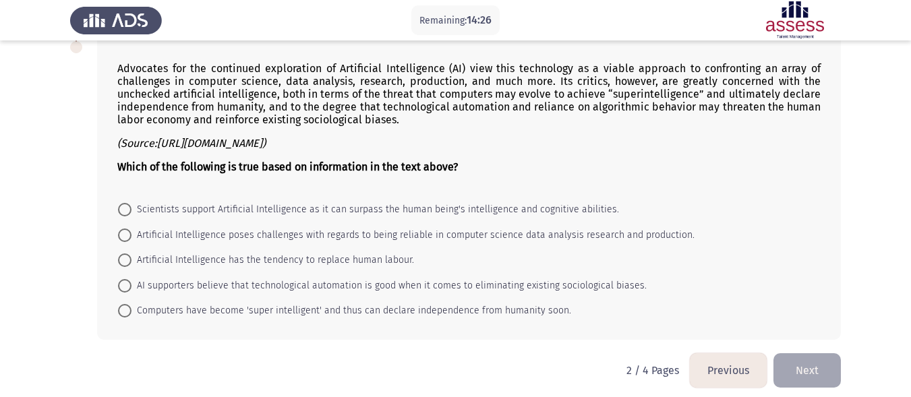
scroll to position [990, 0]
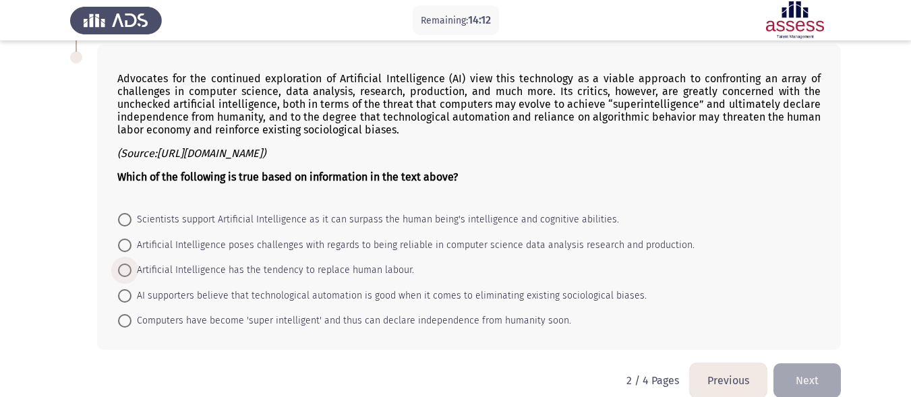
click at [135, 278] on span "Artificial Intelligence has the tendency to replace human labour." at bounding box center [272, 270] width 283 height 16
click at [131, 277] on input "Artificial Intelligence has the tendency to replace human labour." at bounding box center [124, 270] width 13 height 13
radio input "true"
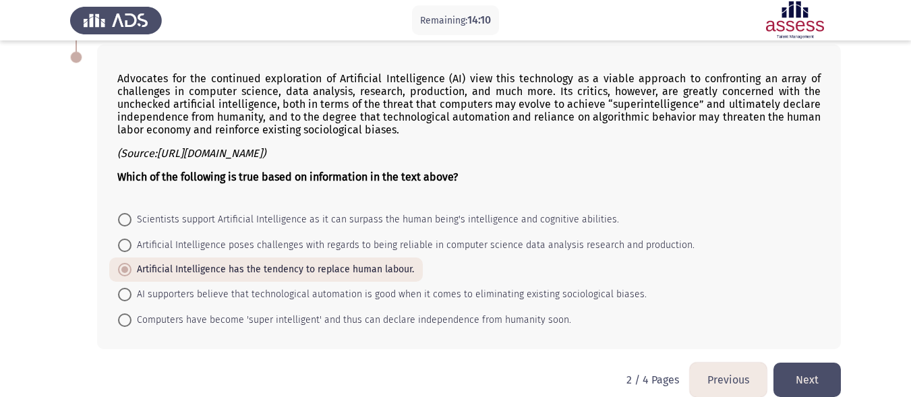
click at [811, 381] on button "Next" at bounding box center [806, 380] width 67 height 34
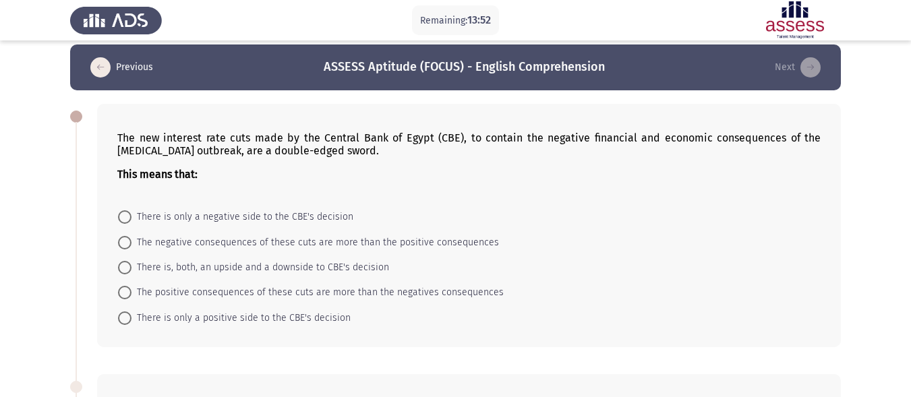
scroll to position [3, 0]
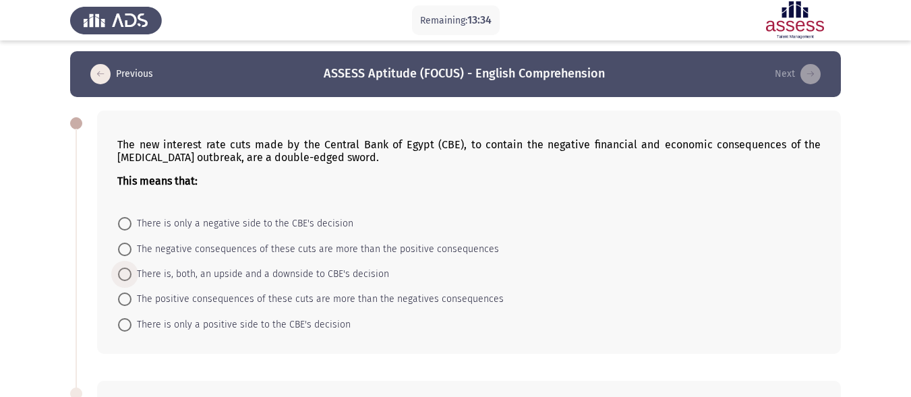
click at [213, 270] on span "There is, both, an upside and a downside to CBE's decision" at bounding box center [260, 274] width 258 height 16
click at [131, 270] on input "There is, both, an upside and a downside to CBE's decision" at bounding box center [124, 274] width 13 height 13
radio input "true"
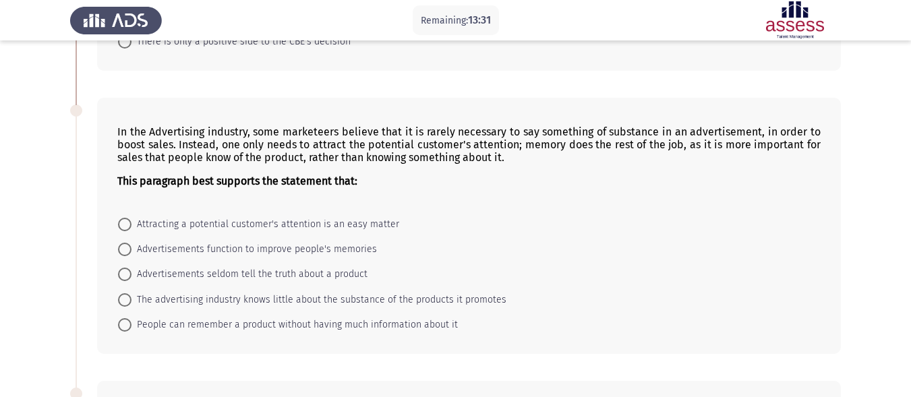
scroll to position [287, 0]
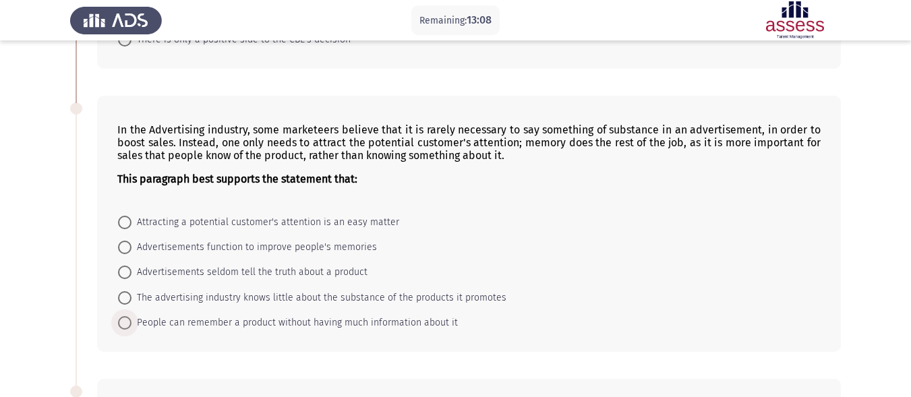
click at [225, 325] on span "People can remember a product without having much information about it" at bounding box center [294, 323] width 326 height 16
click at [131, 325] on input "People can remember a product without having much information about it" at bounding box center [124, 322] width 13 height 13
radio input "true"
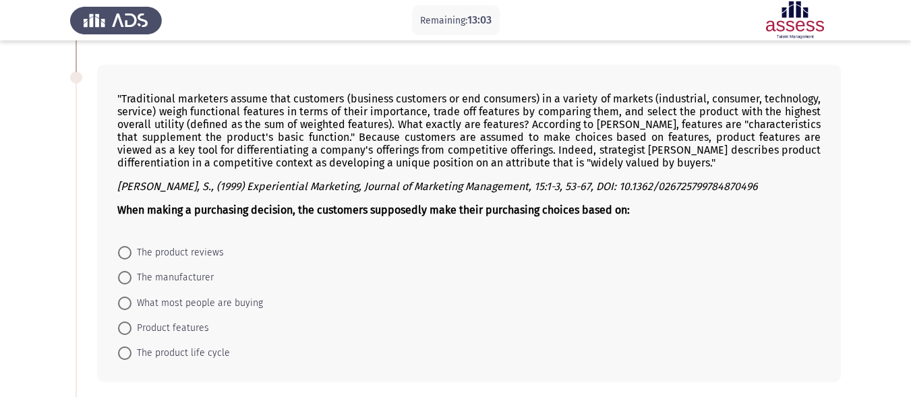
scroll to position [597, 0]
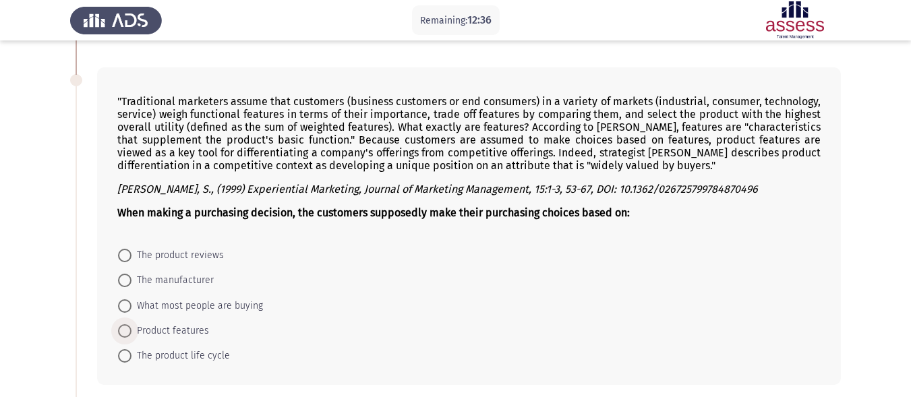
click at [187, 332] on span "Product features" at bounding box center [170, 331] width 78 height 16
click at [131, 332] on input "Product features" at bounding box center [124, 330] width 13 height 13
radio input "true"
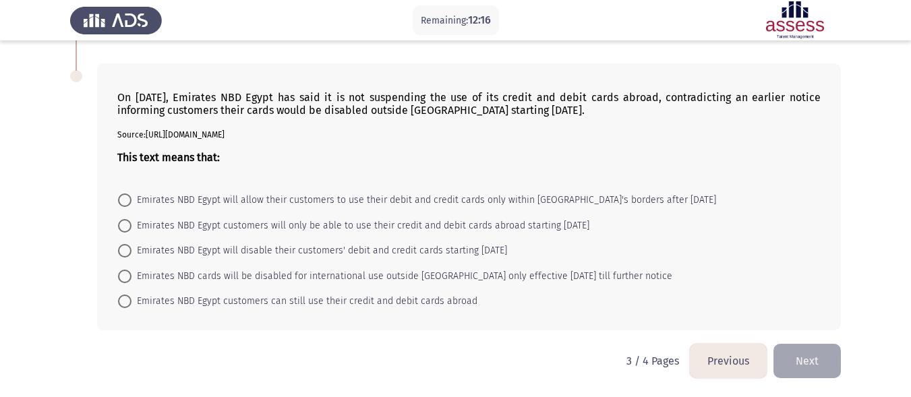
scroll to position [946, 0]
click at [124, 301] on span at bounding box center [124, 300] width 13 height 13
click at [124, 301] on input "Emirates NBD Egypt customers can still use their credit and debit cards abroad" at bounding box center [124, 300] width 13 height 13
radio input "true"
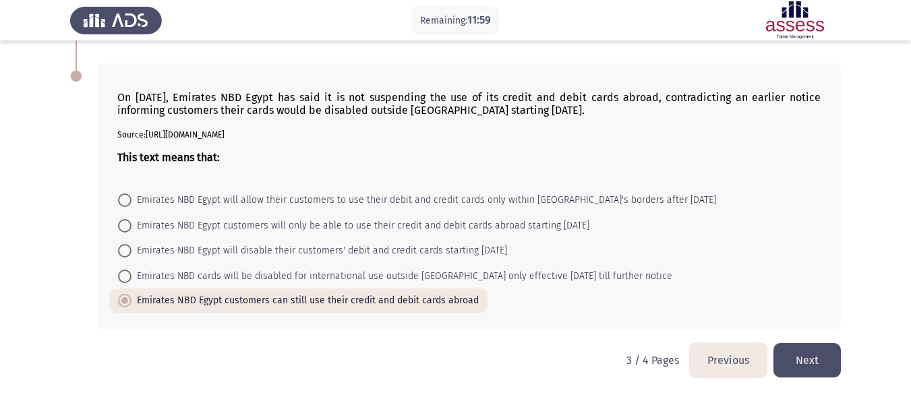
click at [797, 366] on button "Next" at bounding box center [806, 360] width 67 height 34
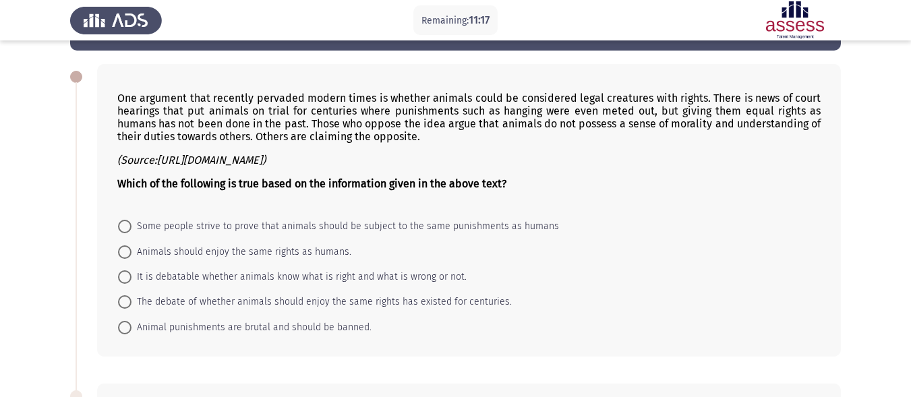
scroll to position [48, 0]
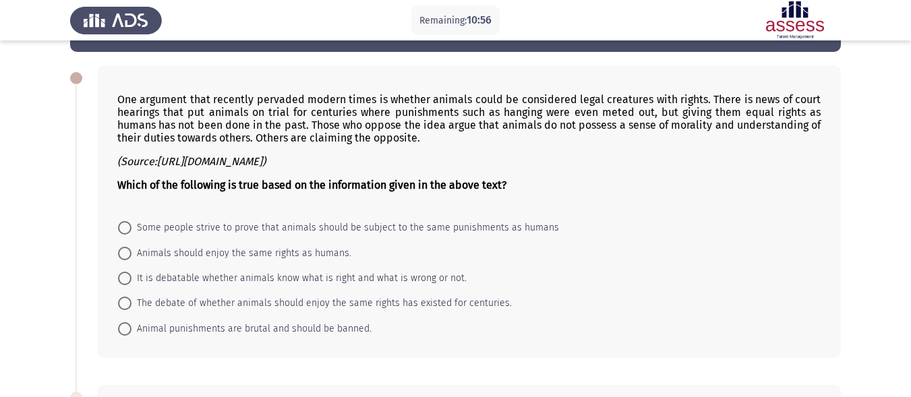
click at [216, 277] on span "It is debatable whether animals know what is right and what is wrong or not." at bounding box center [298, 278] width 335 height 16
click at [131, 277] on input "It is debatable whether animals know what is right and what is wrong or not." at bounding box center [124, 278] width 13 height 13
radio input "true"
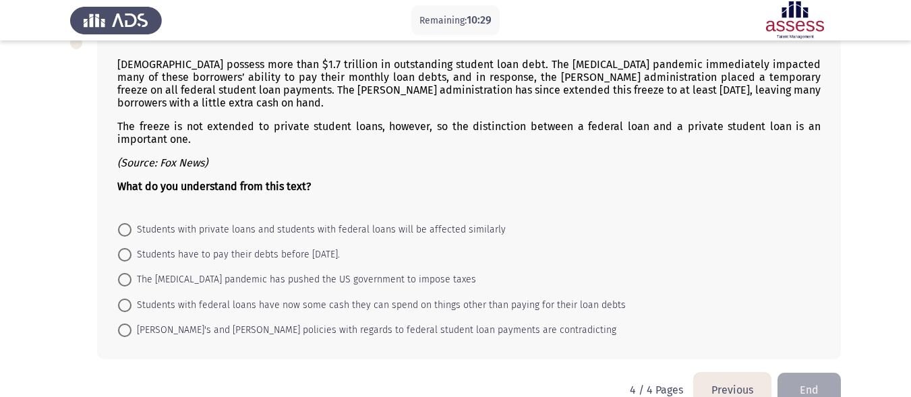
scroll to position [398, 0]
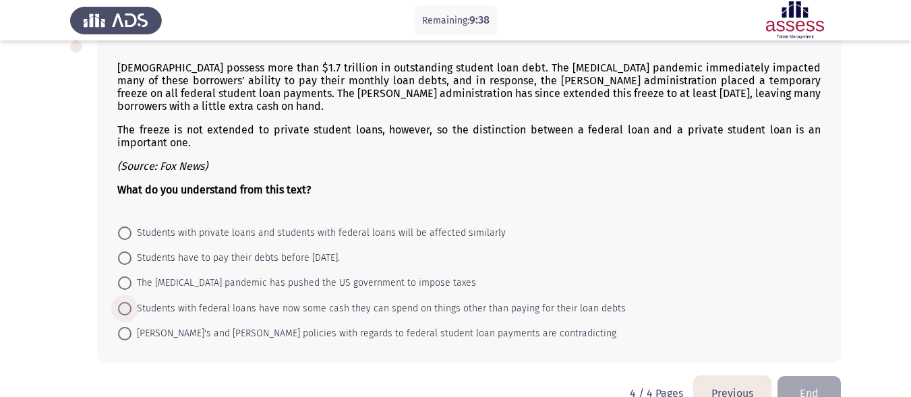
click at [201, 306] on span "Students with federal loans have now some cash they can spend on things other t…" at bounding box center [378, 309] width 494 height 16
click at [131, 306] on input "Students with federal loans have now some cash they can spend on things other t…" at bounding box center [124, 308] width 13 height 13
radio input "true"
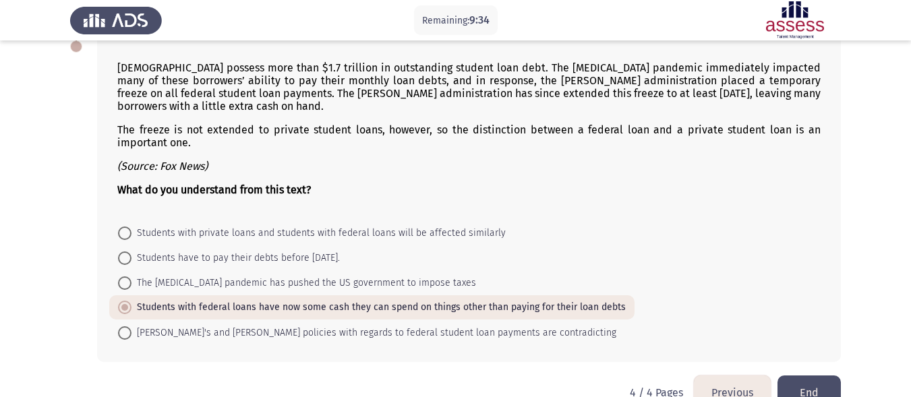
scroll to position [430, 0]
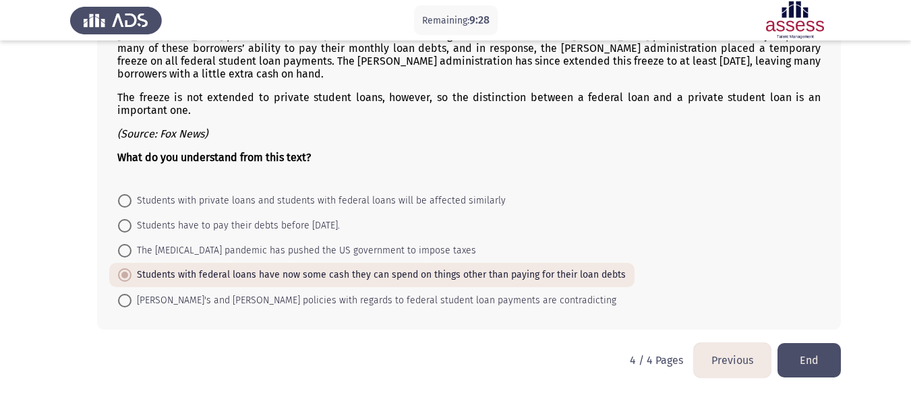
click at [817, 352] on button "End" at bounding box center [808, 360] width 63 height 34
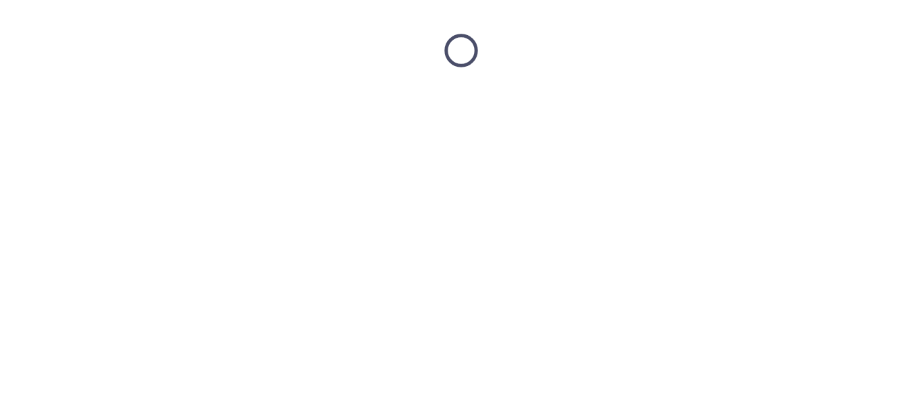
scroll to position [0, 0]
